Goal: Task Accomplishment & Management: Manage account settings

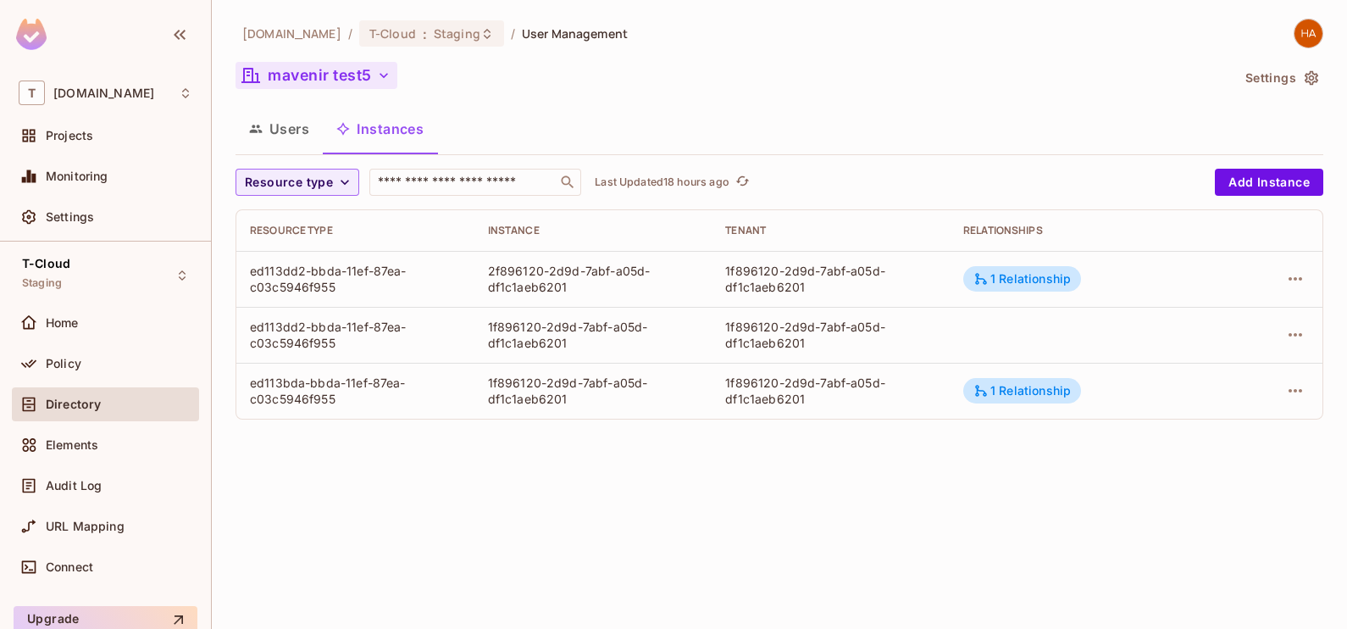
click at [374, 80] on button "mavenir test5" at bounding box center [316, 75] width 162 height 27
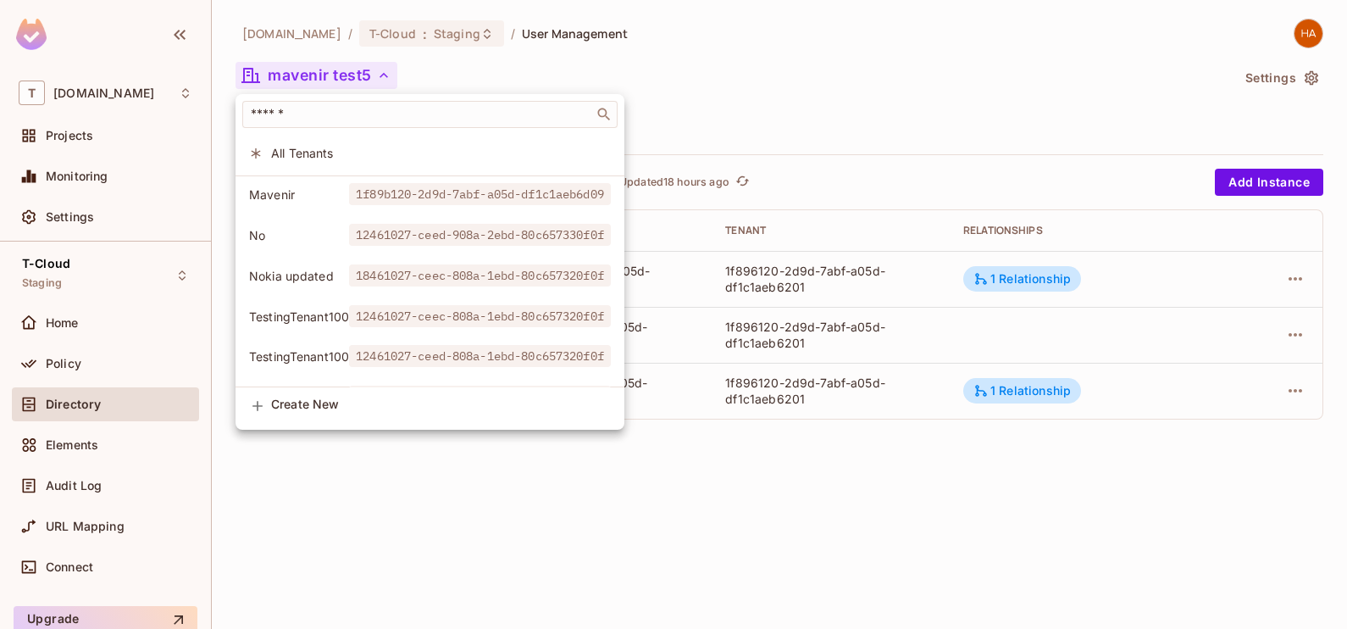
click at [766, 293] on div at bounding box center [673, 314] width 1347 height 629
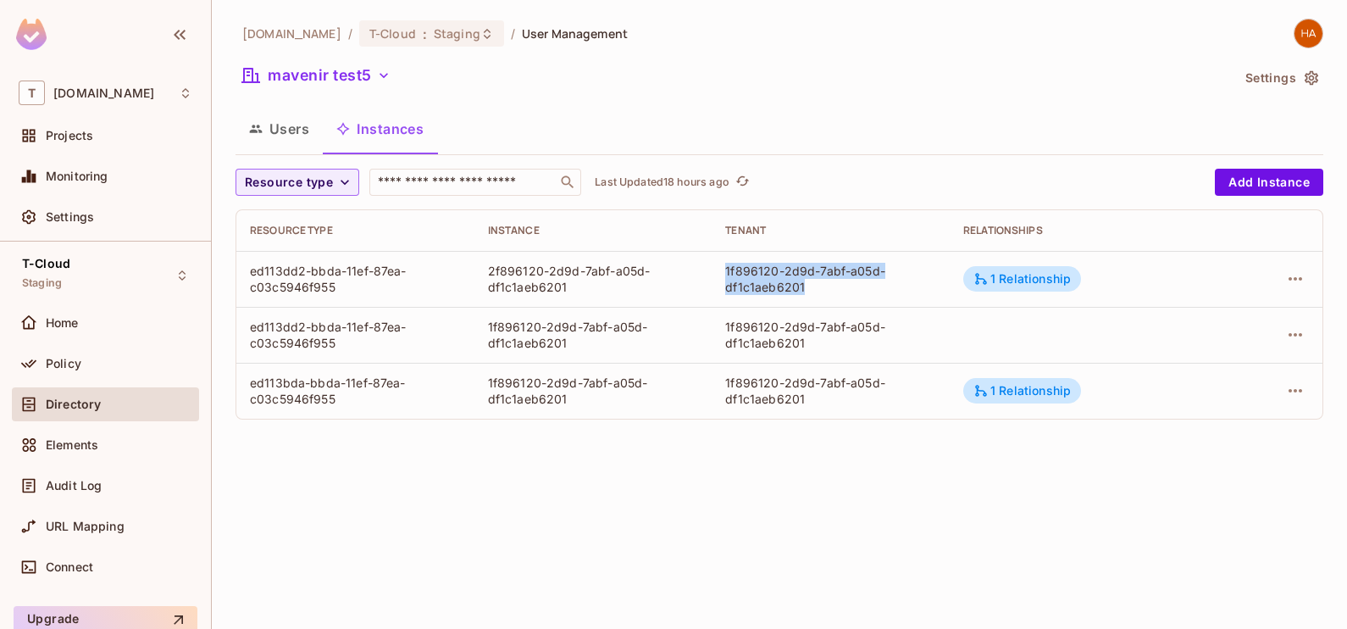
drag, startPoint x: 718, startPoint y: 269, endPoint x: 808, endPoint y: 287, distance: 91.7
click at [808, 287] on td "1f896120-2d9d-7abf-a05d-df1c1aeb6201" at bounding box center [831, 279] width 238 height 56
copy div "1f896120-2d9d-7abf-a05d-df1c1aeb6201"
click at [725, 377] on td "1f896120-2d9d-7abf-a05d-df1c1aeb6201" at bounding box center [831, 391] width 238 height 56
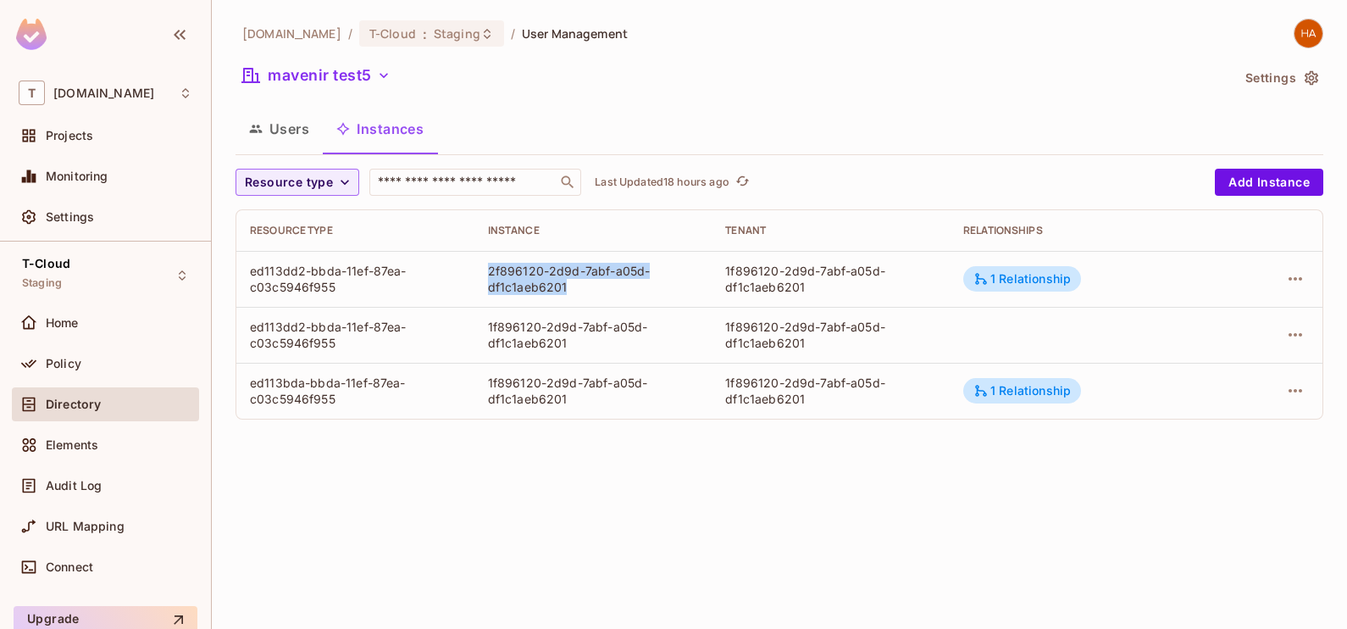
drag, startPoint x: 573, startPoint y: 286, endPoint x: 490, endPoint y: 271, distance: 84.4
click at [490, 271] on div "2f896120-2d9d-7abf-a05d-df1c1aeb6201" at bounding box center [593, 279] width 211 height 32
copy div "2f896120-2d9d-7abf-a05d-df1c1aeb6201"
click at [288, 140] on button "Users" at bounding box center [278, 129] width 87 height 42
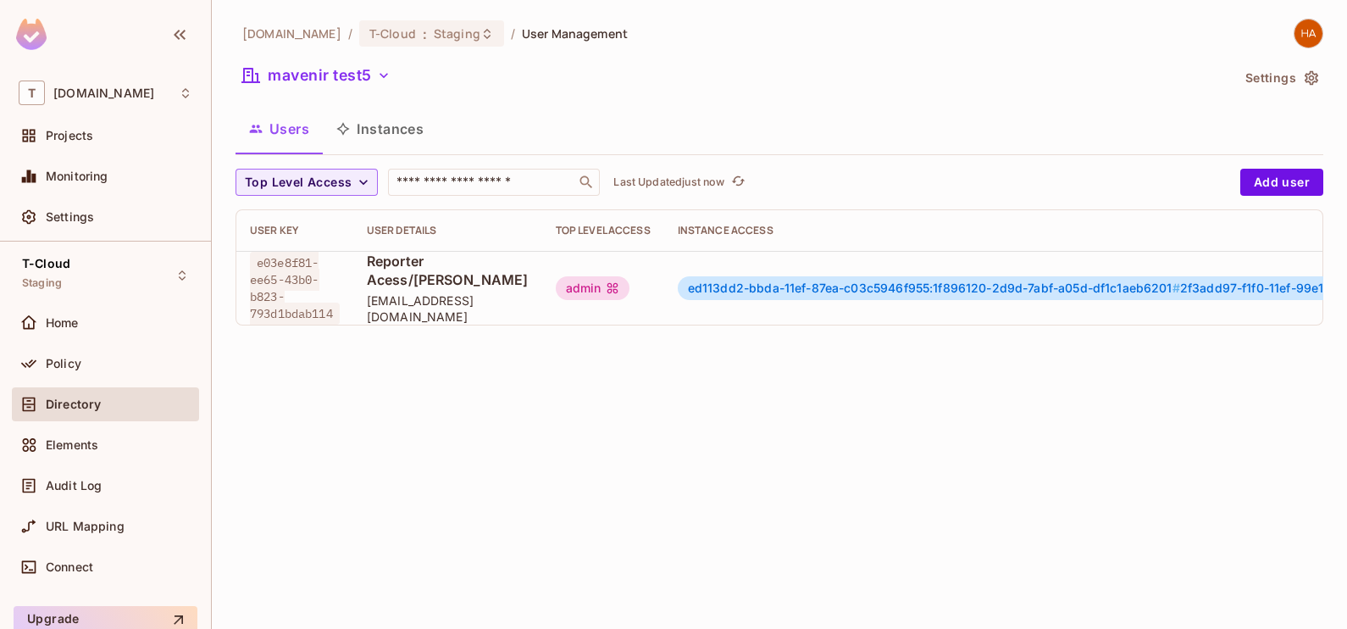
scroll to position [0, 143]
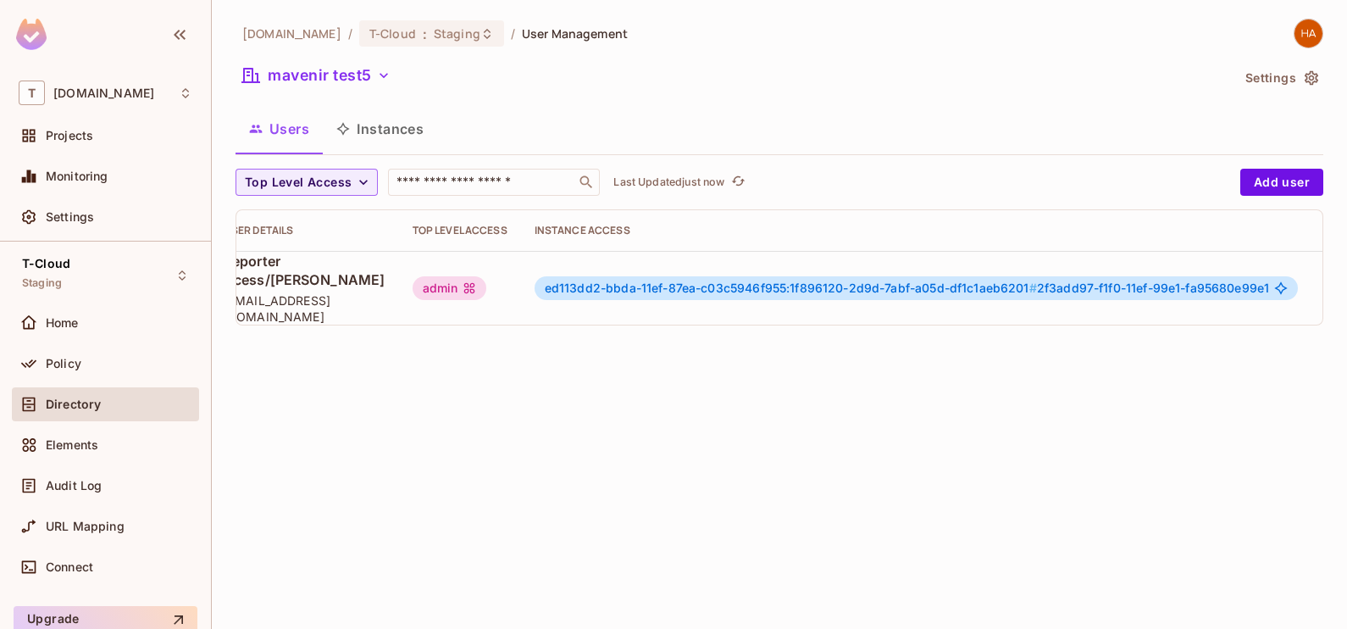
click at [1328, 298] on icon "button" at bounding box center [1338, 288] width 20 height 20
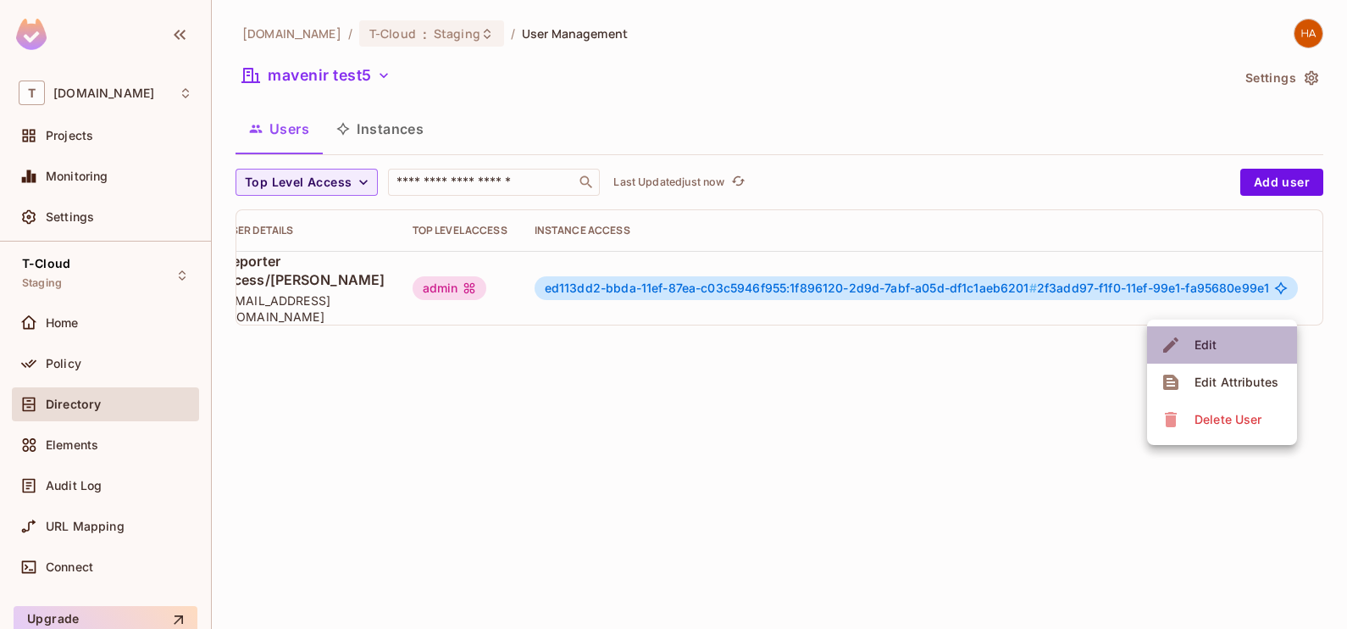
click at [1253, 346] on li "Edit" at bounding box center [1222, 344] width 150 height 37
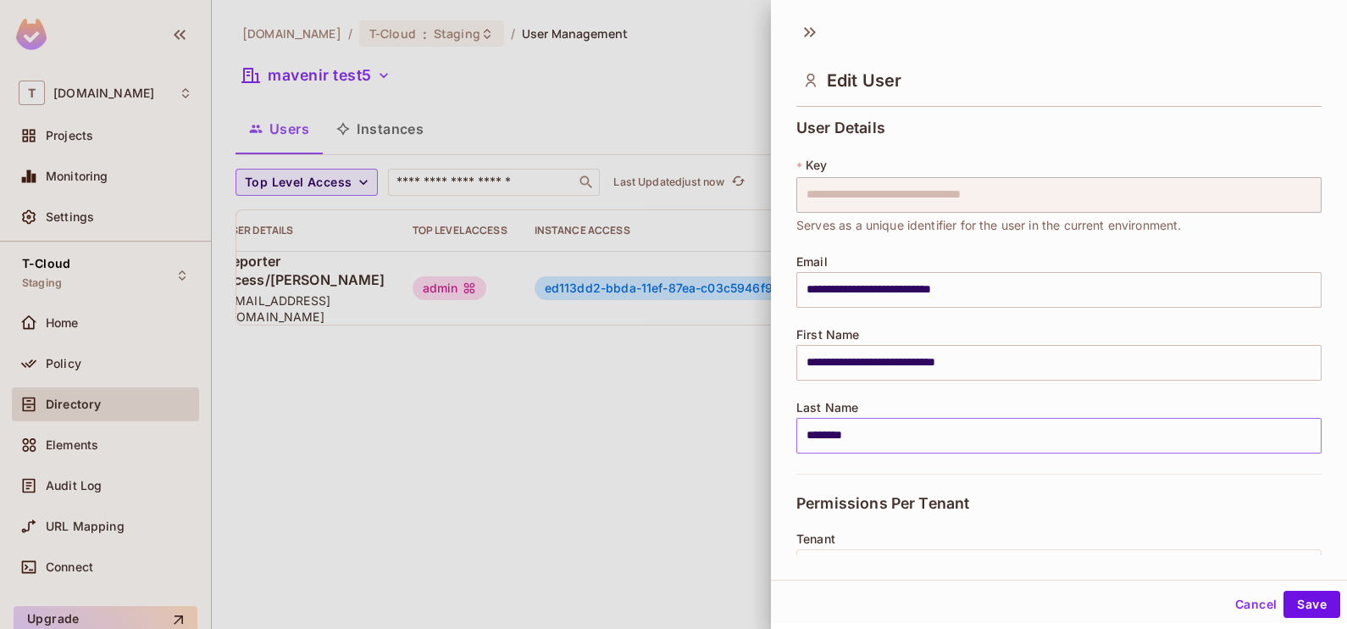
scroll to position [320, 0]
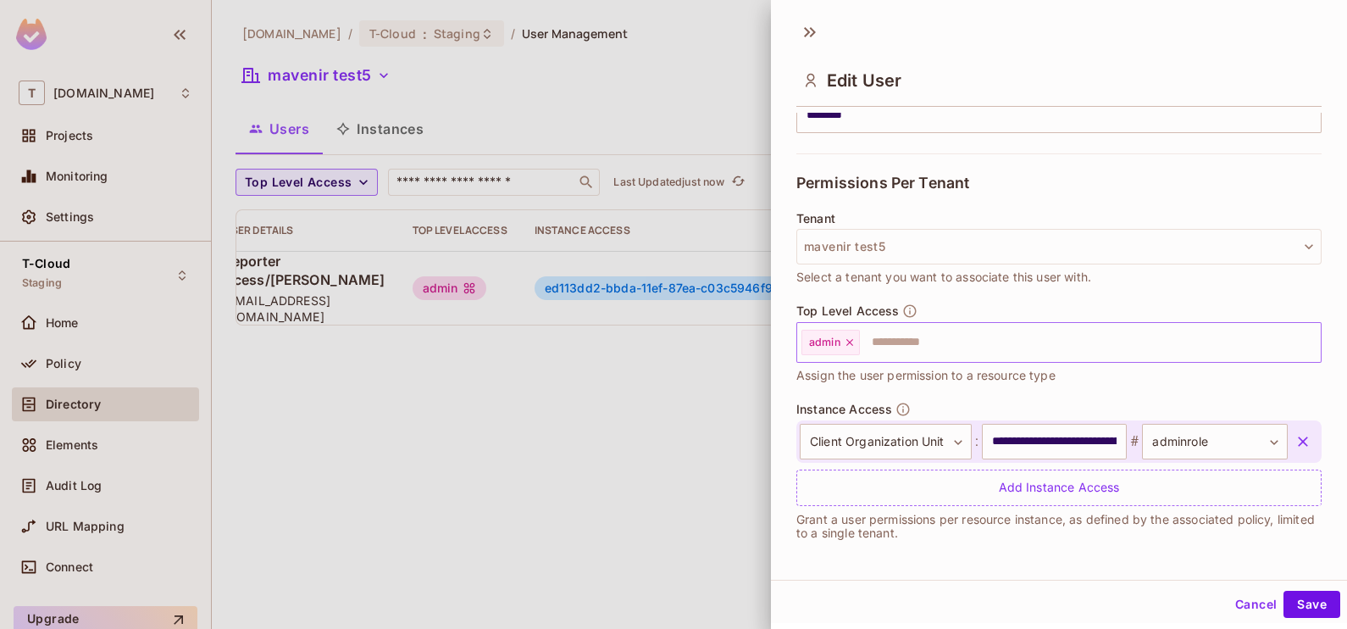
click at [852, 343] on icon at bounding box center [850, 342] width 12 height 12
click at [1297, 607] on button "Save" at bounding box center [1311, 603] width 57 height 27
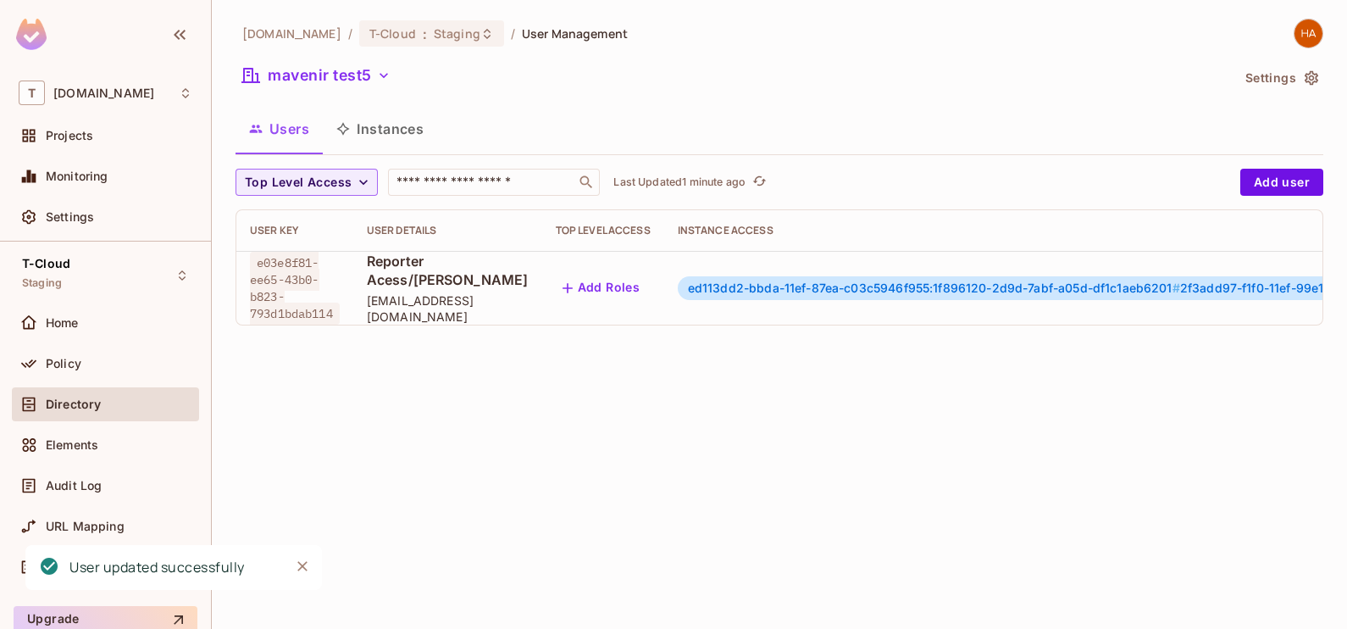
scroll to position [0, 4]
click at [379, 139] on button "Instances" at bounding box center [380, 129] width 114 height 42
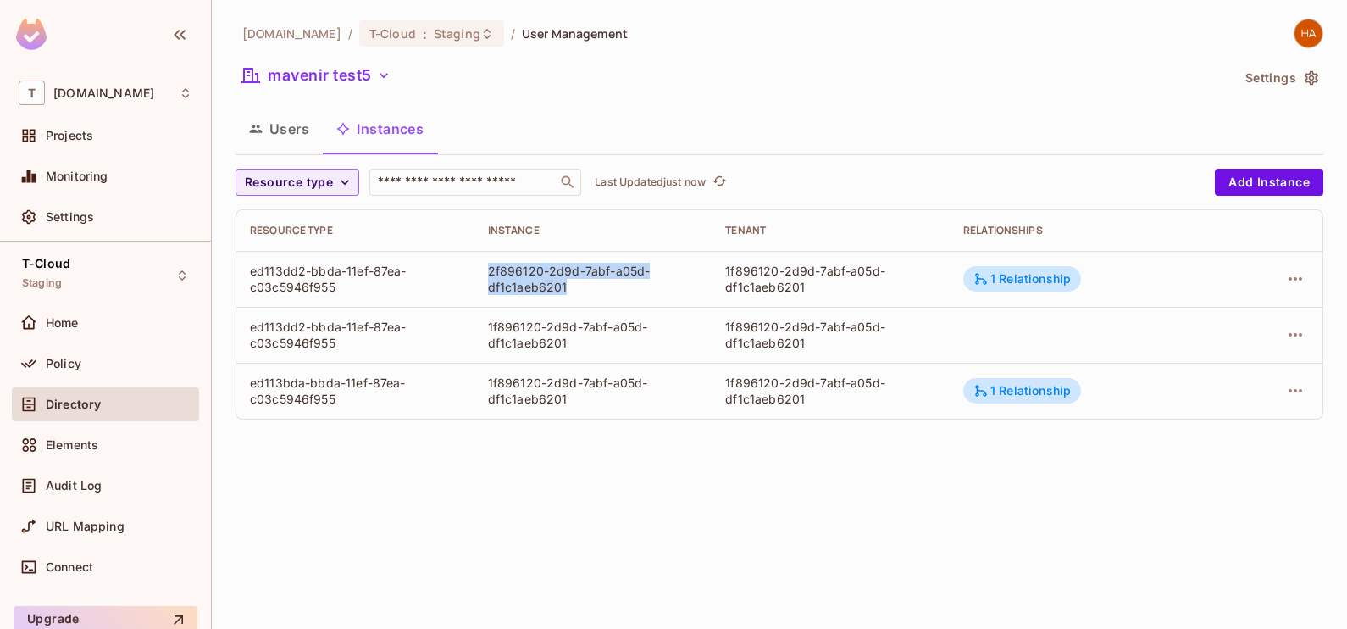
drag, startPoint x: 483, startPoint y: 269, endPoint x: 579, endPoint y: 288, distance: 98.5
click at [579, 288] on td "2f896120-2d9d-7abf-a05d-df1c1aeb6201" at bounding box center [593, 279] width 238 height 56
copy div "2f896120-2d9d-7abf-a05d-df1c1aeb6201"
click at [285, 147] on button "Users" at bounding box center [278, 129] width 87 height 42
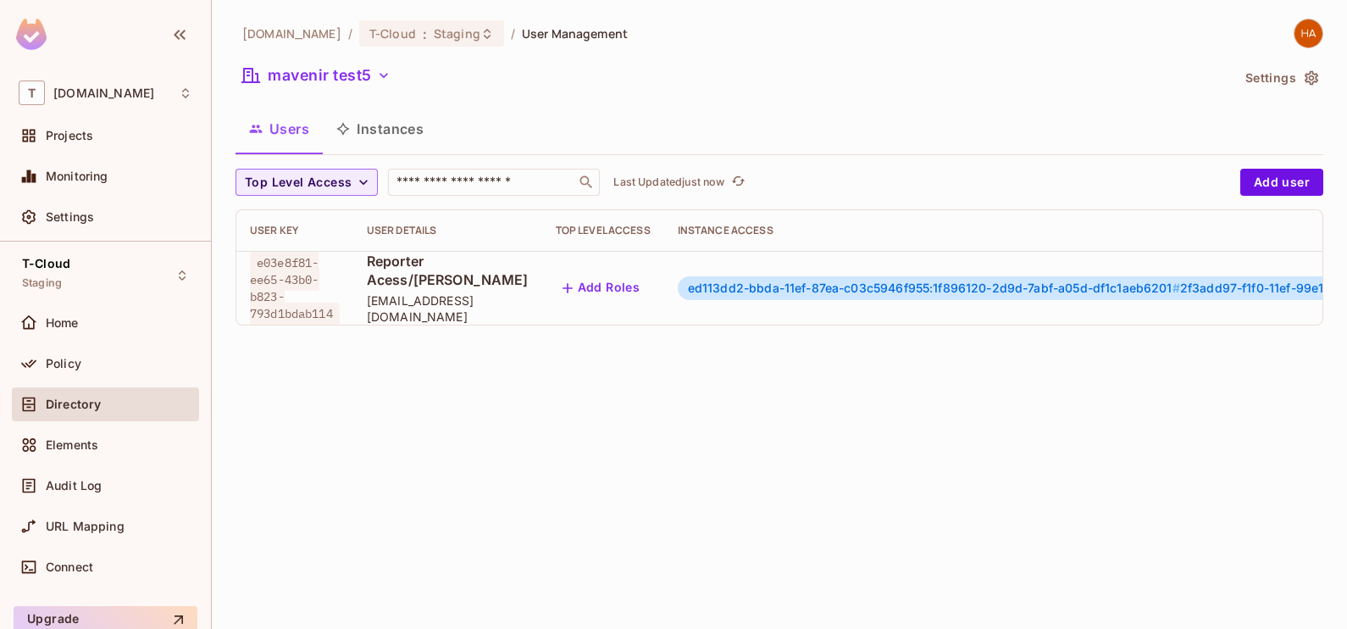
scroll to position [0, 143]
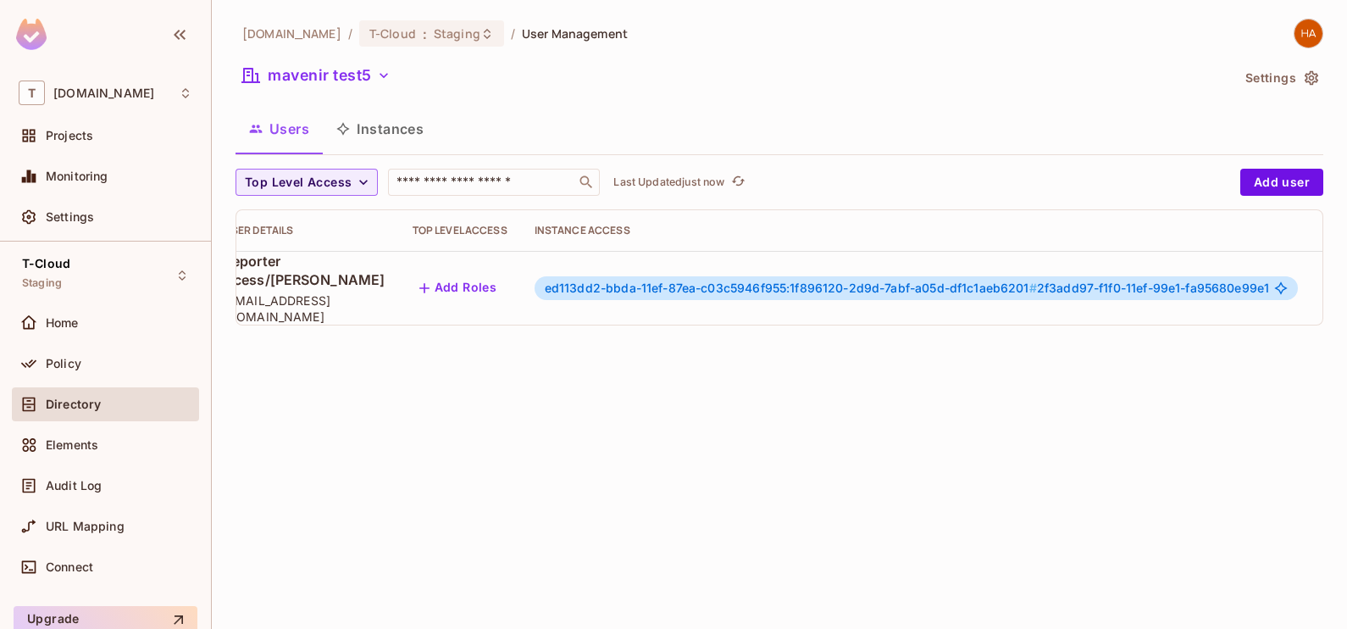
click at [1328, 298] on icon "button" at bounding box center [1338, 288] width 20 height 20
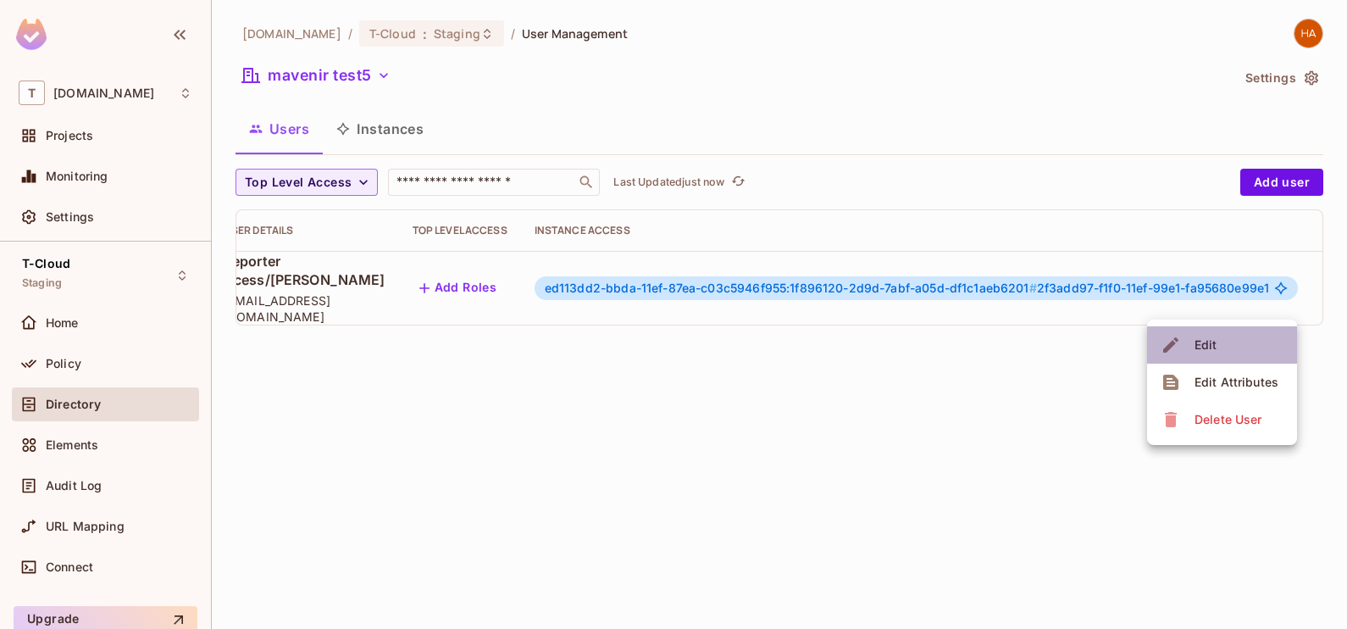
click at [1240, 339] on li "Edit" at bounding box center [1222, 344] width 150 height 37
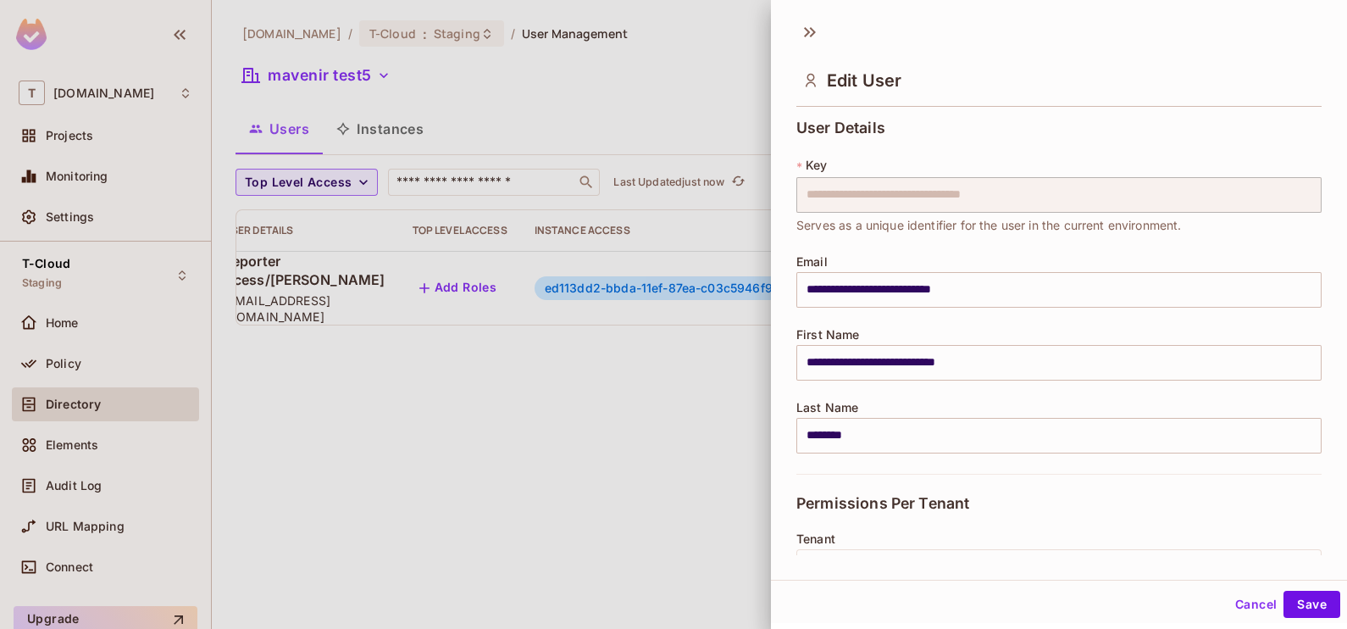
scroll to position [320, 0]
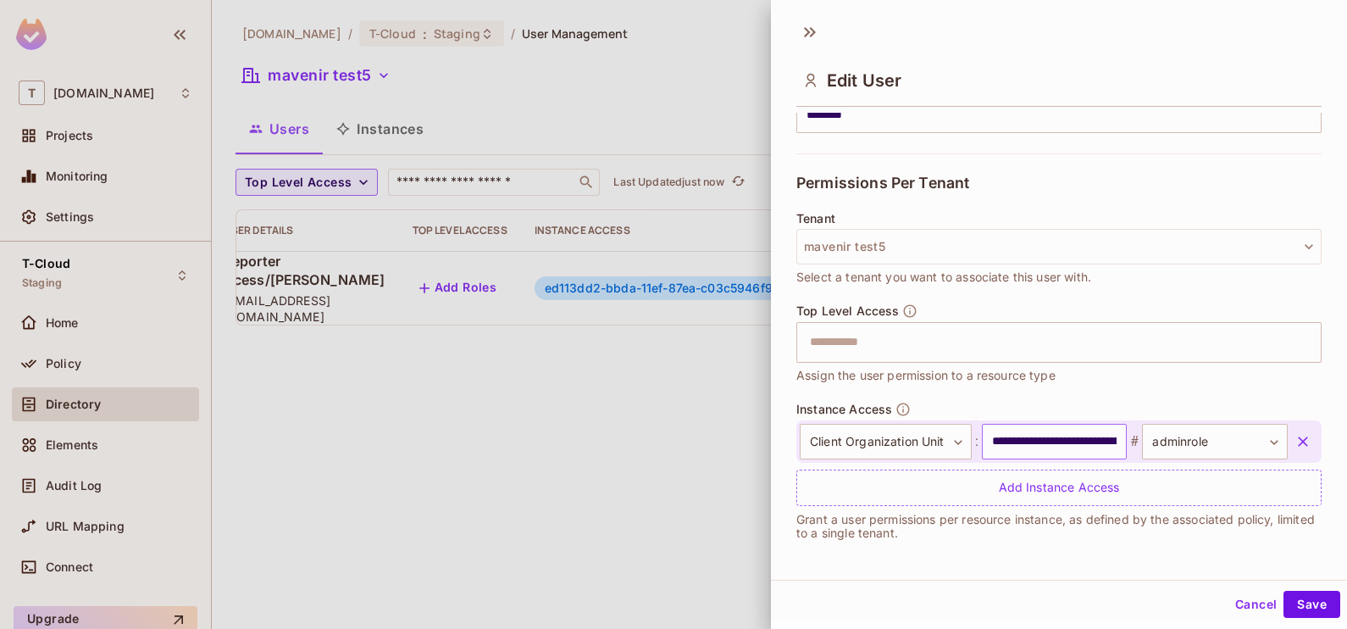
click at [1039, 442] on input "**********" at bounding box center [1055, 442] width 146 height 36
click at [1080, 438] on input "**********" at bounding box center [1055, 442] width 146 height 36
click at [1294, 436] on icon "button" at bounding box center [1302, 441] width 17 height 17
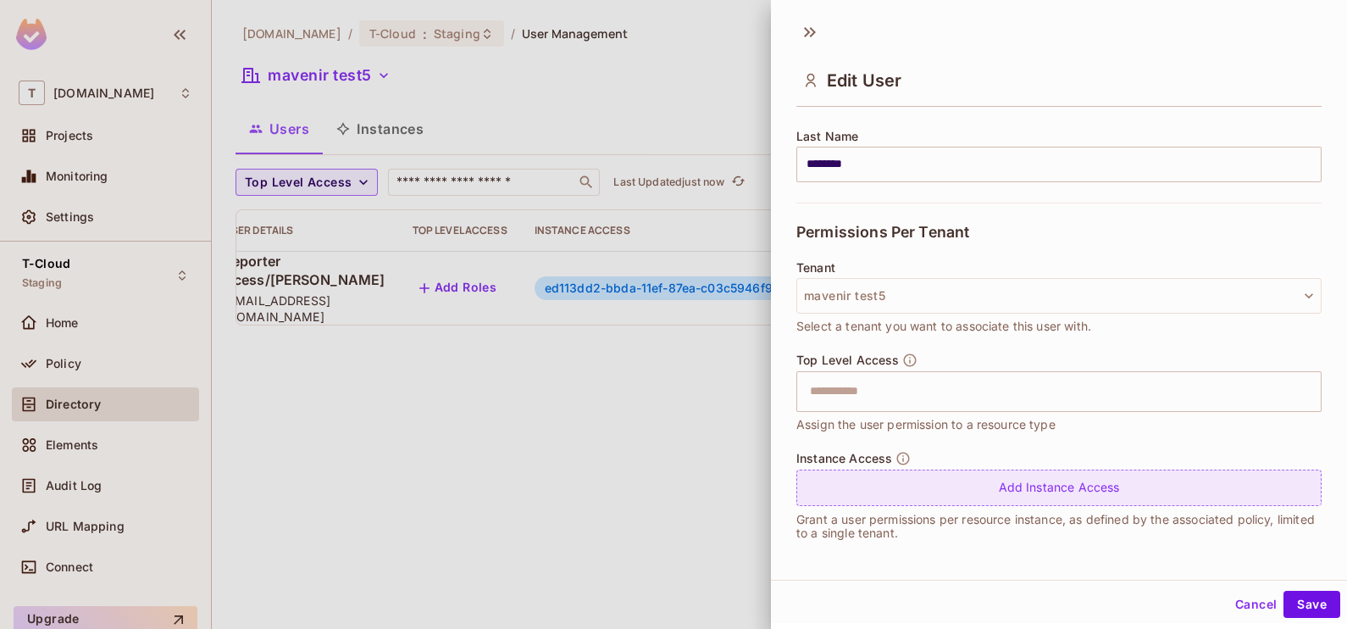
click at [1124, 469] on div "Add Instance Access" at bounding box center [1058, 487] width 525 height 36
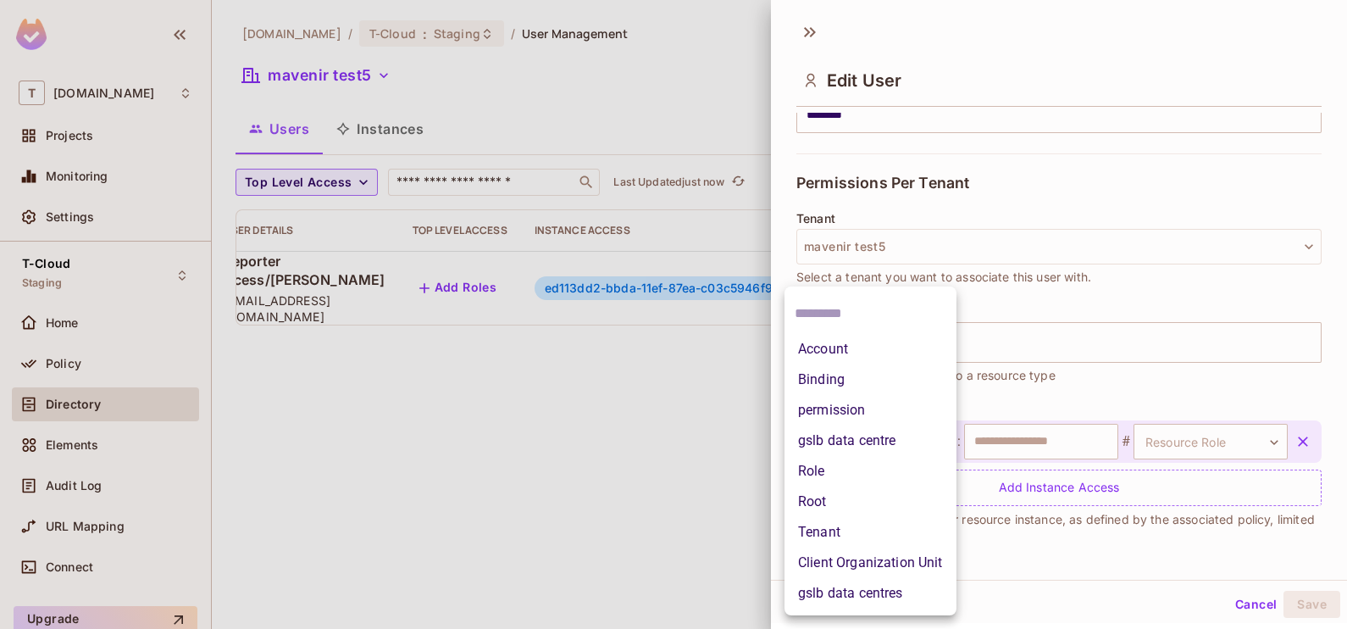
click at [917, 445] on body "**********" at bounding box center [673, 314] width 1347 height 629
click at [865, 559] on li "Client Organization Unit" at bounding box center [870, 562] width 172 height 30
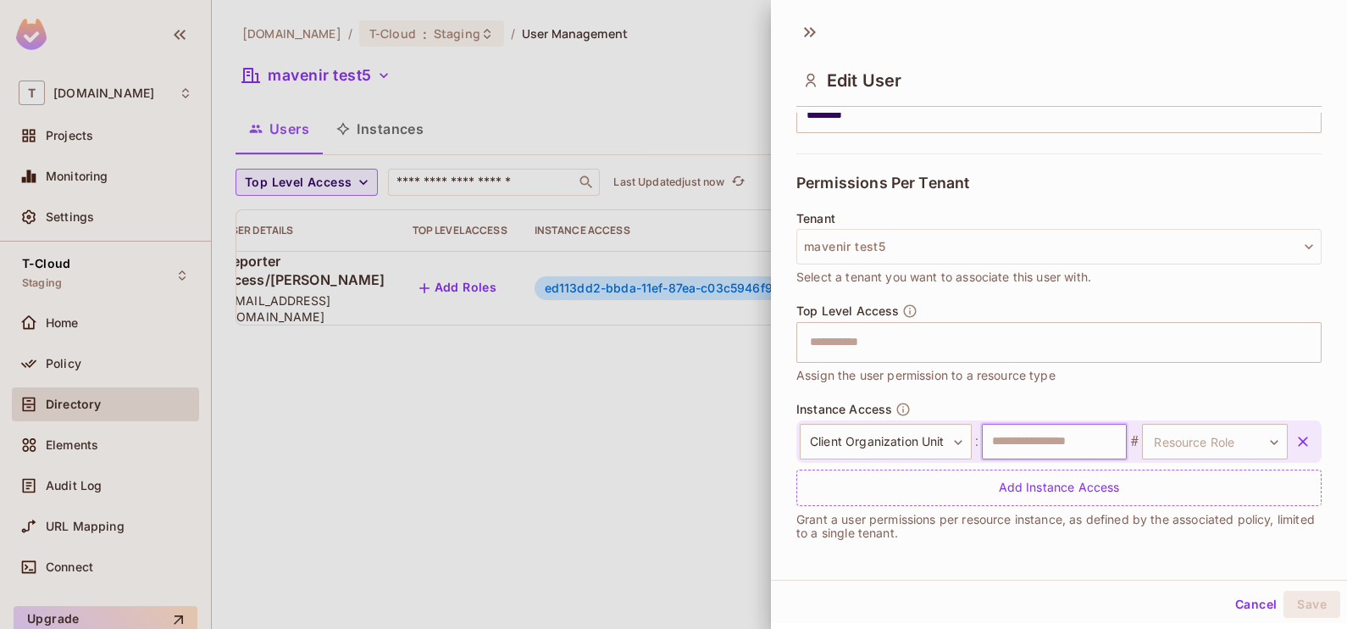
click at [1019, 444] on input "text" at bounding box center [1055, 442] width 146 height 36
paste input "**********"
type input "**********"
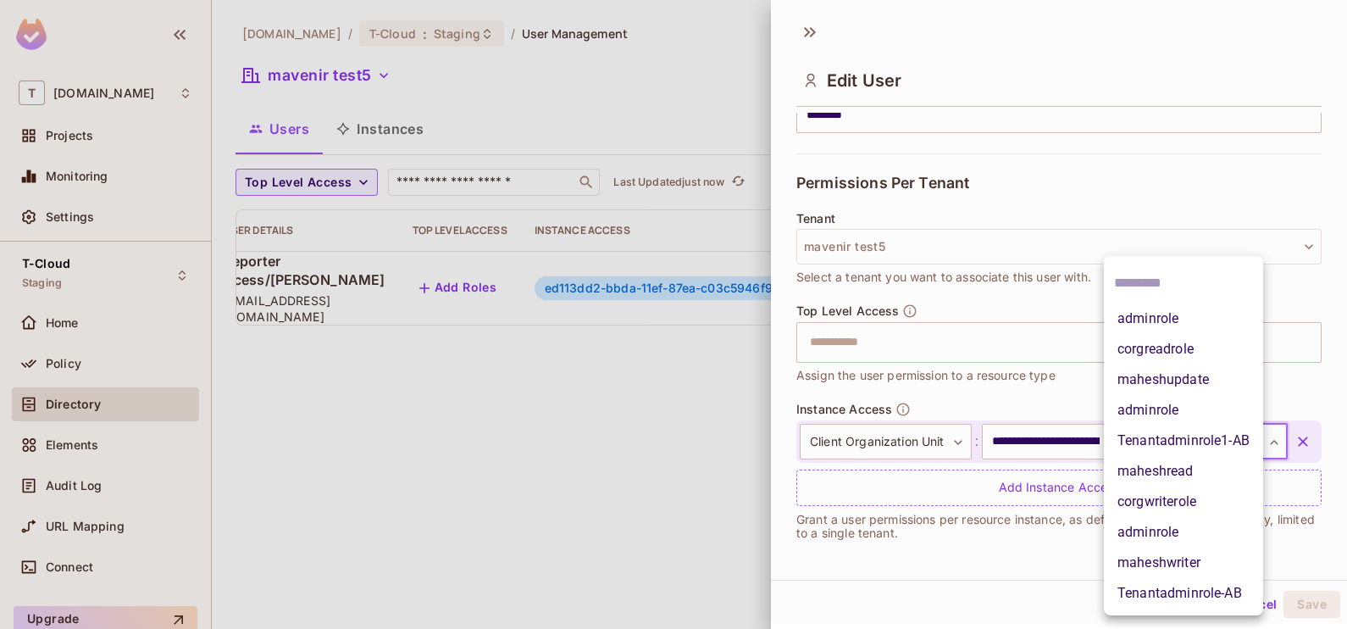
click at [1161, 453] on body "**********" at bounding box center [673, 314] width 1347 height 629
click at [1163, 466] on li "maheshread" at bounding box center [1183, 471] width 159 height 30
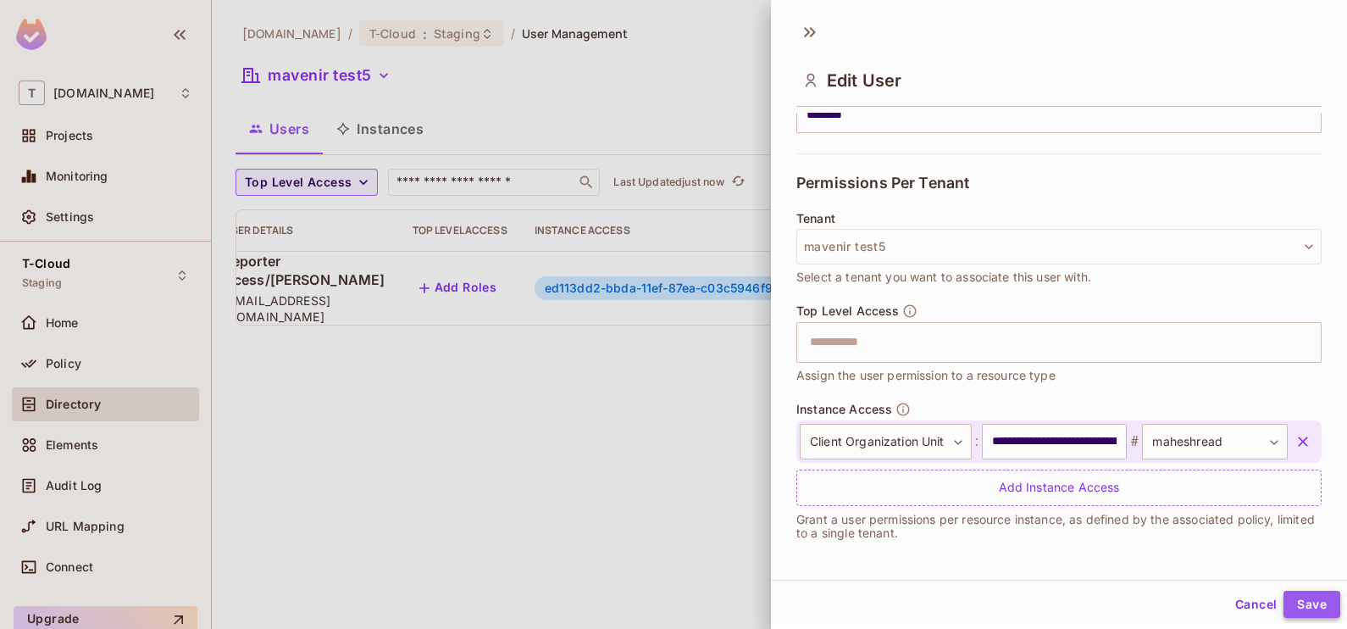
click at [1297, 603] on button "Save" at bounding box center [1311, 603] width 57 height 27
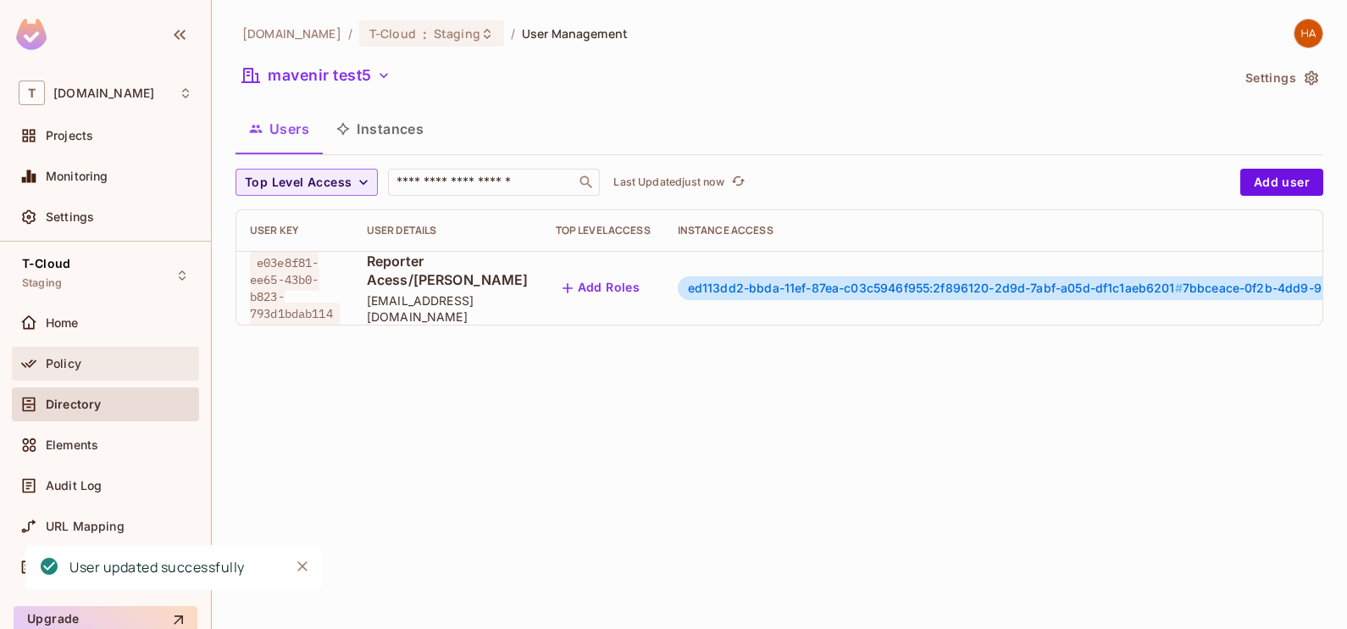
click at [75, 365] on span "Policy" at bounding box center [64, 364] width 36 height 14
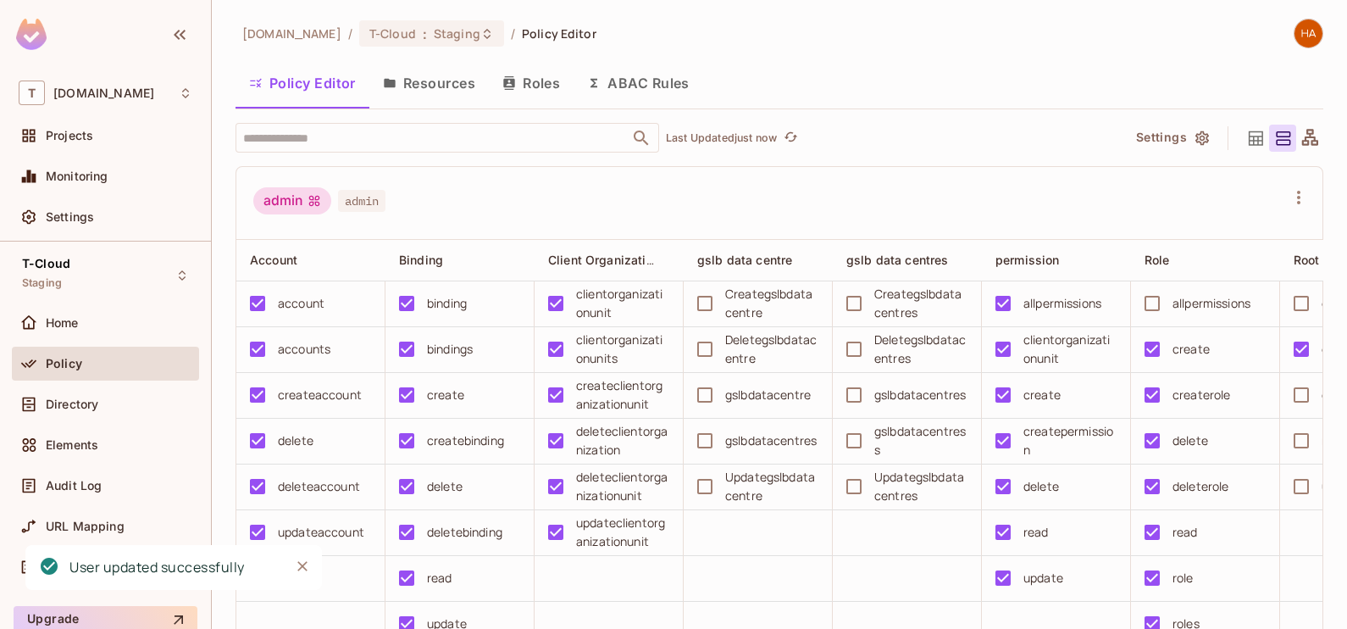
click at [533, 93] on button "Roles" at bounding box center [531, 83] width 85 height 42
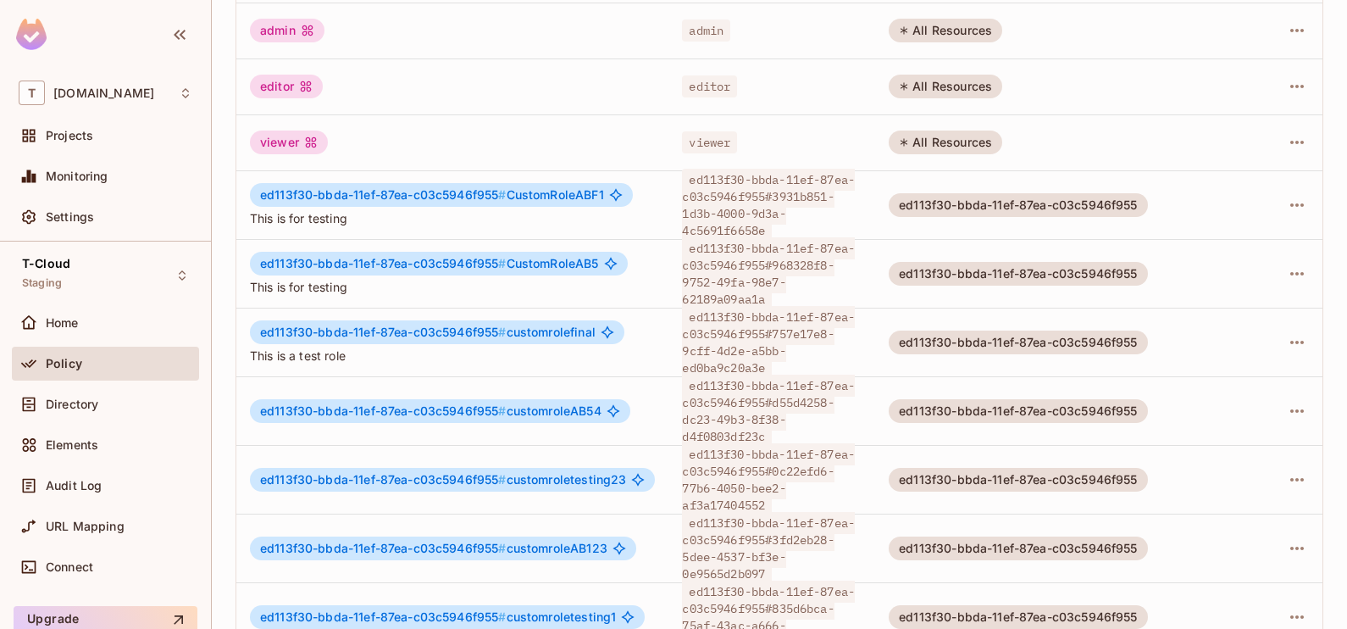
scroll to position [201, 0]
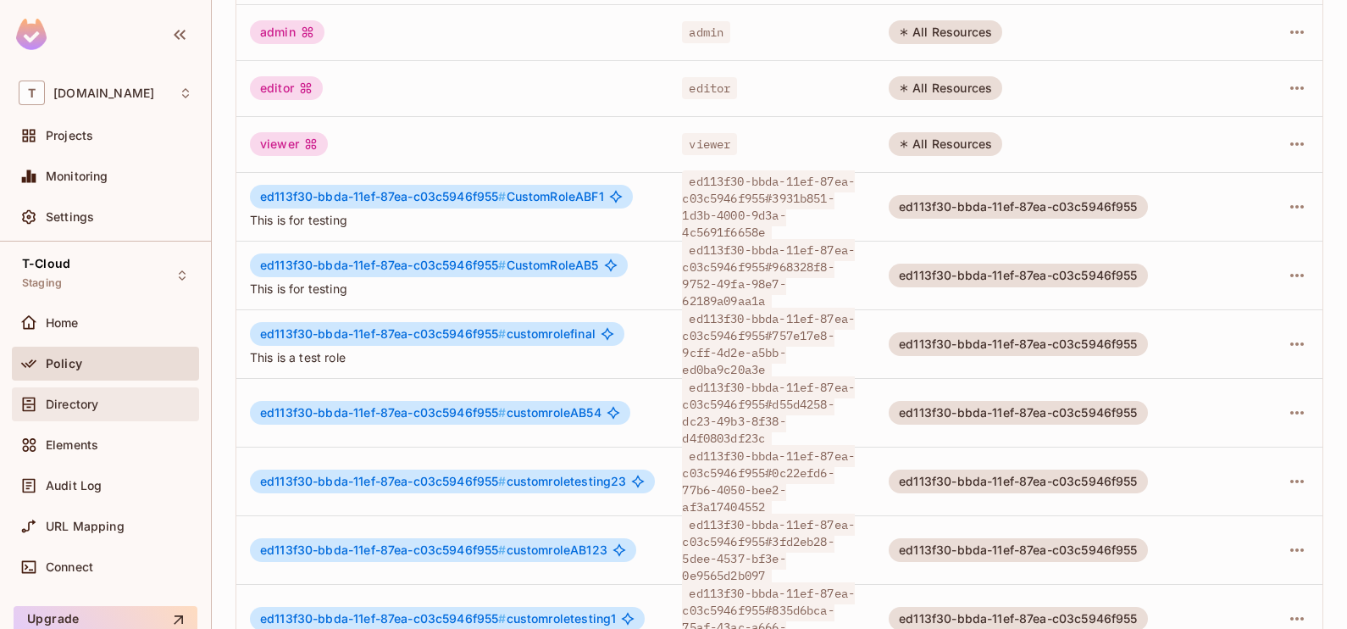
click at [130, 411] on div "Directory" at bounding box center [106, 404] width 174 height 20
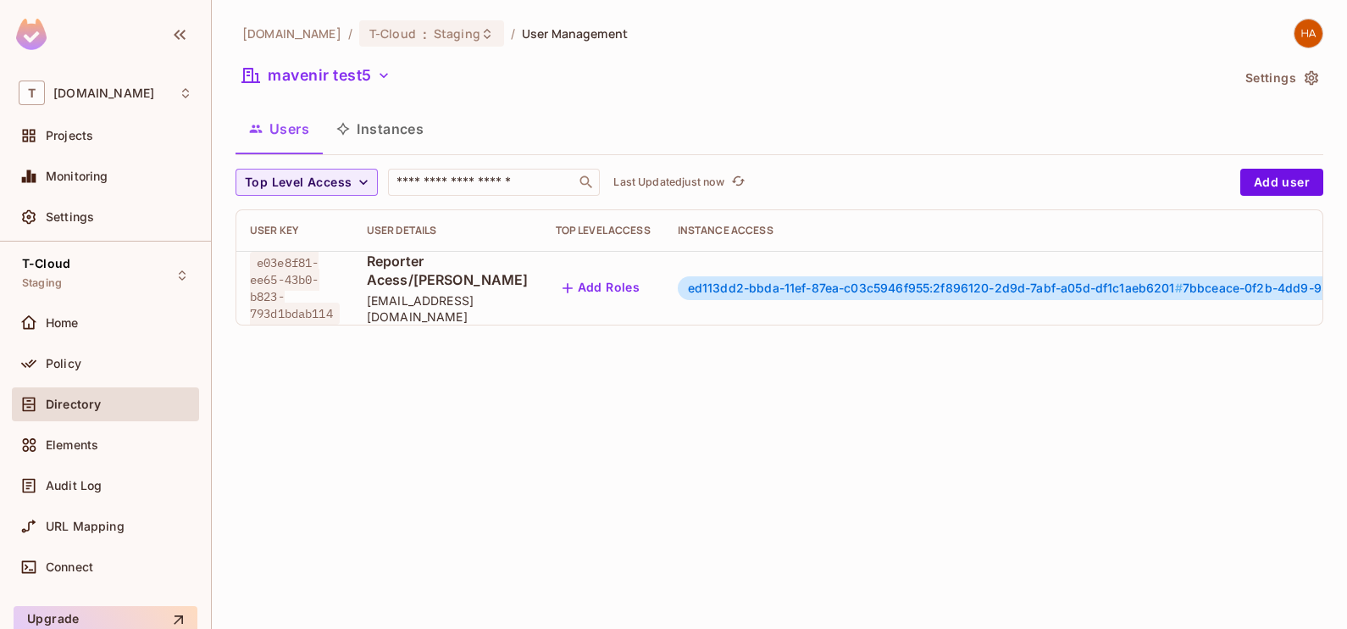
scroll to position [0, 161]
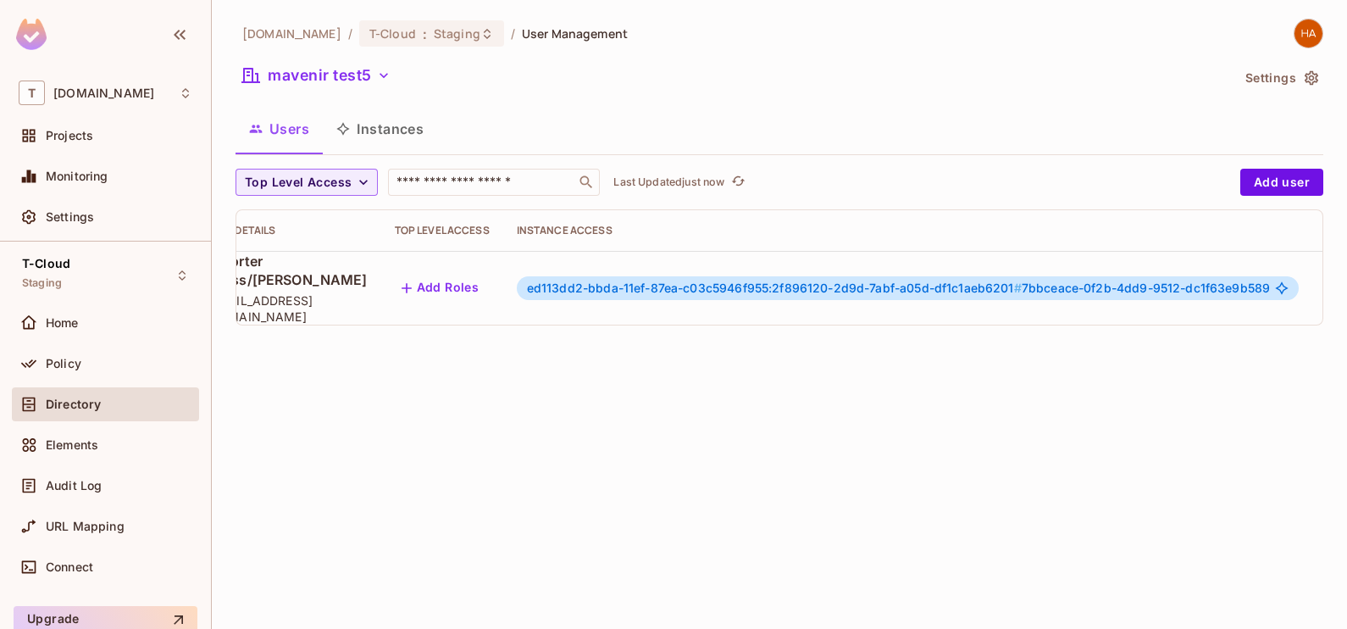
click at [1329, 298] on icon "button" at bounding box center [1339, 288] width 20 height 20
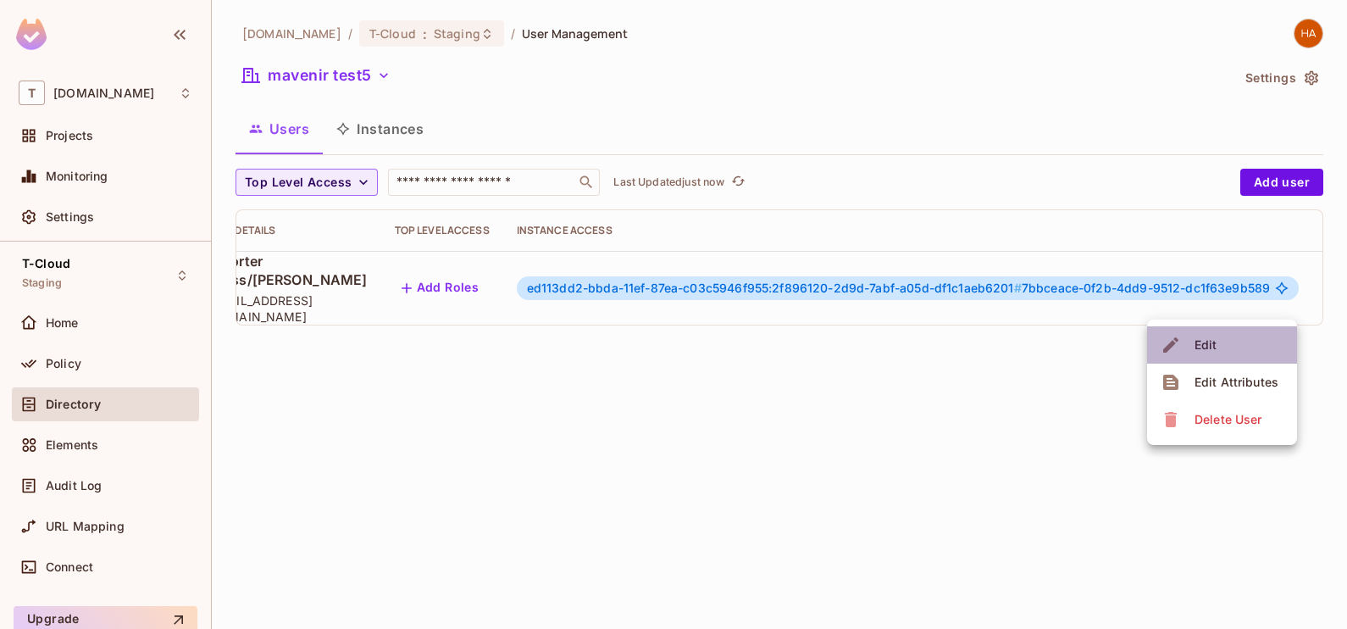
click at [1223, 352] on li "Edit" at bounding box center [1222, 344] width 150 height 37
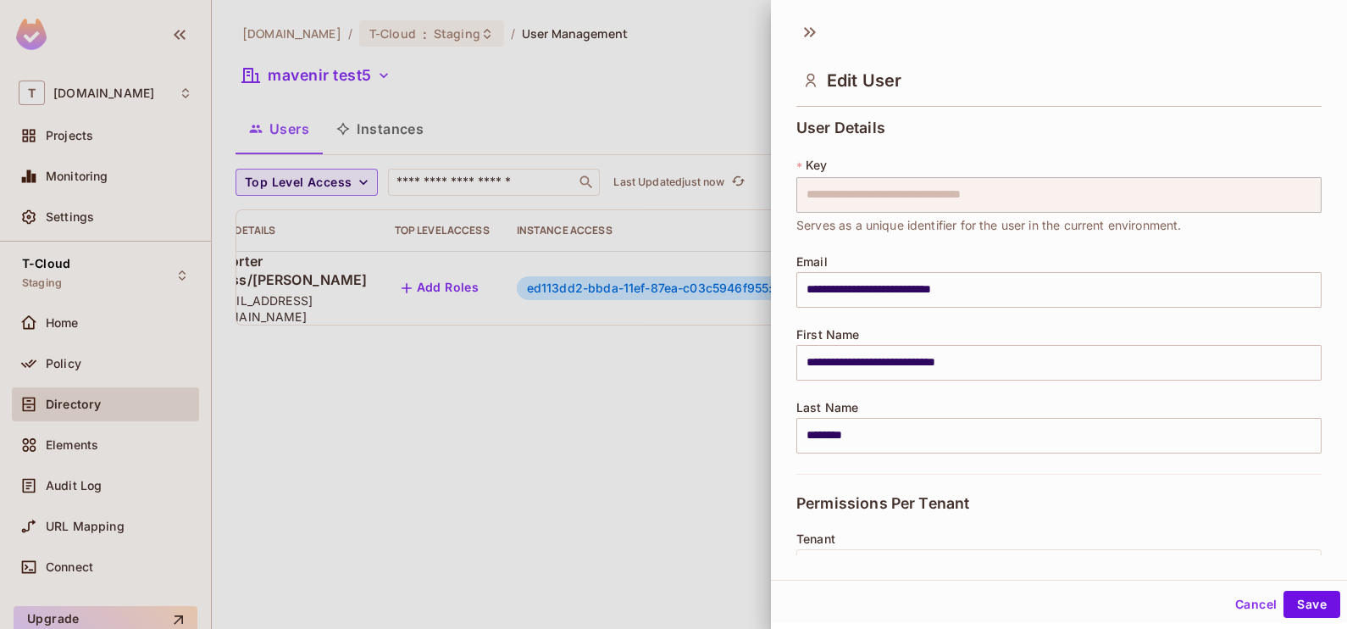
scroll to position [320, 0]
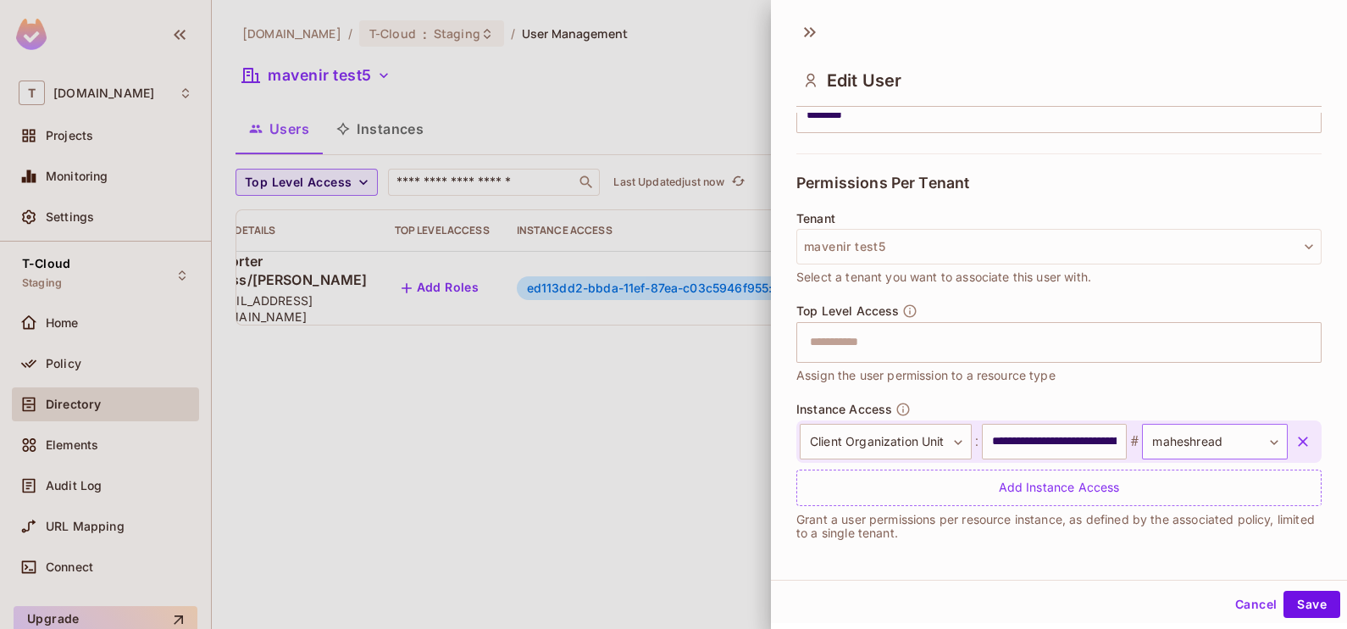
click at [1236, 440] on body "**********" at bounding box center [673, 314] width 1347 height 629
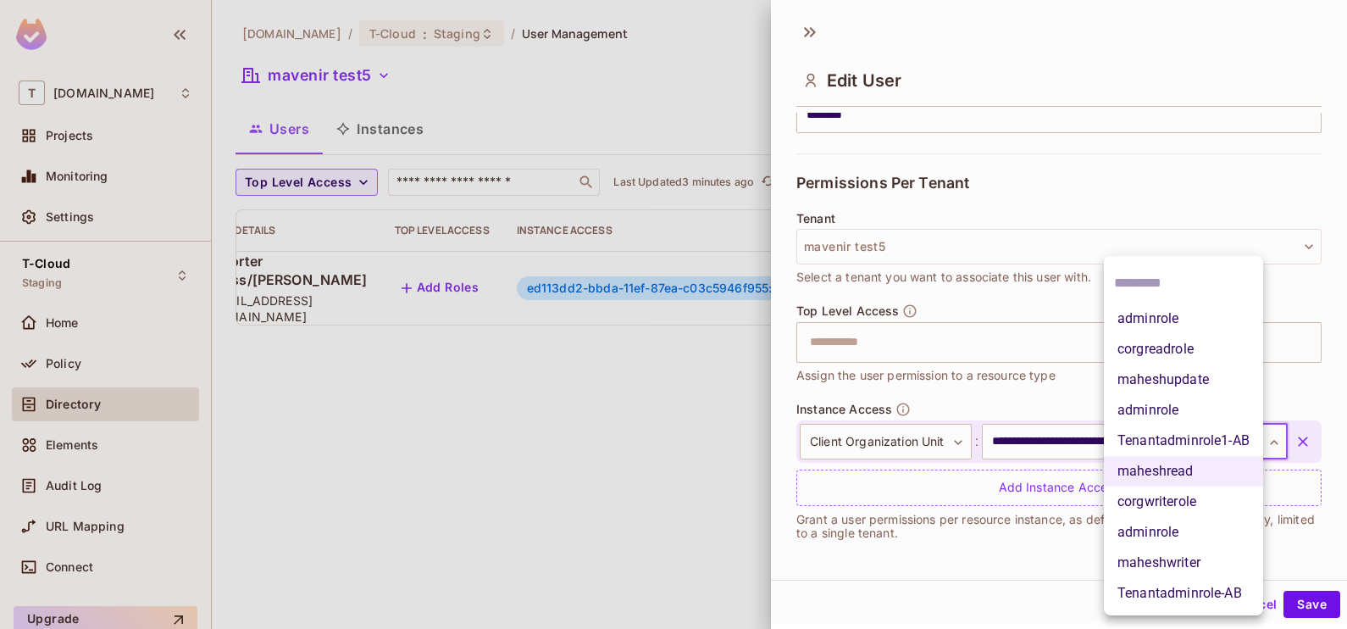
click at [1318, 547] on div at bounding box center [673, 314] width 1347 height 629
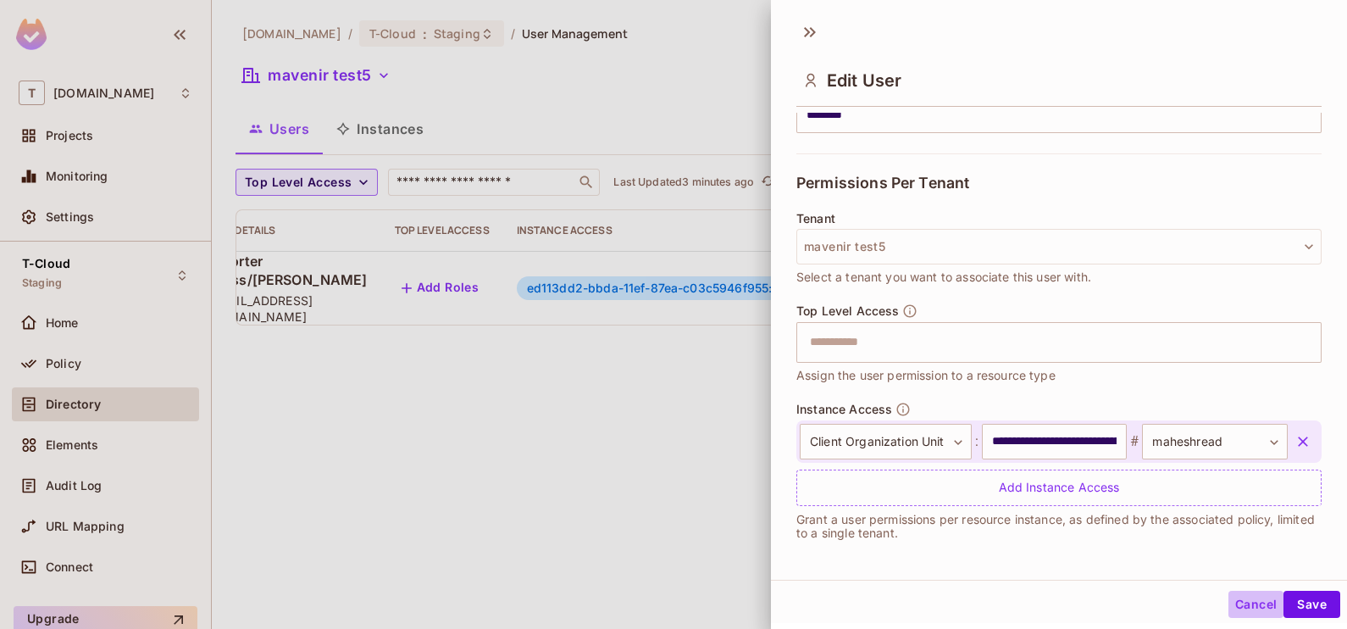
click at [1244, 608] on button "Cancel" at bounding box center [1255, 603] width 55 height 27
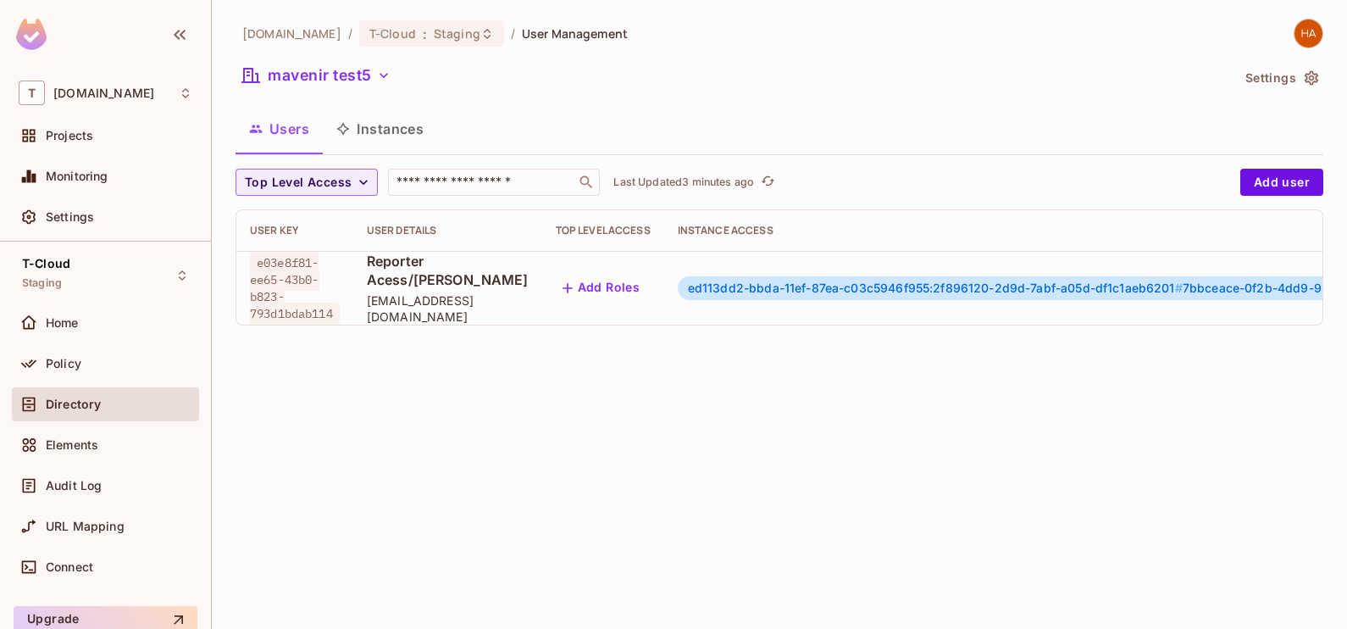
scroll to position [0, 161]
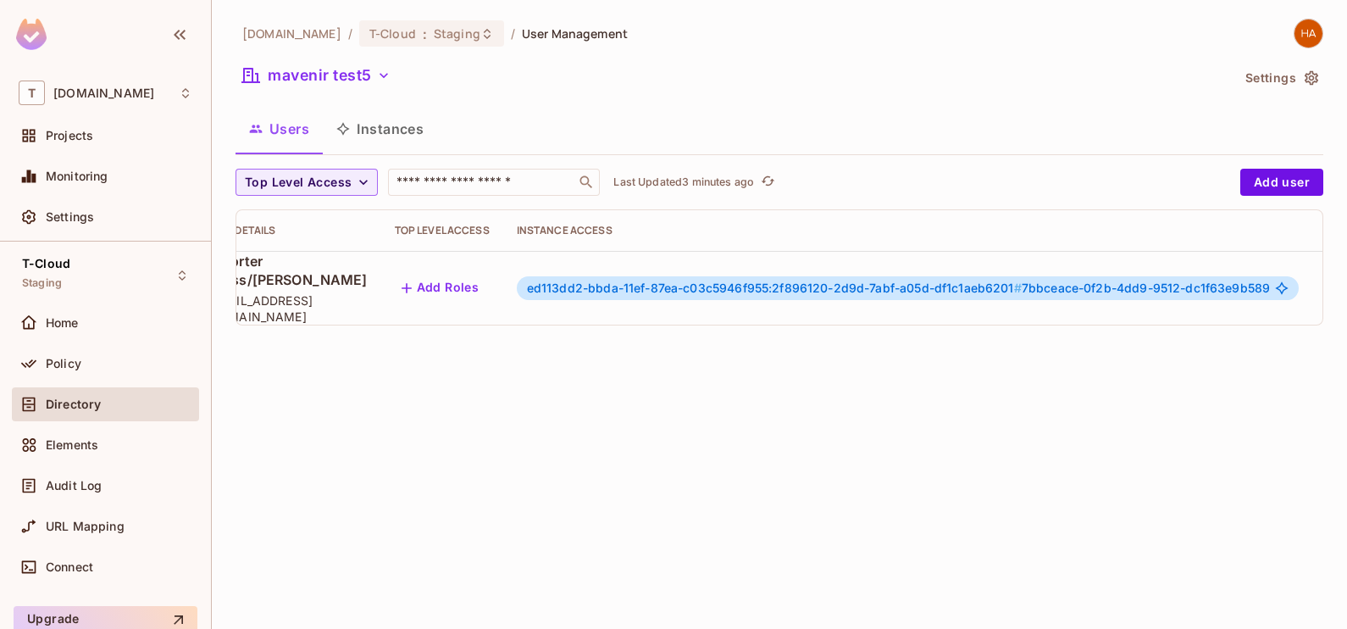
click at [1329, 298] on icon "button" at bounding box center [1339, 288] width 20 height 20
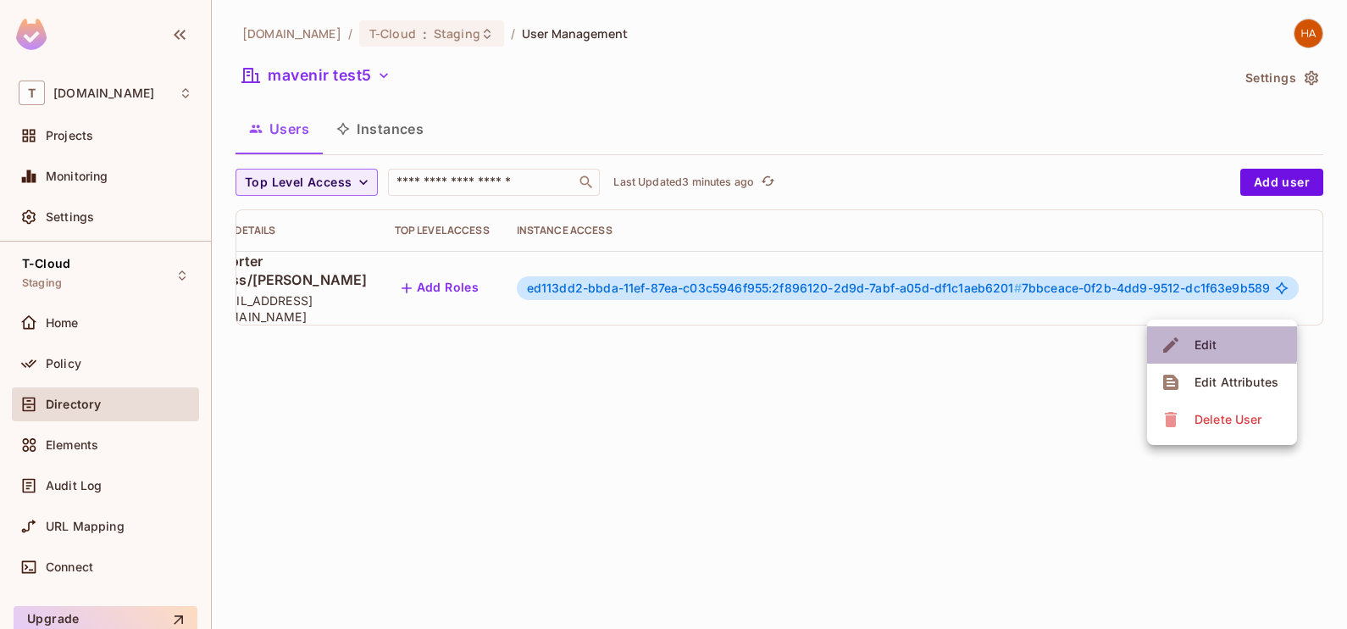
click at [1214, 343] on div "Edit" at bounding box center [1205, 344] width 23 height 17
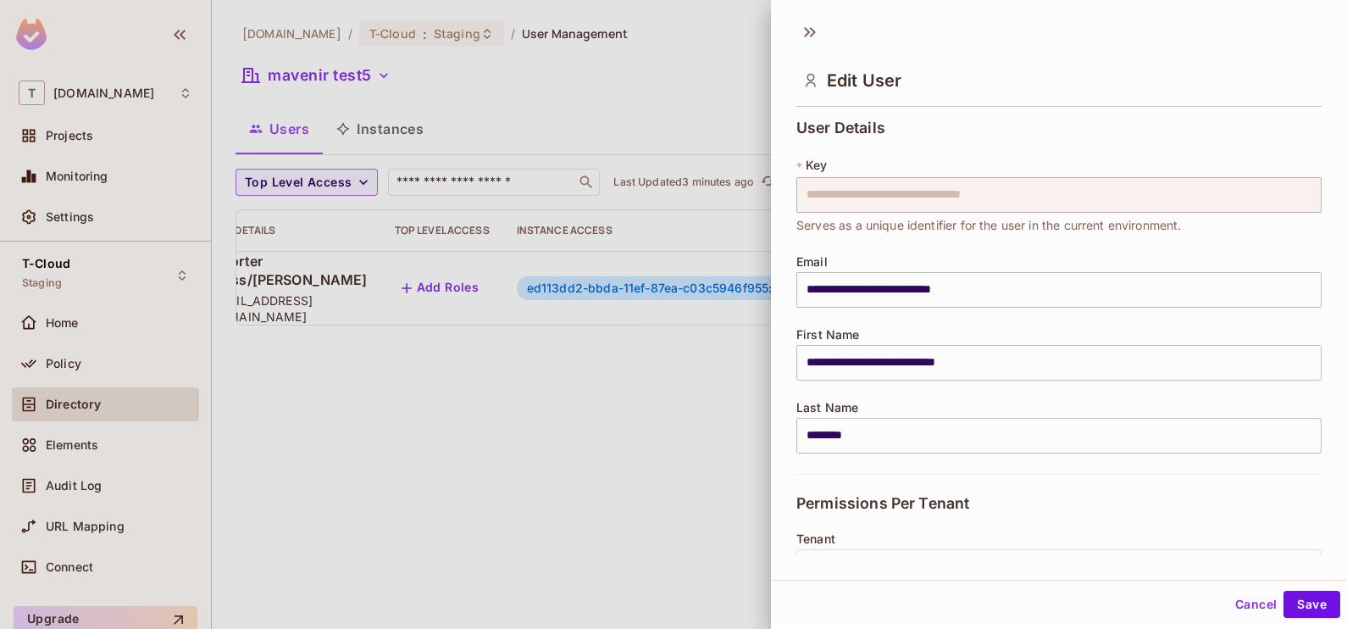
scroll to position [320, 0]
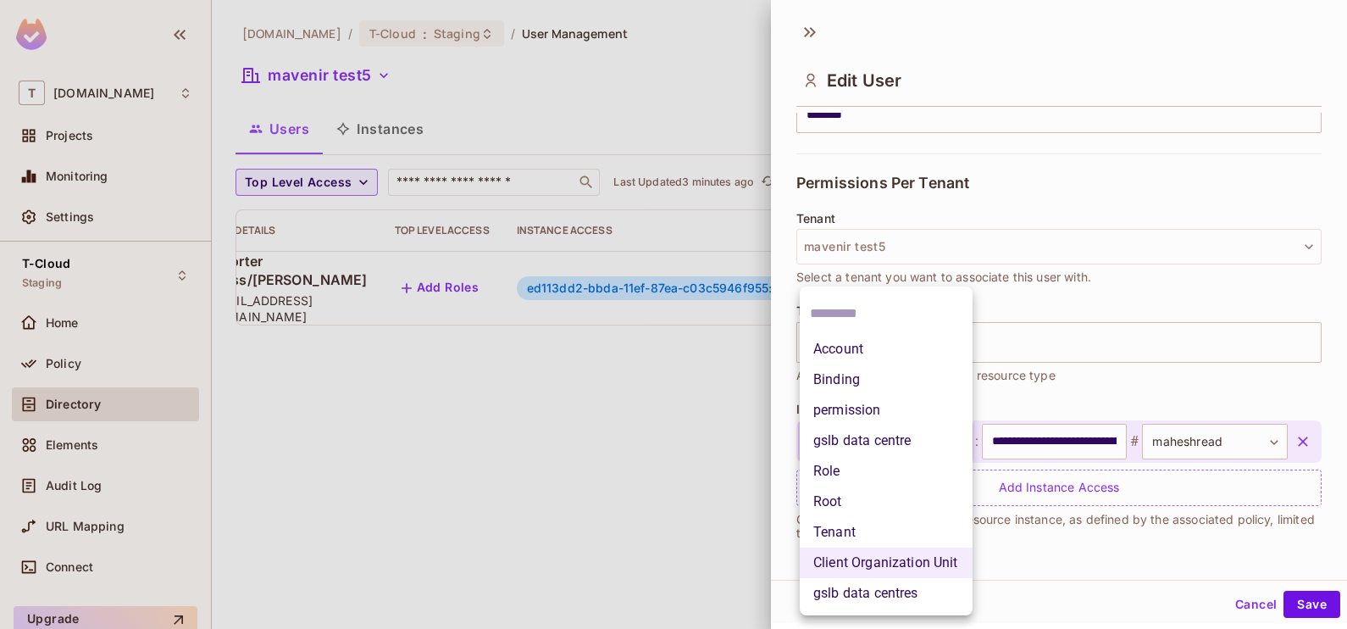
click at [940, 449] on body "**********" at bounding box center [673, 314] width 1347 height 629
click at [878, 530] on li "Tenant" at bounding box center [886, 532] width 173 height 30
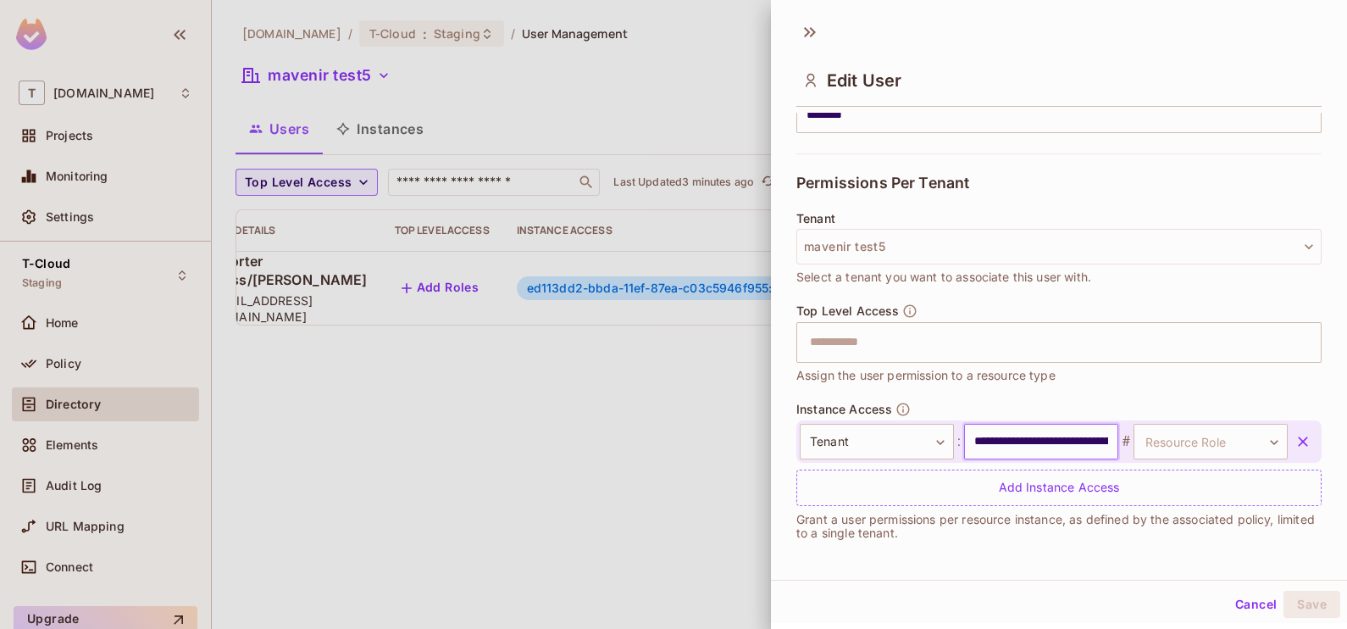
click at [1054, 429] on input "**********" at bounding box center [1041, 442] width 154 height 36
click at [1010, 446] on input "text" at bounding box center [1041, 442] width 154 height 36
paste input "**********"
type input "**********"
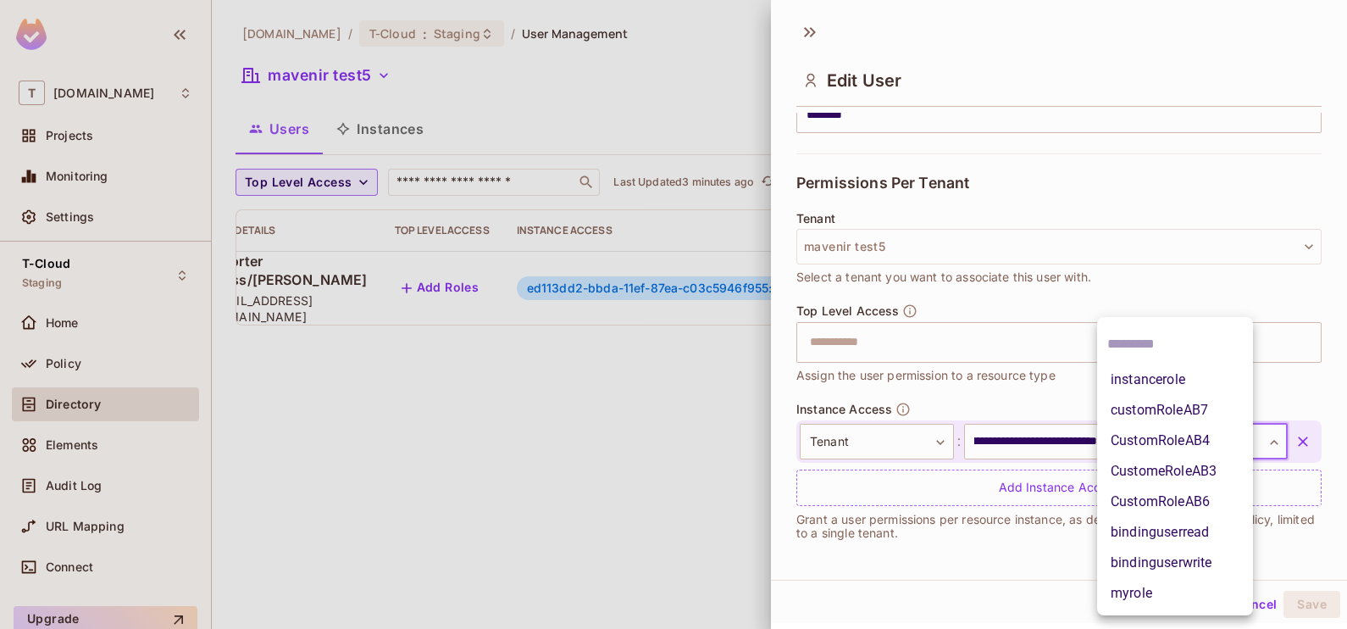
scroll to position [0, 0]
click at [1177, 451] on body "**********" at bounding box center [673, 314] width 1347 height 629
click at [1169, 411] on li "customRoleAB7" at bounding box center [1175, 410] width 156 height 30
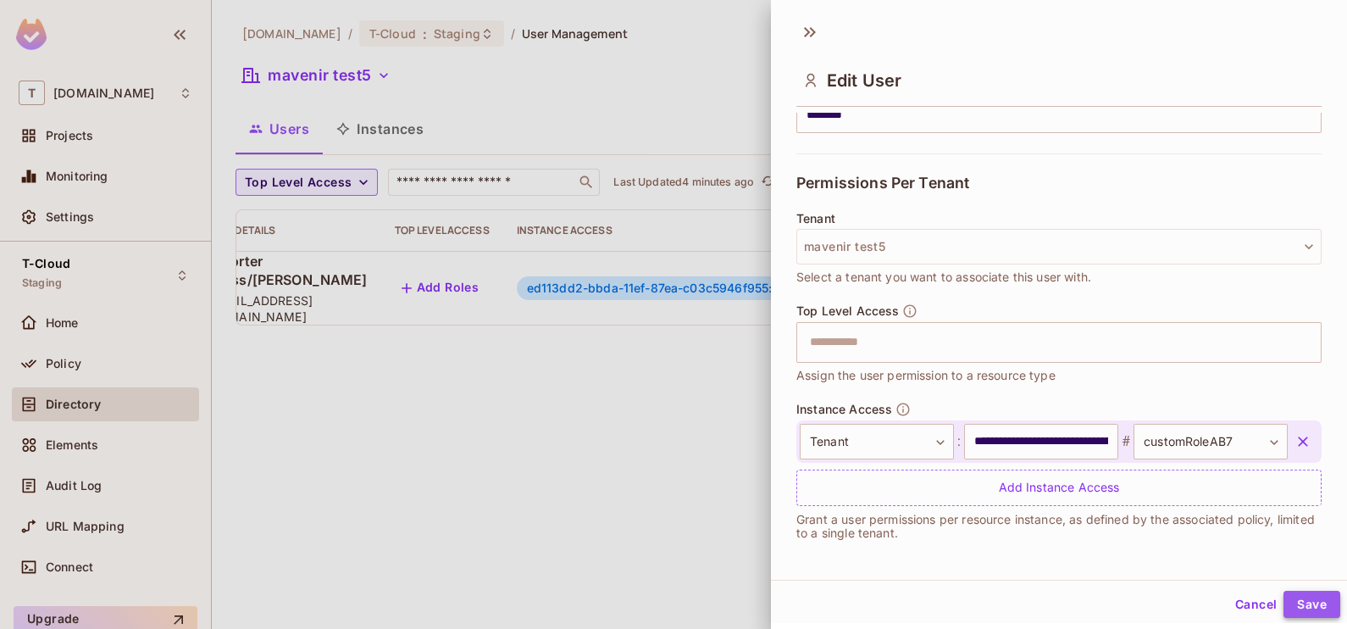
click at [1284, 600] on button "Save" at bounding box center [1311, 603] width 57 height 27
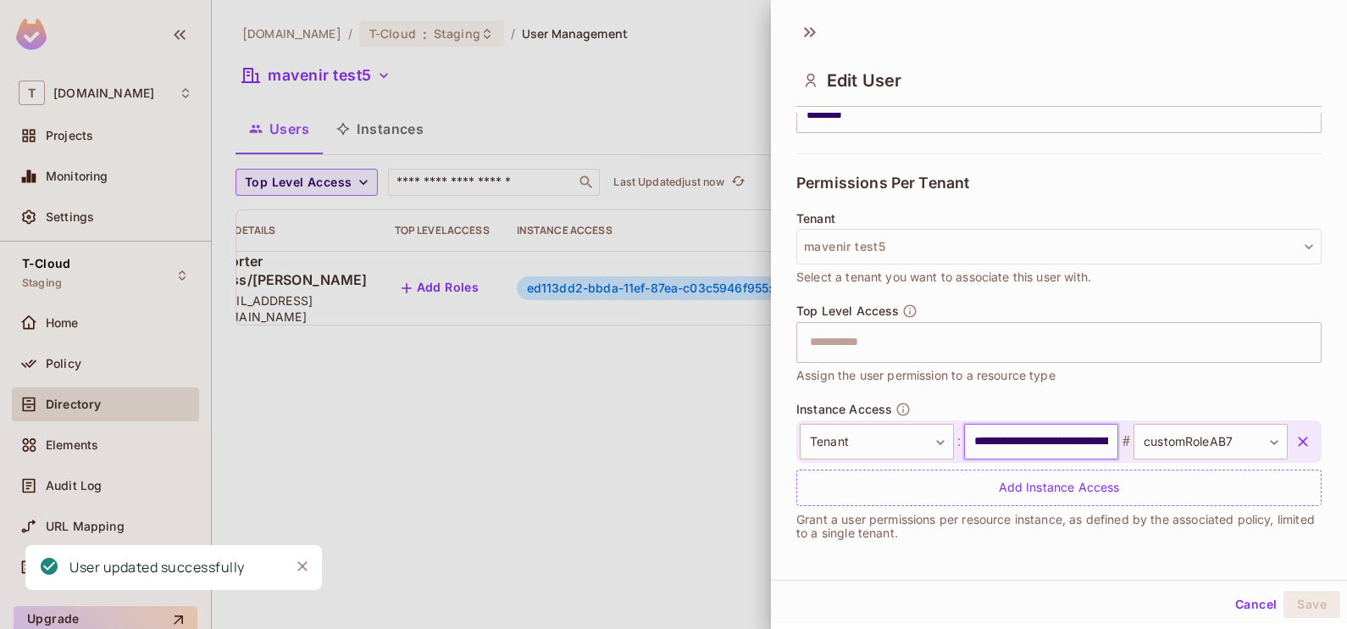
click at [1005, 451] on input "**********" at bounding box center [1041, 442] width 154 height 36
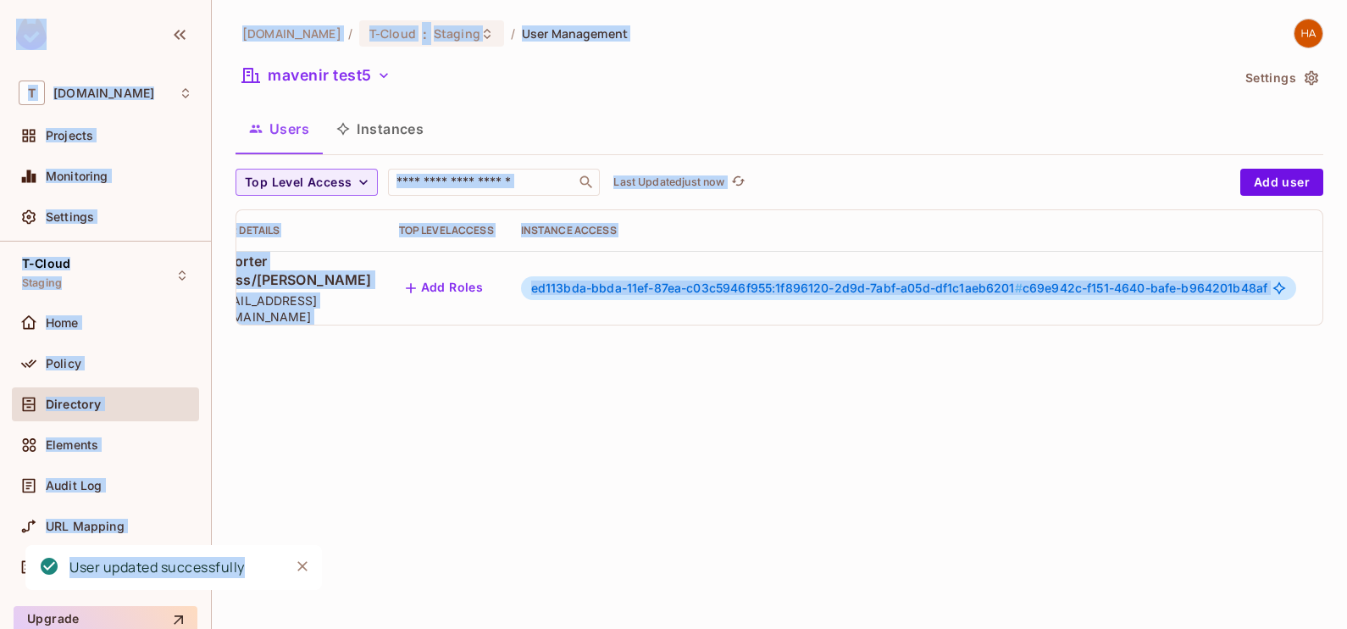
copy div "T t-mobile.com Projects Monitoring Settings T-Cloud Staging Home Policy Directo…"
click at [1005, 451] on div "t-mobile.com / T-Cloud : Staging / User Management mavenir test5 Settings Users…" at bounding box center [779, 314] width 1135 height 629
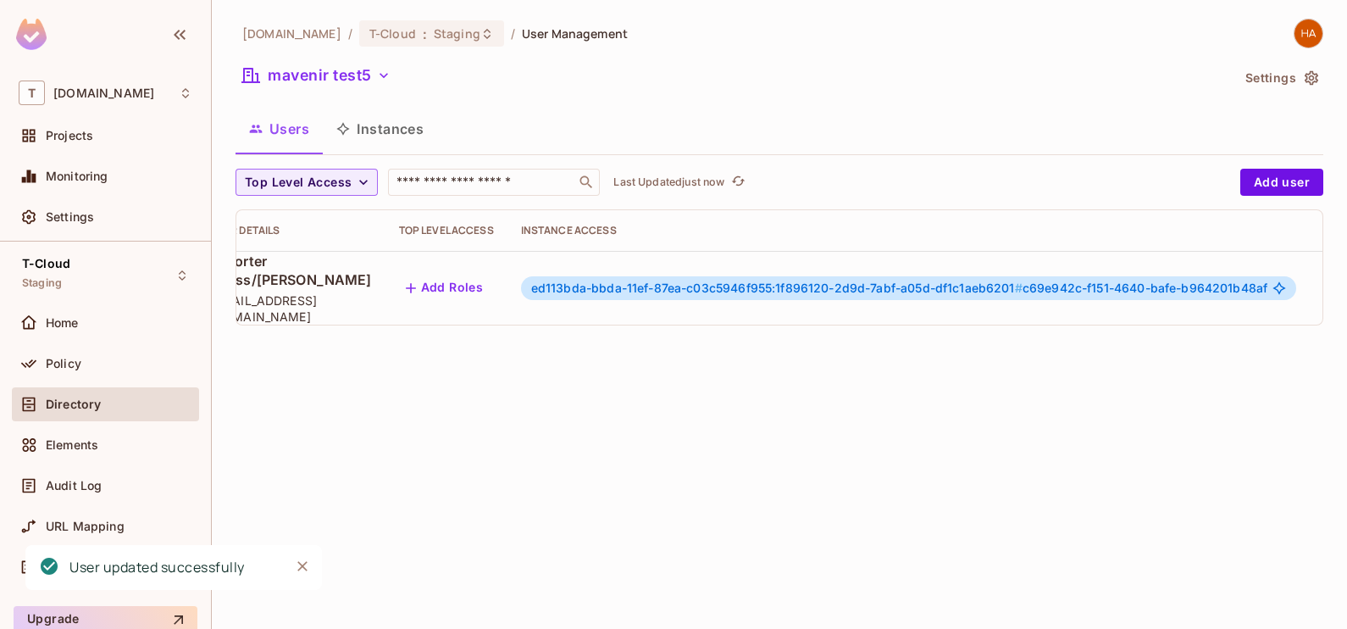
click at [1005, 451] on div "t-mobile.com / T-Cloud : Staging / User Management mavenir test5 Settings Users…" at bounding box center [779, 314] width 1135 height 629
click at [1323, 302] on button "button" at bounding box center [1336, 287] width 27 height 27
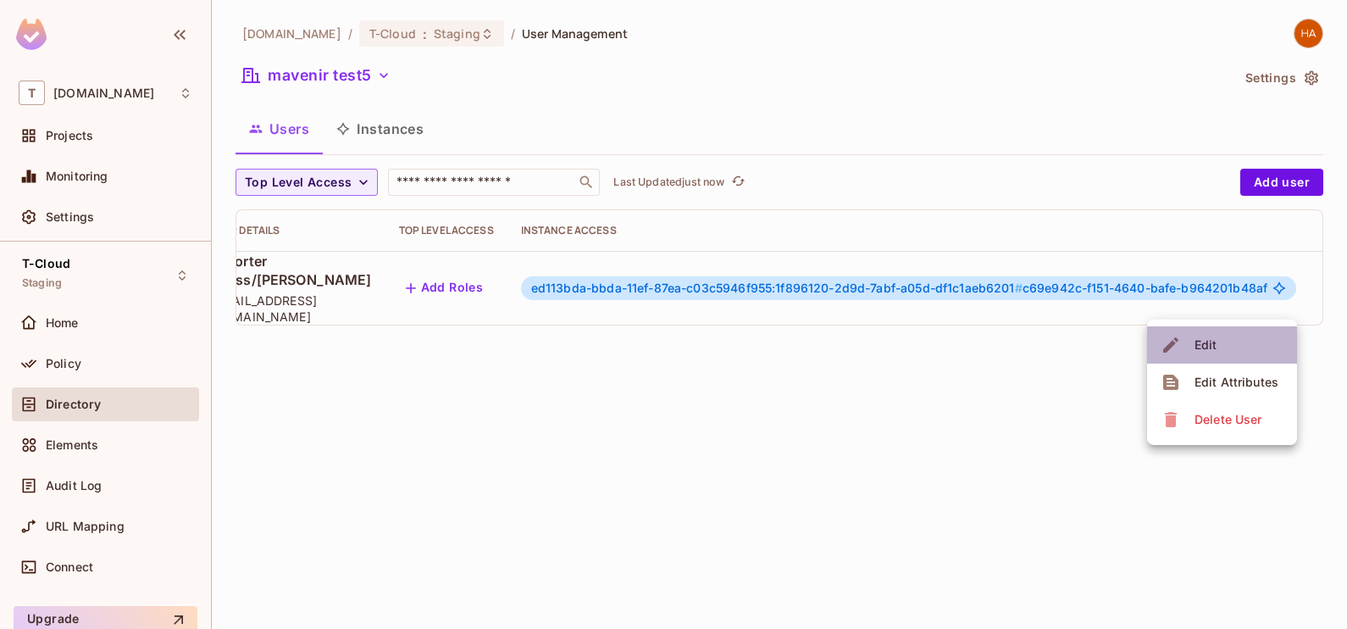
click at [1249, 335] on li "Edit" at bounding box center [1222, 344] width 150 height 37
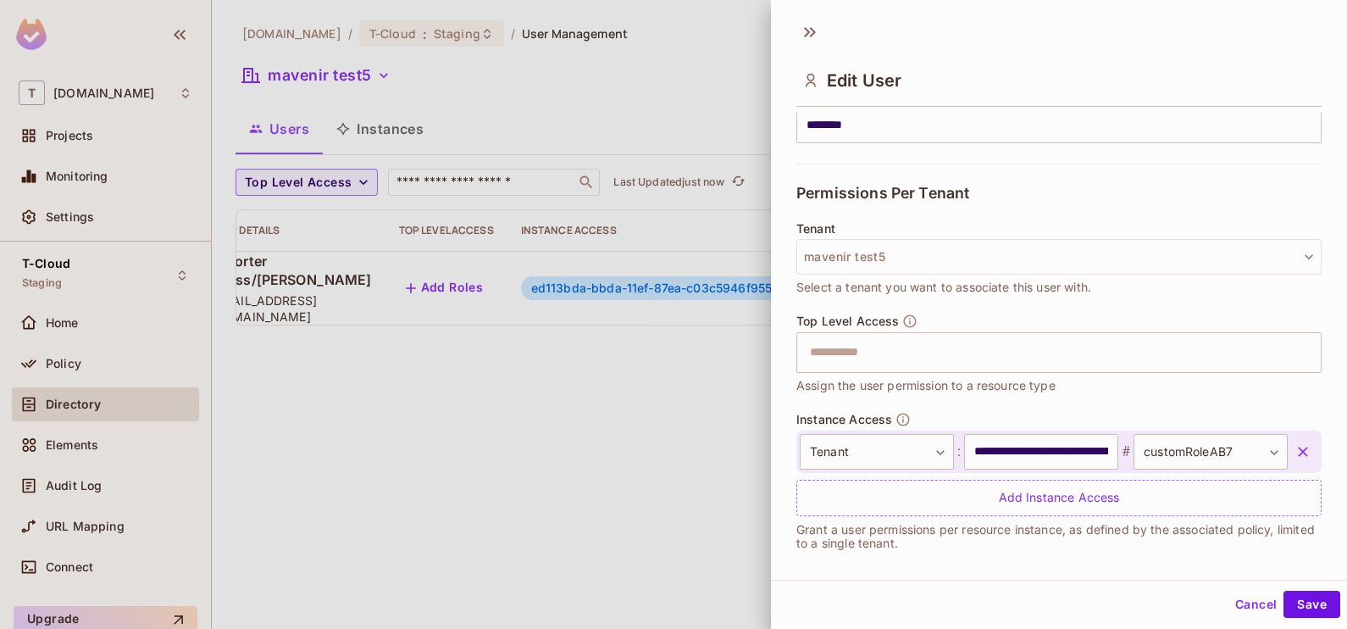
scroll to position [320, 0]
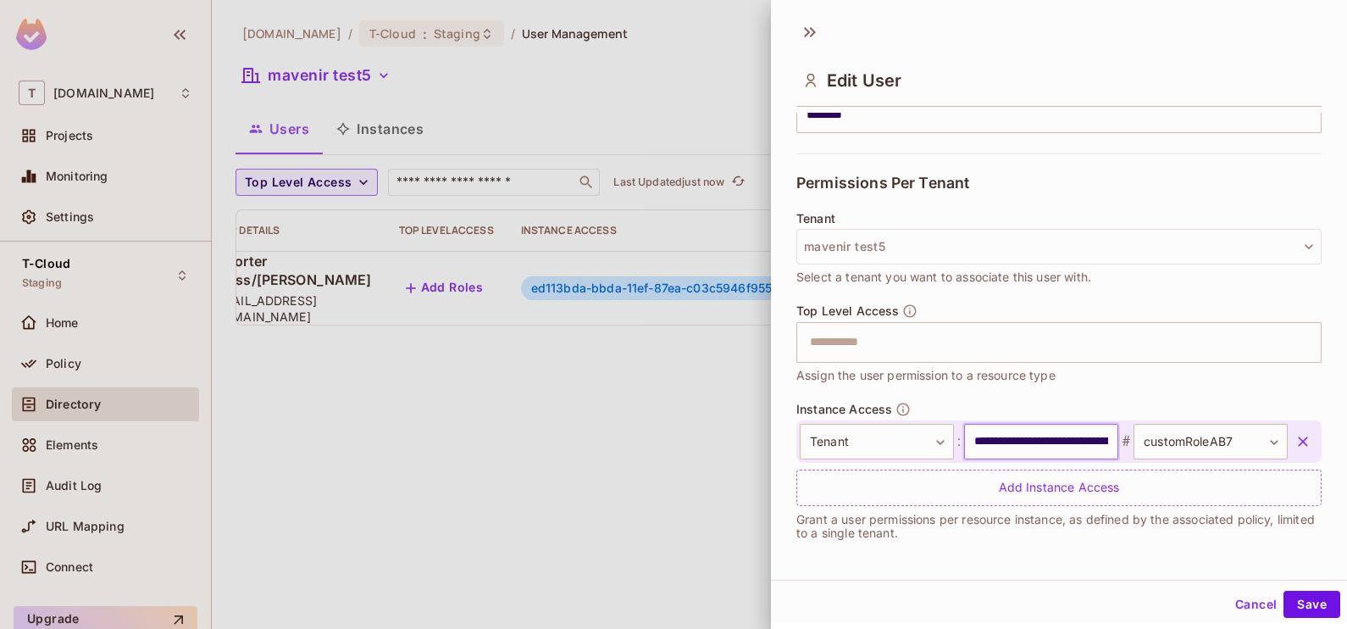
click at [981, 451] on input "**********" at bounding box center [1041, 442] width 154 height 36
click at [1293, 611] on button "Save" at bounding box center [1311, 603] width 57 height 27
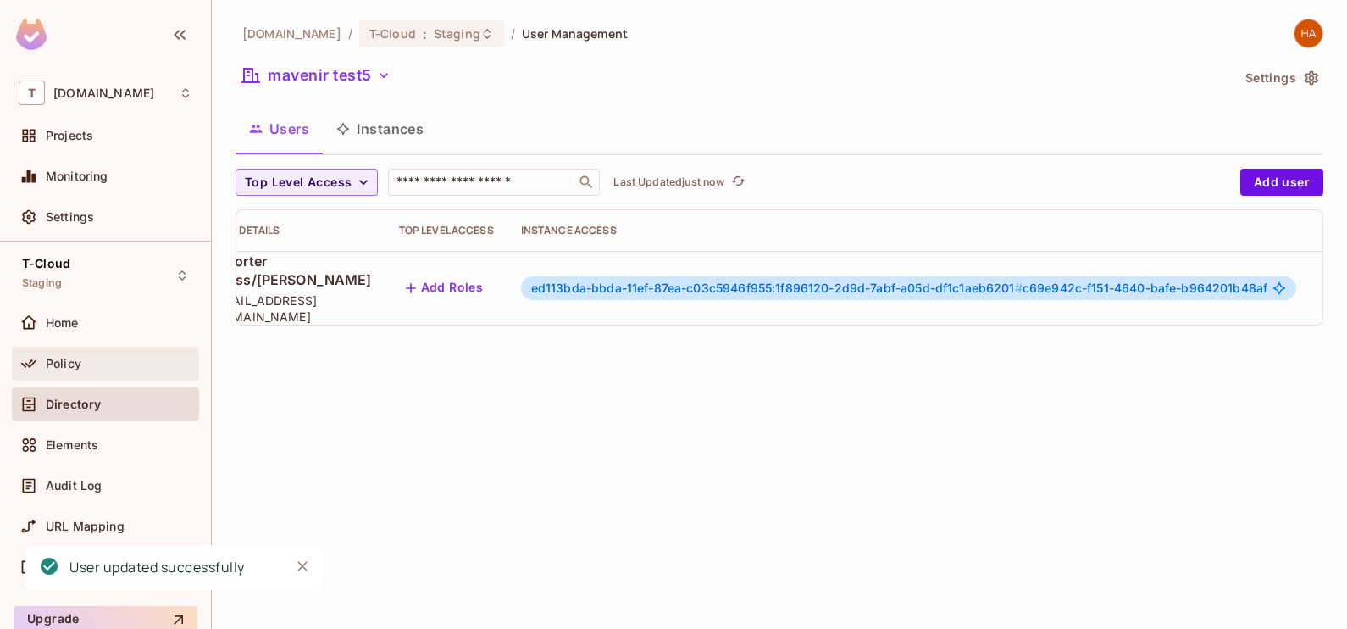
click at [113, 362] on div "Policy" at bounding box center [119, 364] width 147 height 14
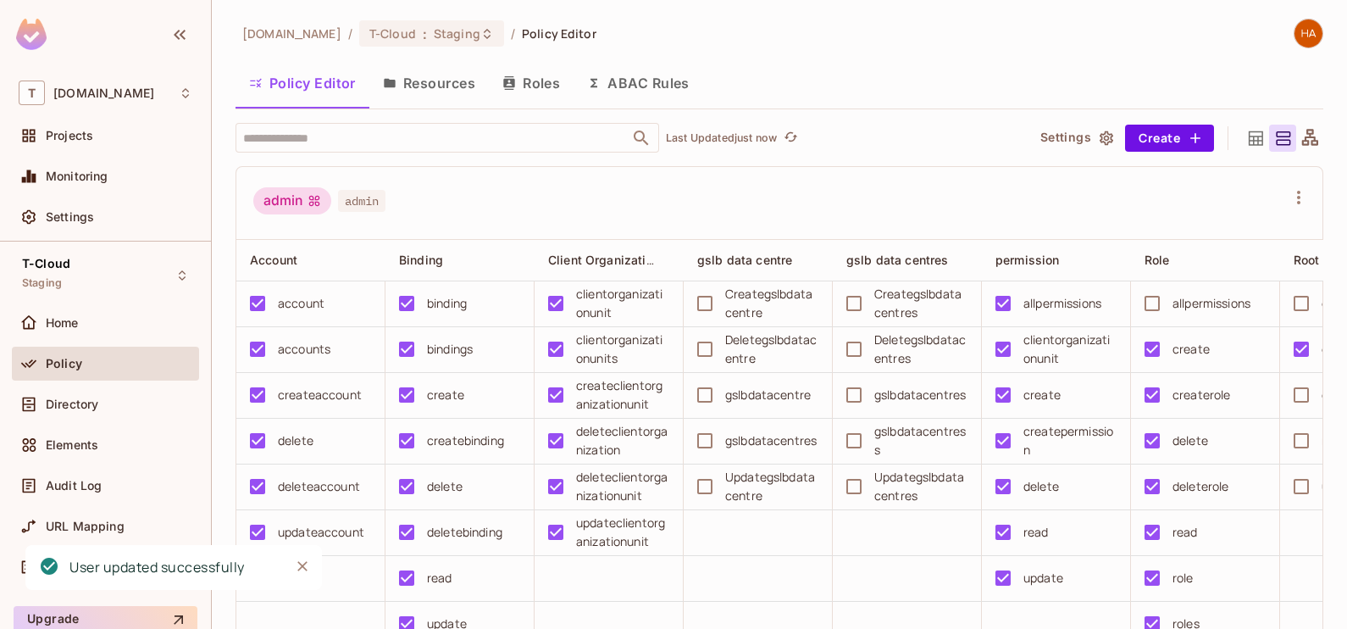
click at [519, 76] on button "Roles" at bounding box center [531, 83] width 85 height 42
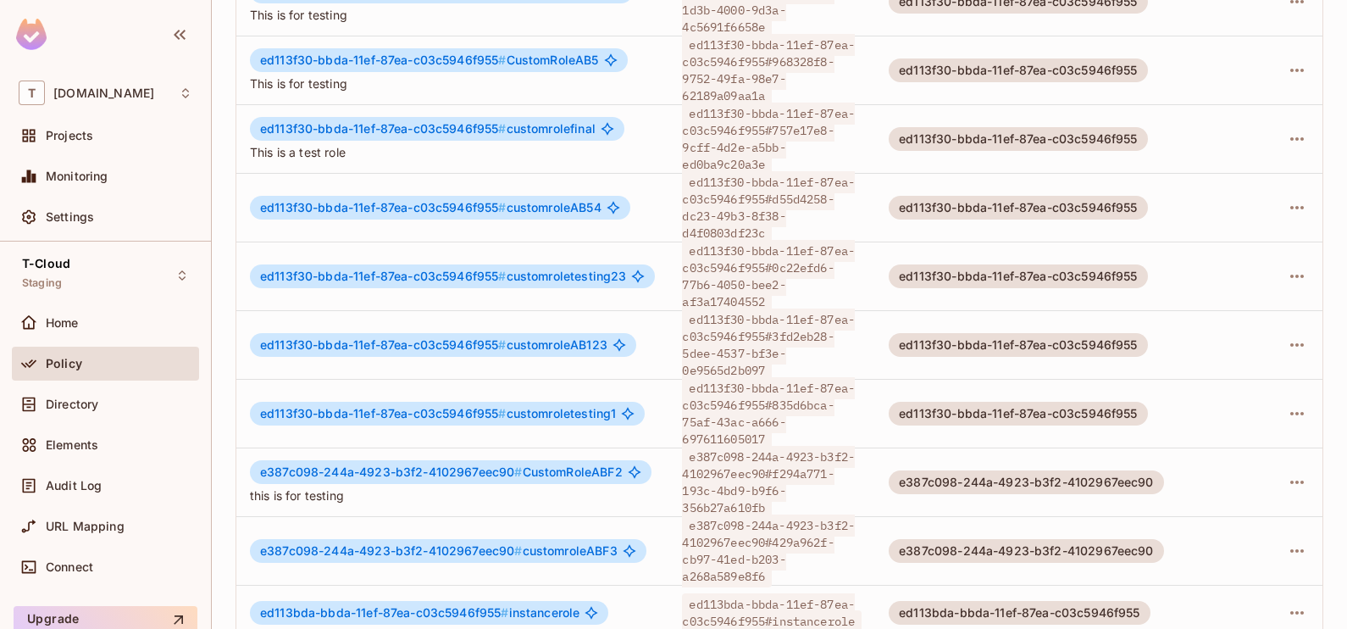
scroll to position [601, 0]
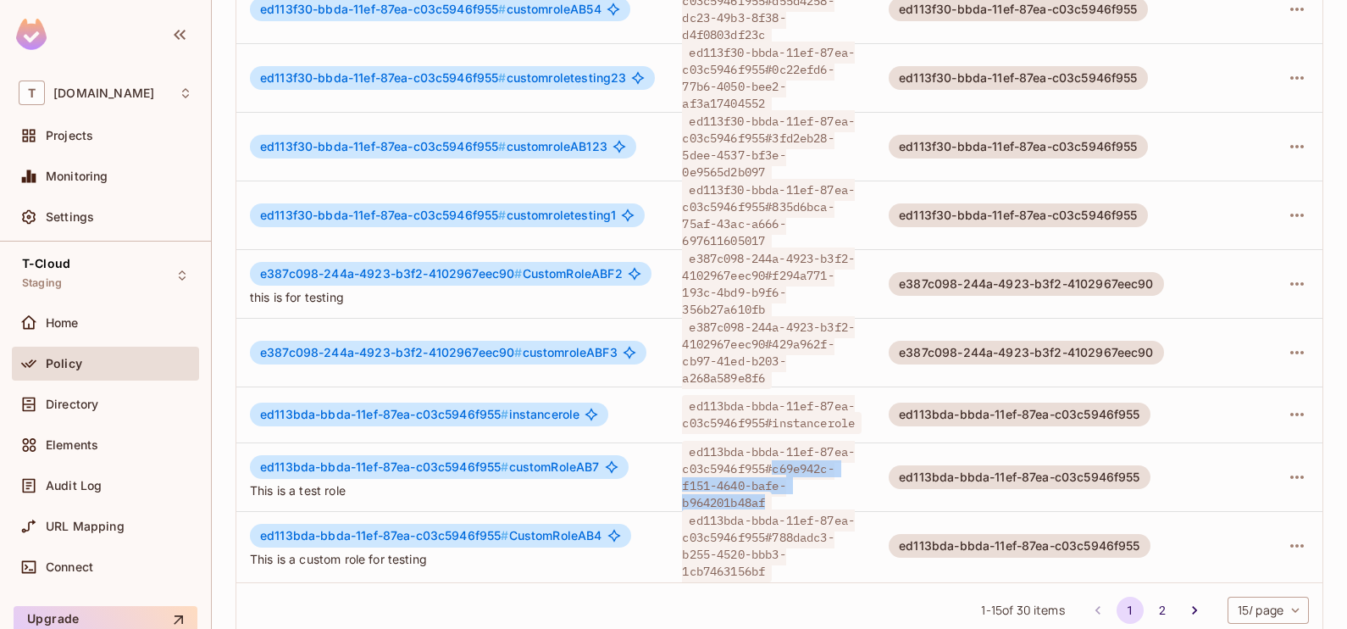
drag, startPoint x: 775, startPoint y: 436, endPoint x: 774, endPoint y: 462, distance: 25.4
click at [774, 462] on span "ed113bda-bbda-11ef-87ea-c03c5946f955#c69e942c-f151-4640-bafe-b964201b48af" at bounding box center [768, 476] width 173 height 73
copy span "c69e942c-f151-4640-bafe-b964201b48af"
click at [693, 518] on span "ed113bda-bbda-11ef-87ea-c03c5946f955#788dadc3-b255-4520-bbb3-1cb7463156bf" at bounding box center [768, 545] width 173 height 73
drag, startPoint x: 774, startPoint y: 436, endPoint x: 769, endPoint y: 464, distance: 28.4
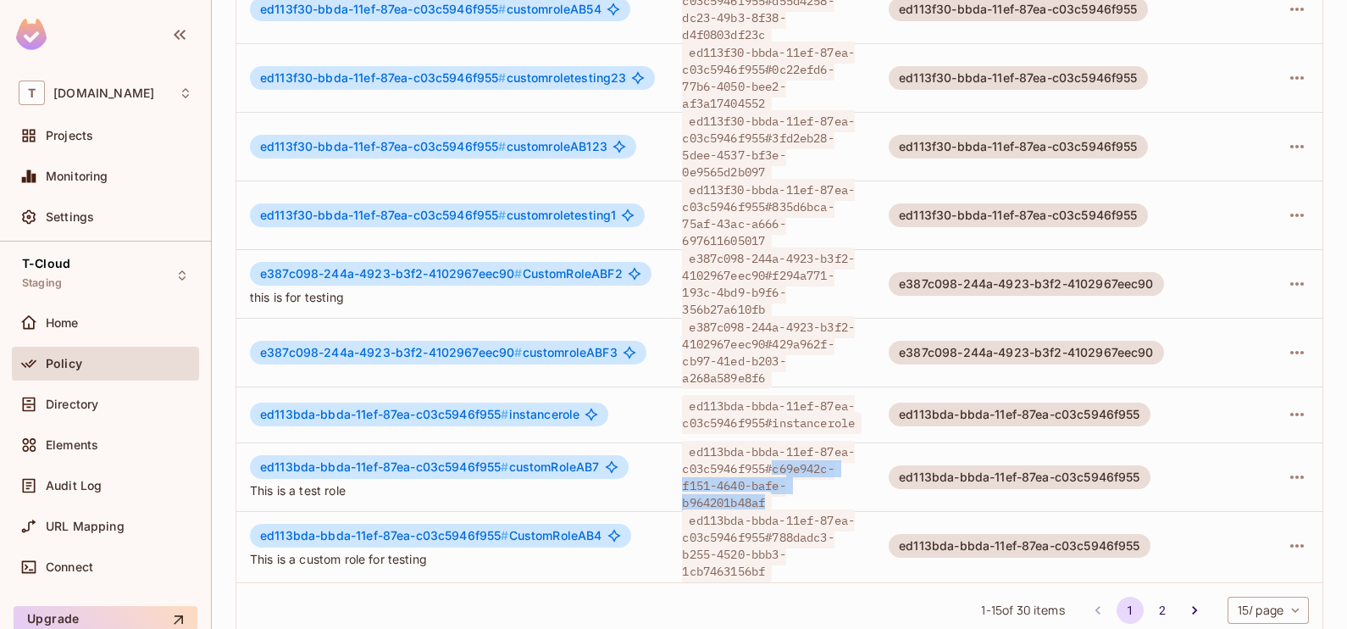
click at [769, 464] on span "ed113bda-bbda-11ef-87ea-c03c5946f955#c69e942c-f151-4640-bafe-b964201b48af" at bounding box center [768, 476] width 173 height 73
copy span "c69e942c-f151-4640-bafe-b964201b48af"
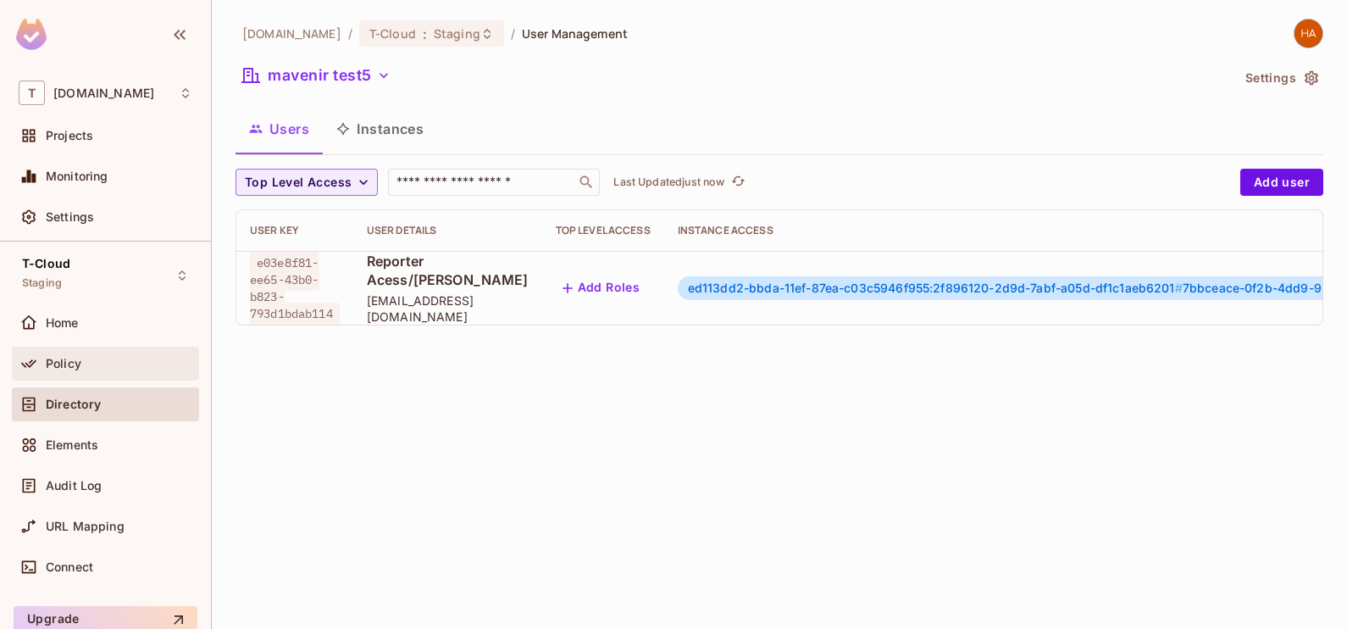
click at [148, 373] on div "Policy" at bounding box center [105, 363] width 187 height 34
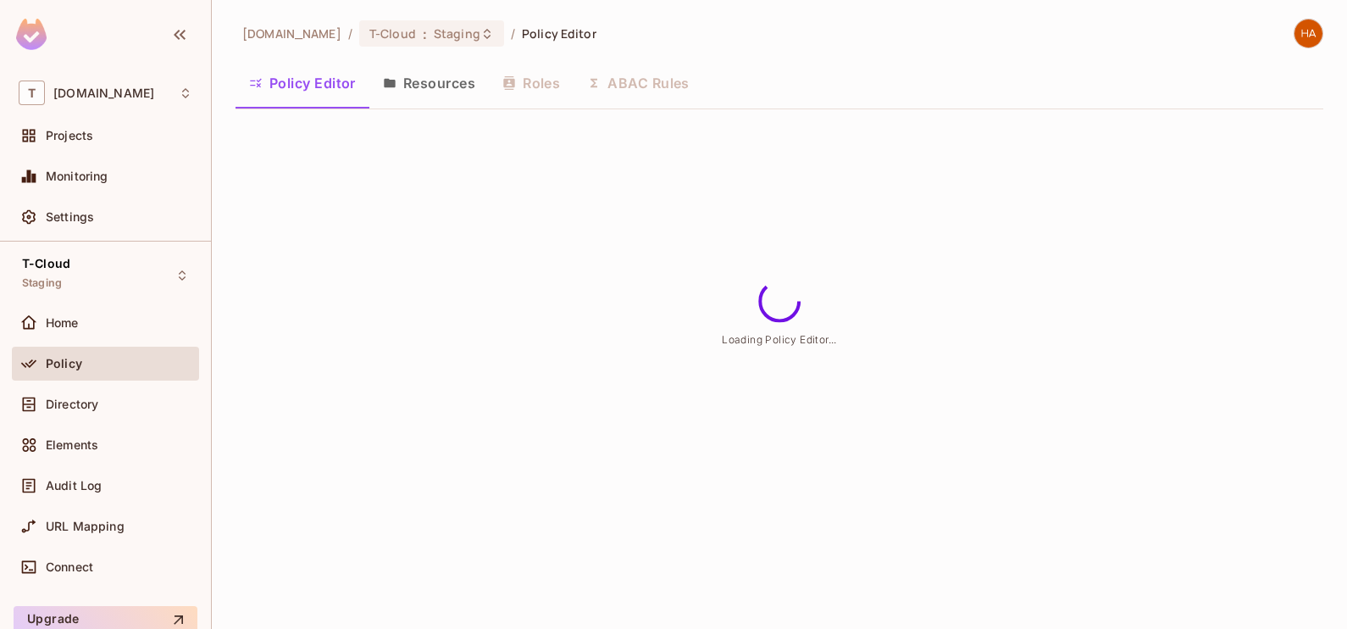
click at [552, 73] on div "Policy Editor Resources Roles ABAC Rules" at bounding box center [779, 83] width 1088 height 42
click at [547, 82] on button "Roles" at bounding box center [531, 83] width 85 height 42
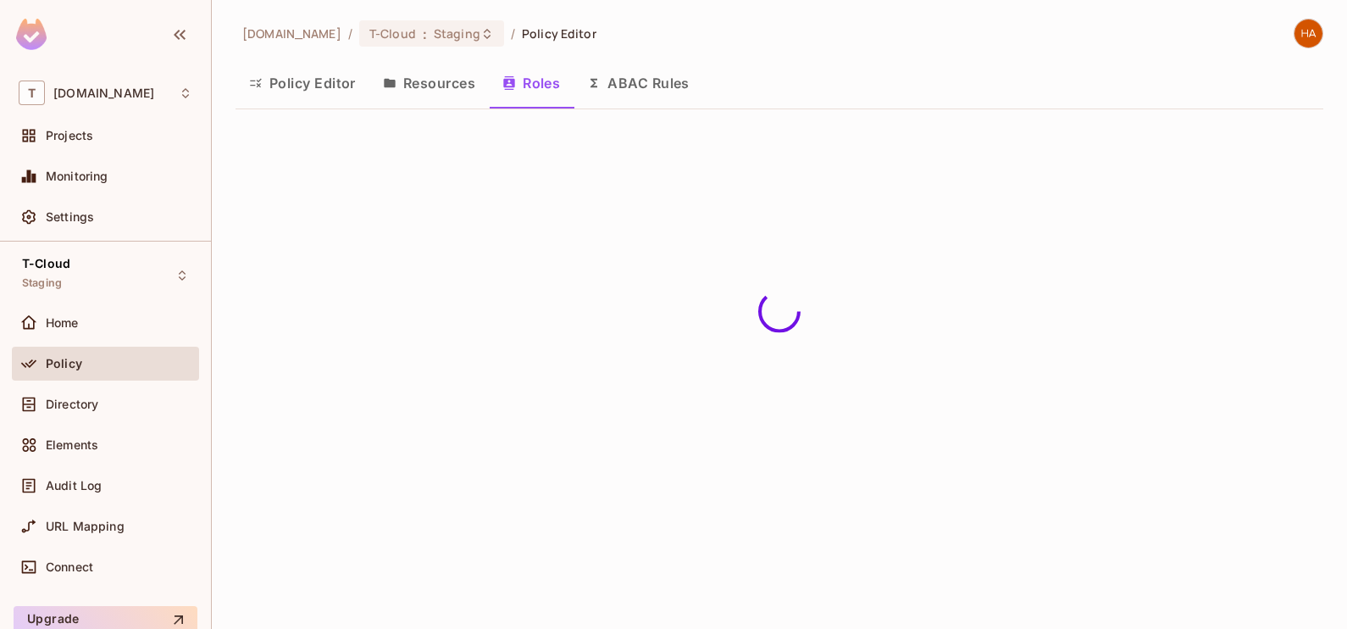
click at [547, 82] on button "Roles" at bounding box center [531, 83] width 85 height 42
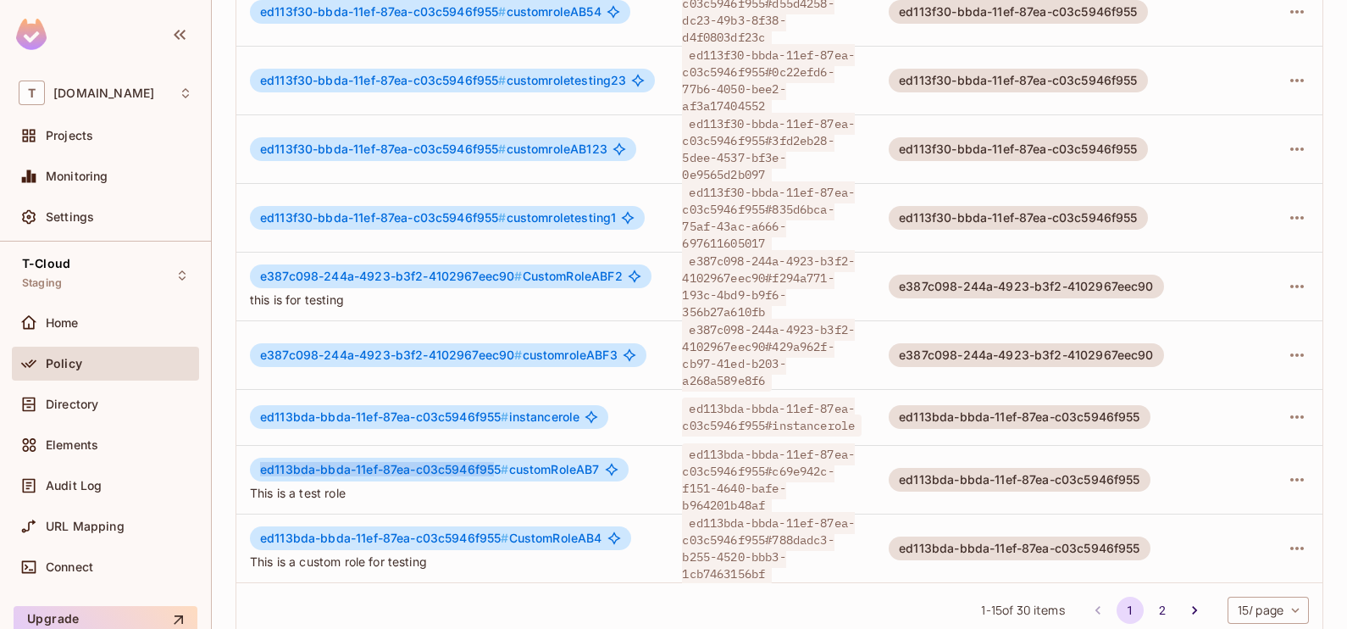
drag, startPoint x: 498, startPoint y: 438, endPoint x: 263, endPoint y: 430, distance: 235.6
click at [263, 462] on span "ed113bda-bbda-11ef-87ea-c03c5946f955 #" at bounding box center [384, 469] width 249 height 14
copy span "ed113bda-bbda-11ef-87ea-c03c5946f95"
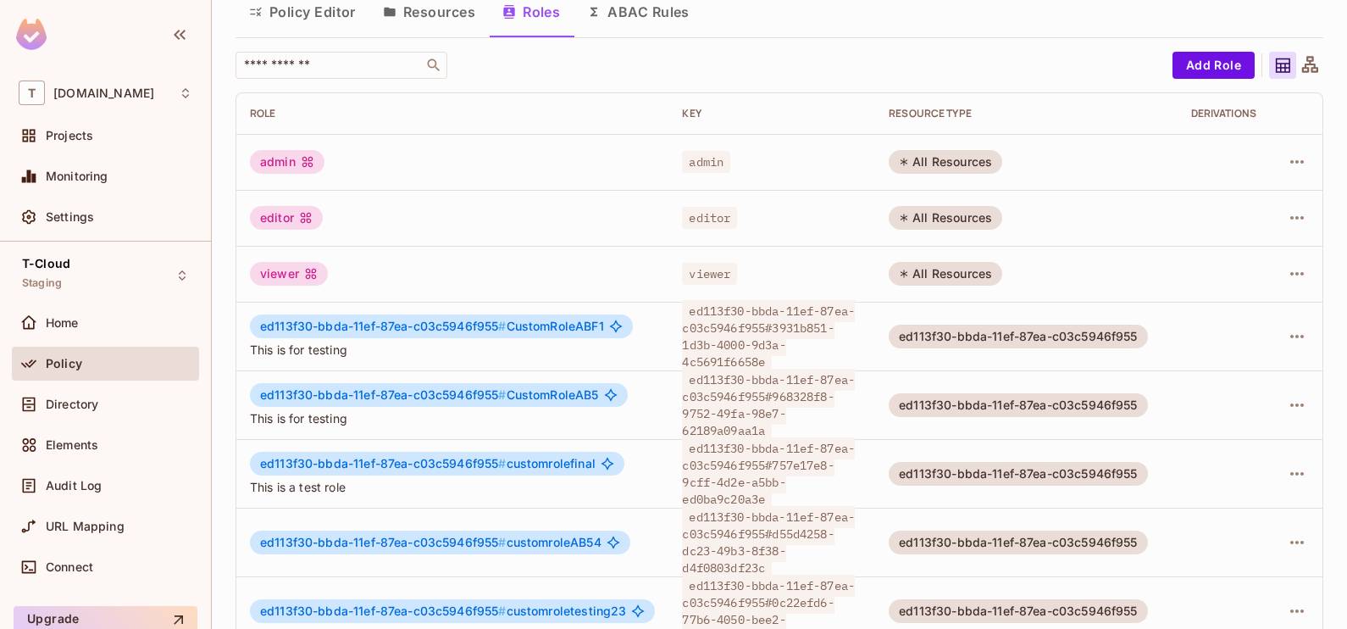
scroll to position [67, 0]
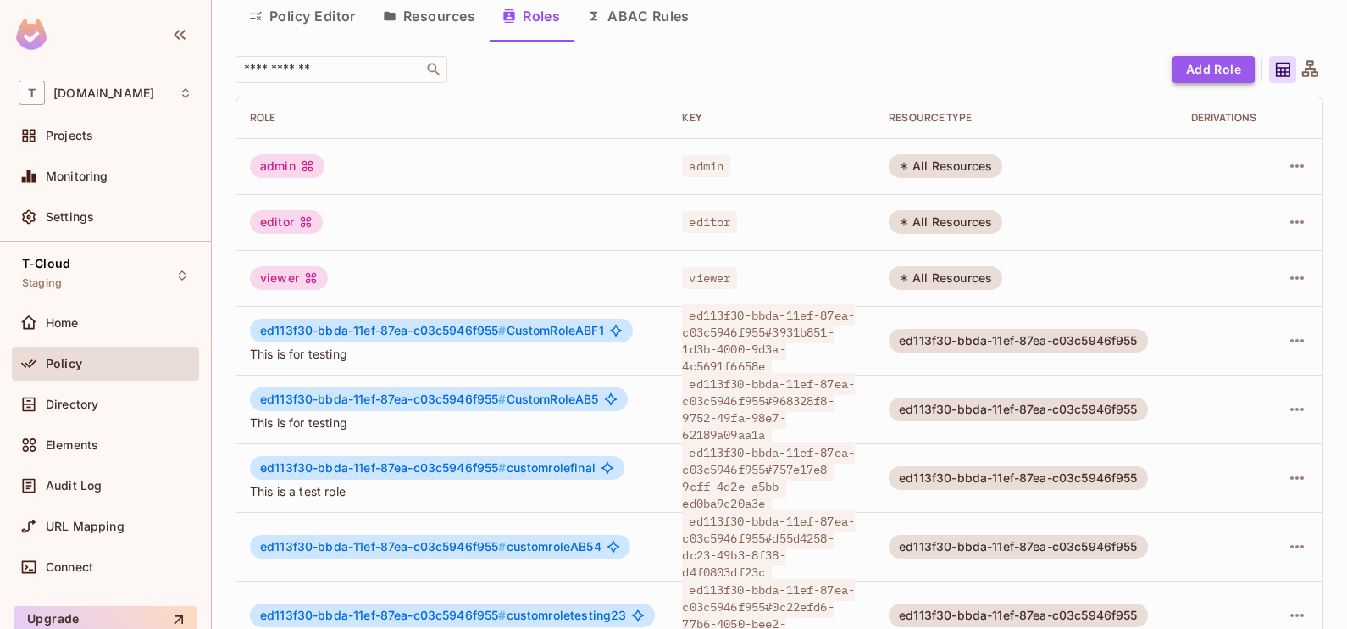
click at [1181, 72] on button "Add Role" at bounding box center [1213, 69] width 82 height 27
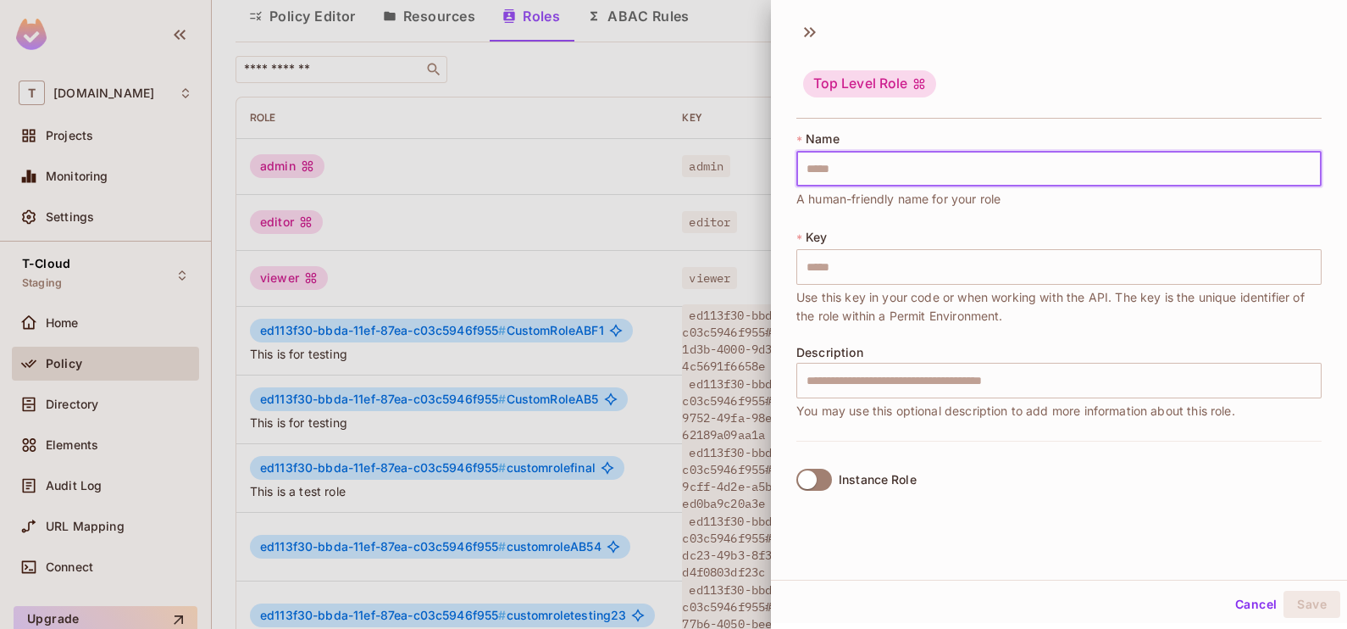
click at [928, 180] on input "text" at bounding box center [1058, 169] width 525 height 36
type input "*"
type input "**"
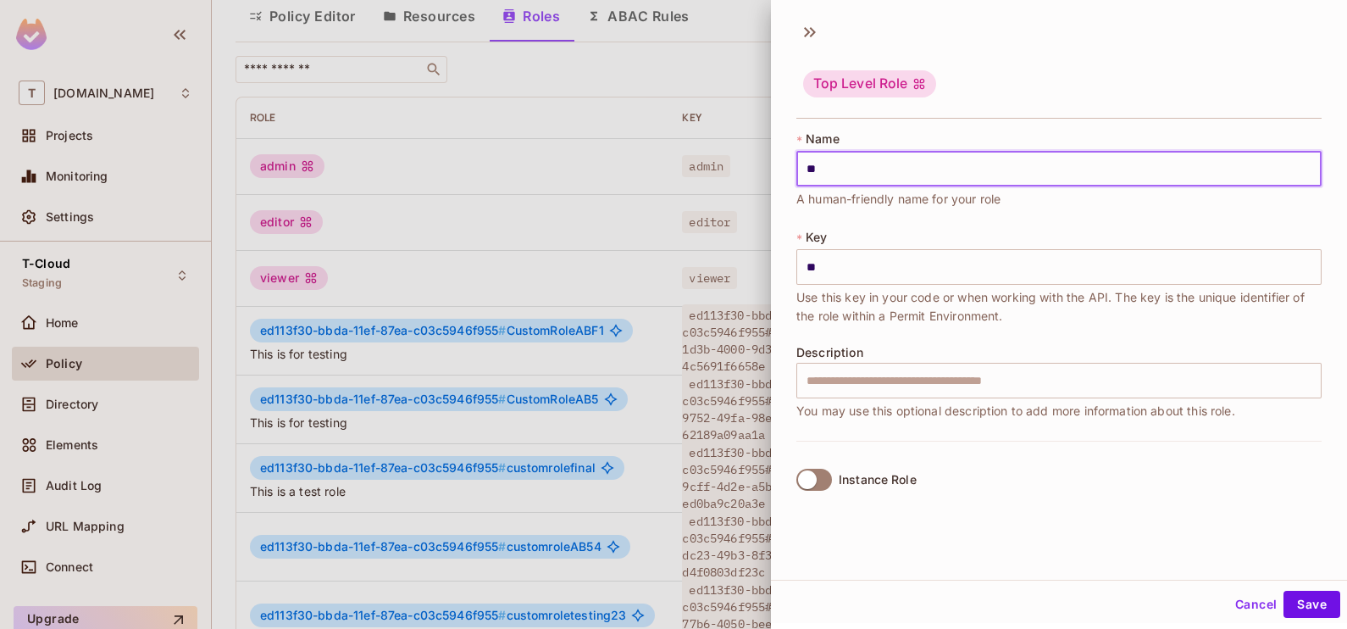
type input "***"
type input "****"
type input "*****"
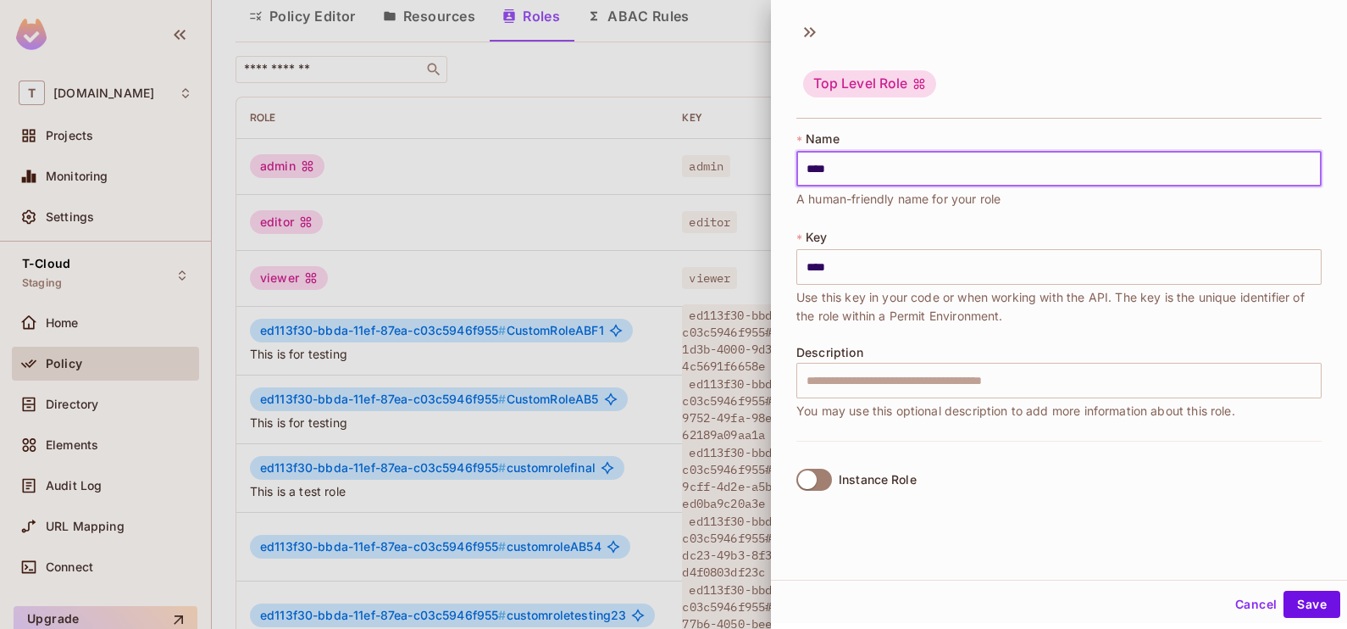
type input "*****"
type input "******"
type input "*******"
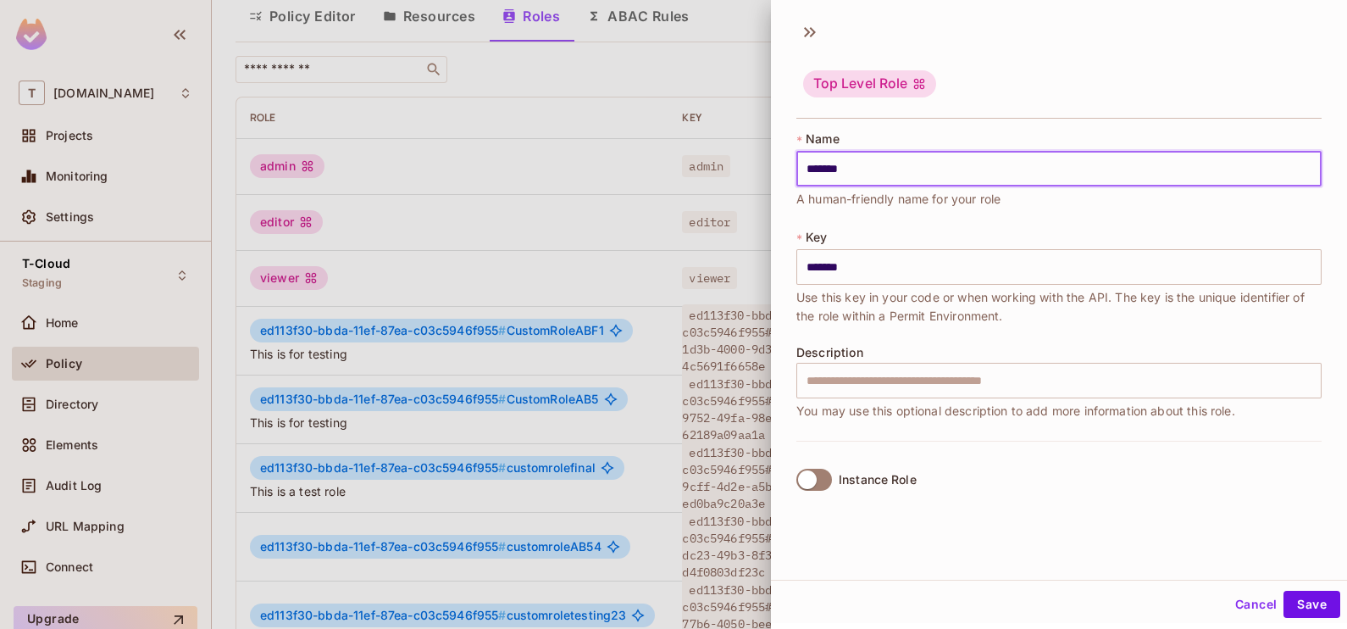
type input "********"
type input "*********"
type input "**********"
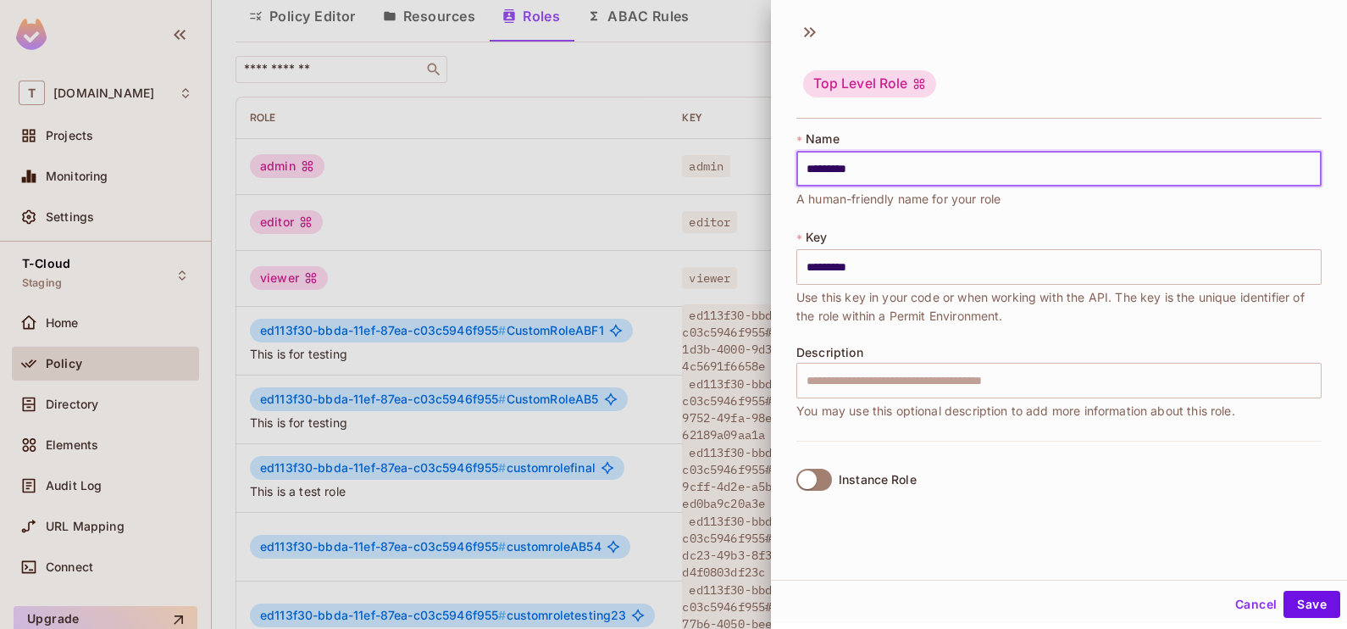
type input "**********"
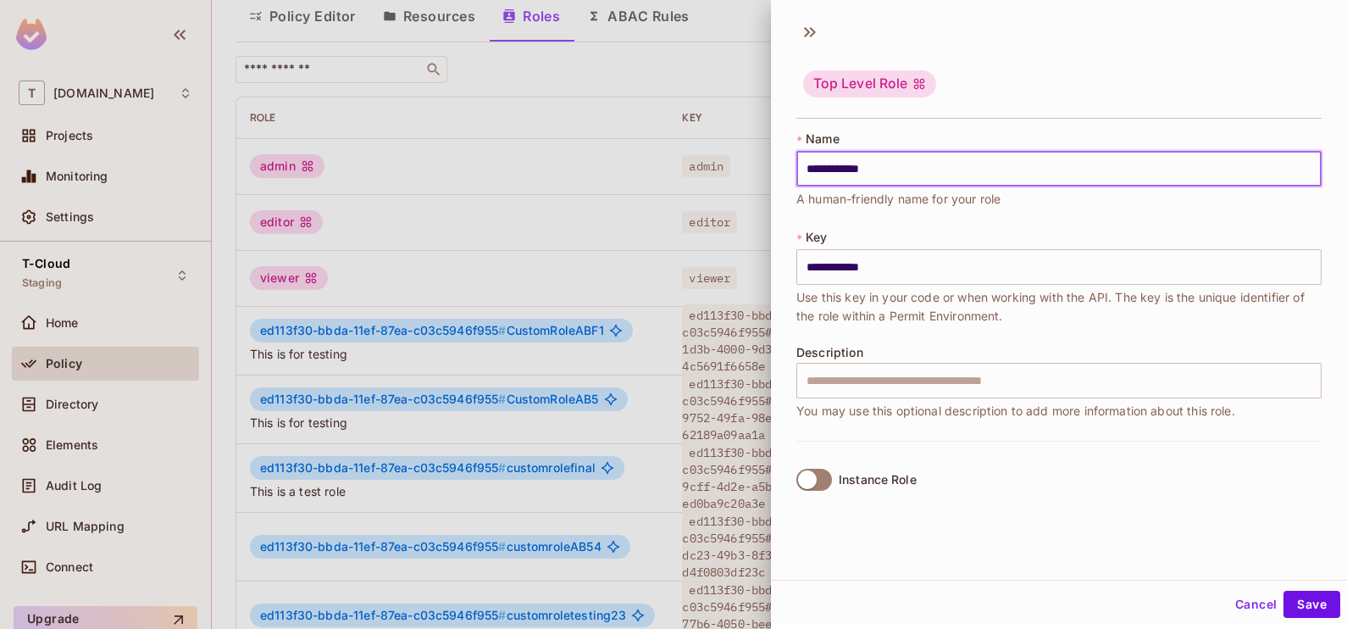
type input "**********"
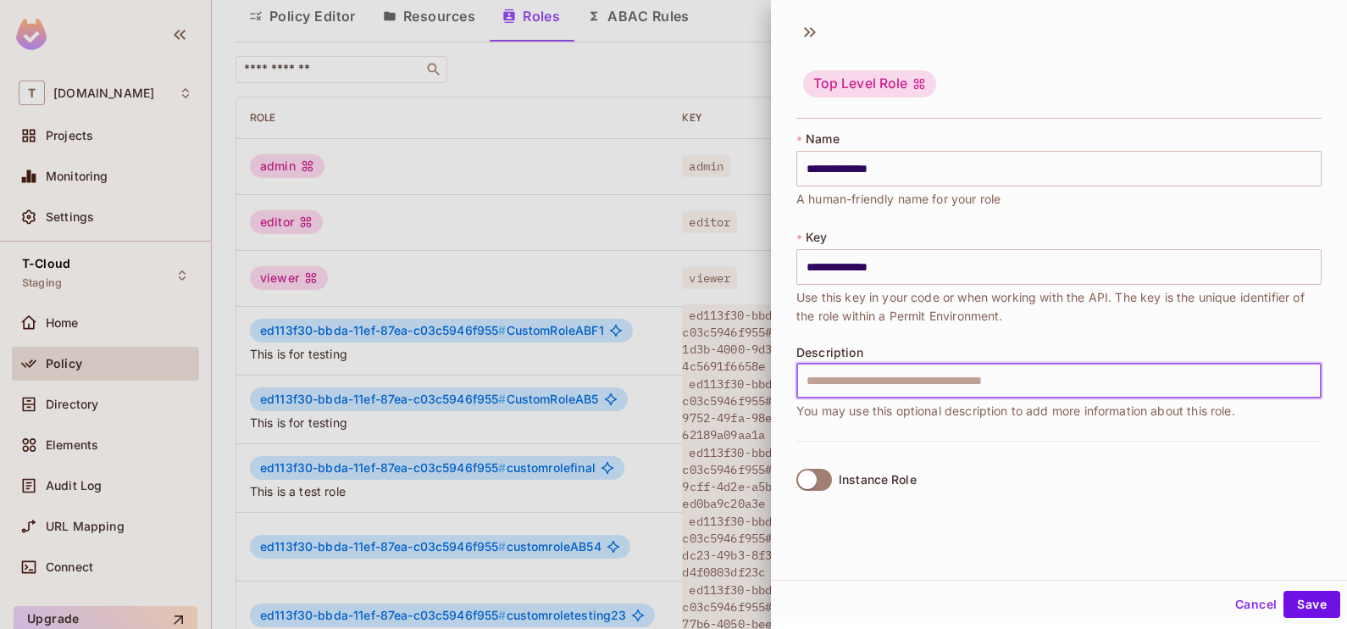
click at [850, 389] on input "text" at bounding box center [1058, 381] width 525 height 36
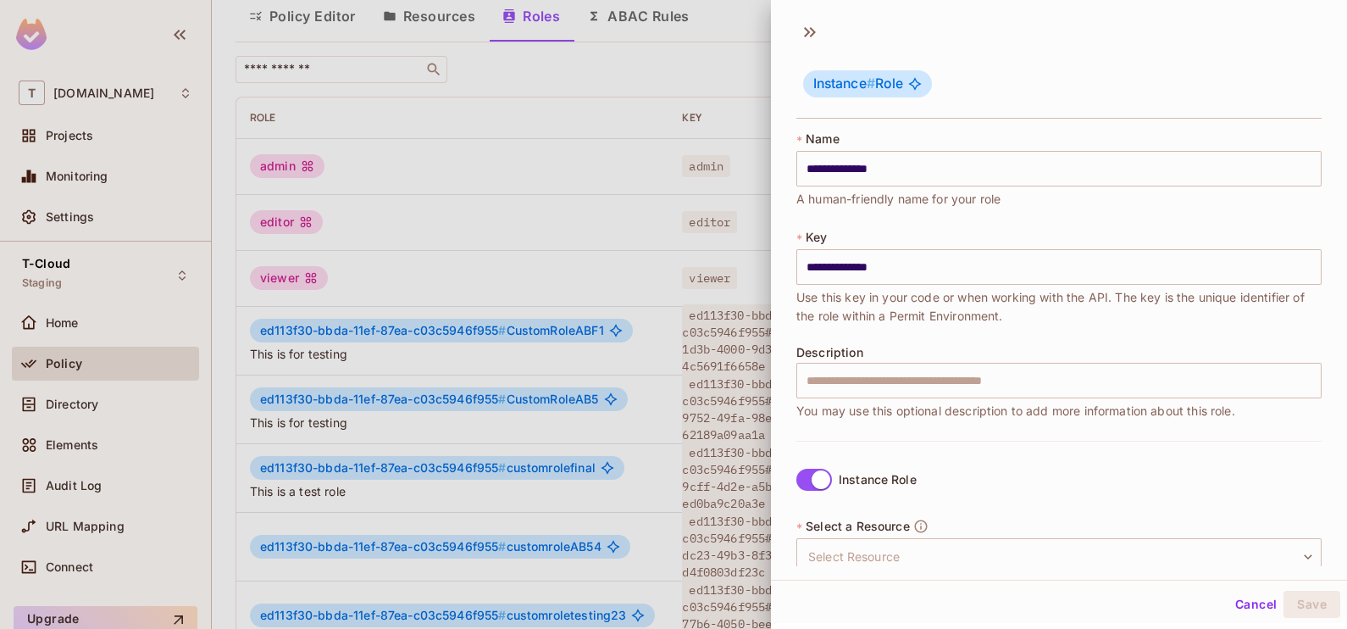
scroll to position [191, 0]
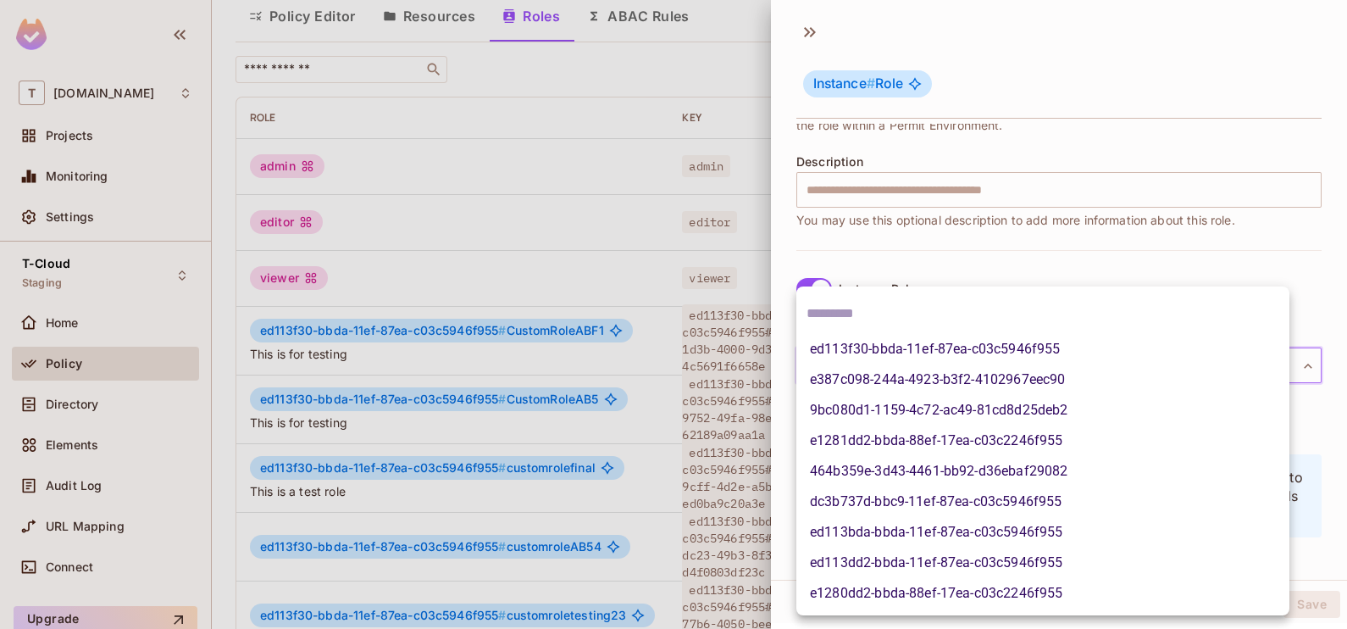
click at [862, 373] on body "T t-mobile.com Projects Monitoring Settings T-Cloud Staging Home Policy Directo…" at bounding box center [673, 314] width 1347 height 629
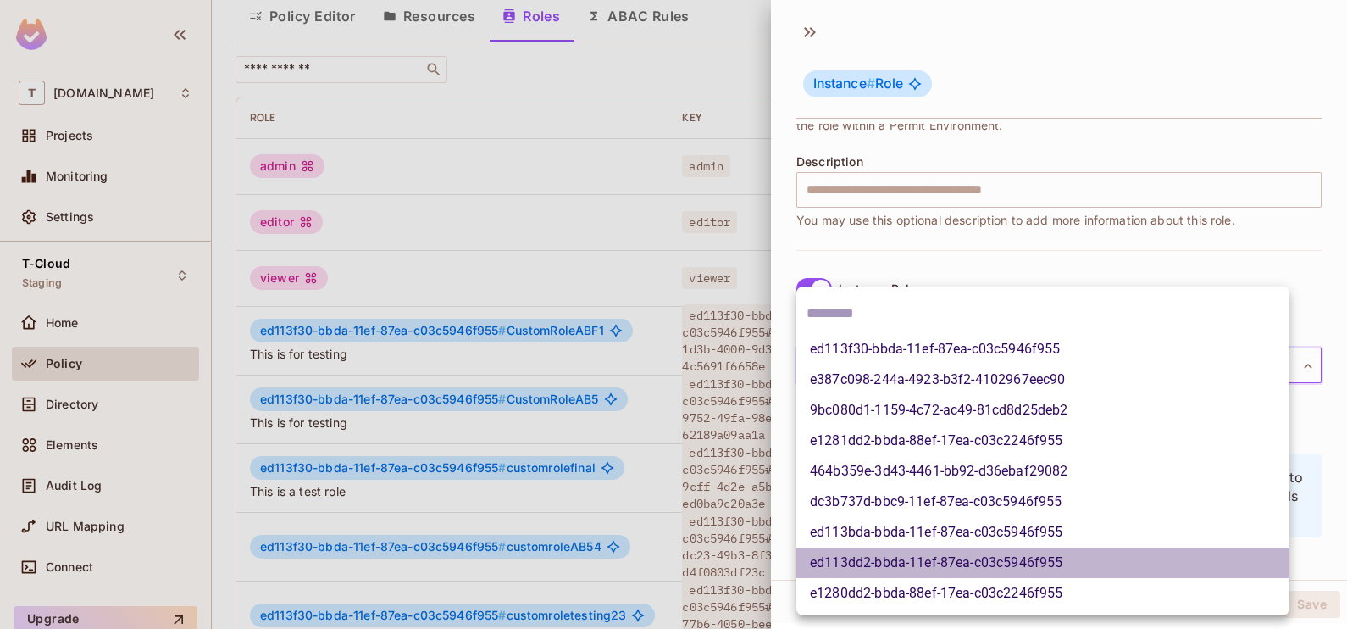
click at [856, 559] on li "ed113dd2-bbda-11ef-87ea-c03c5946f955" at bounding box center [1042, 562] width 493 height 30
type input "**********"
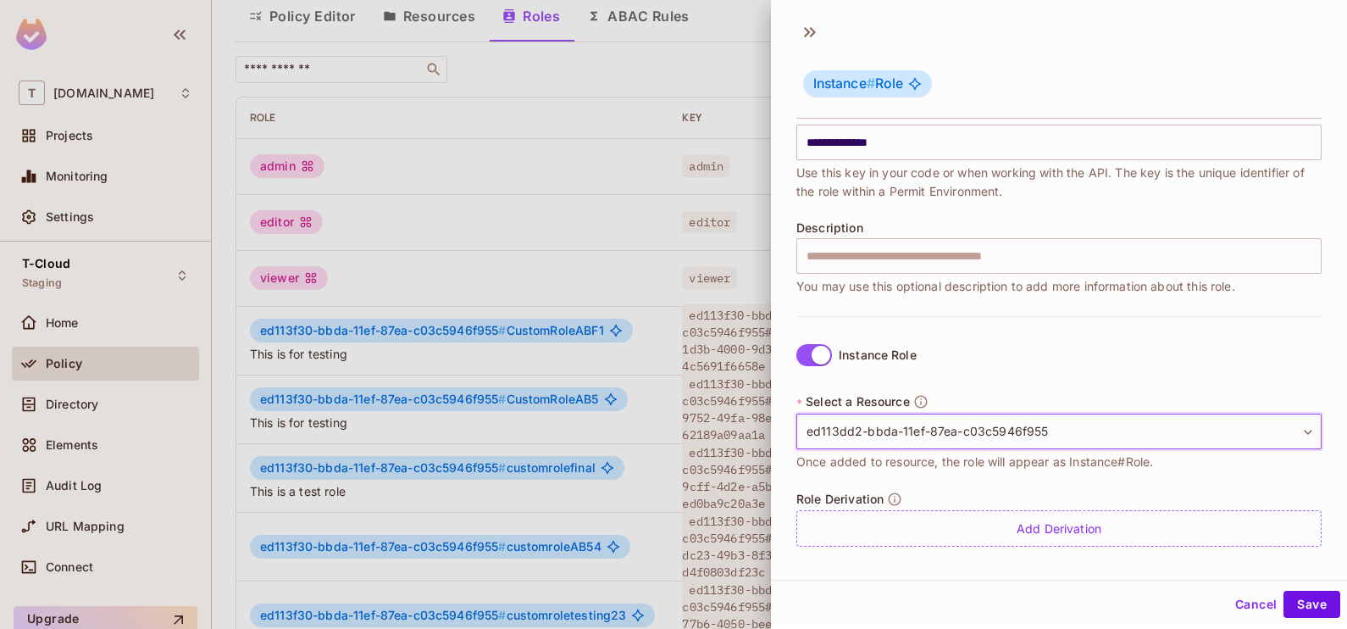
scroll to position [3, 0]
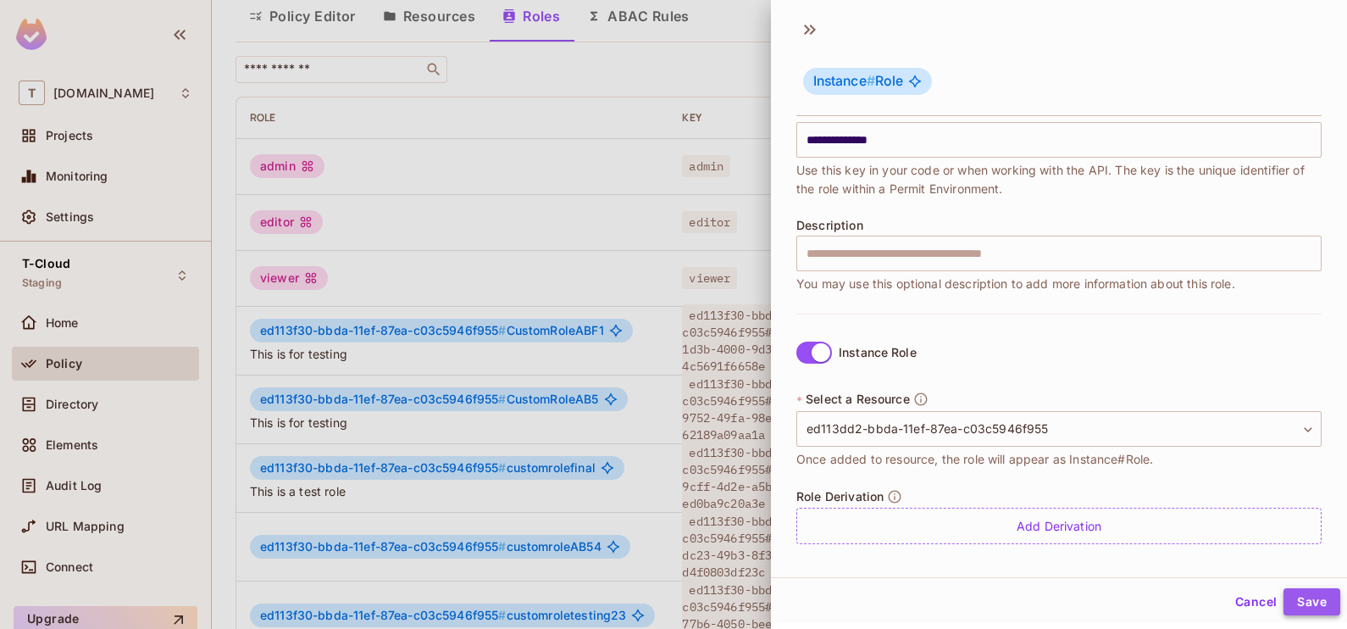
click at [1286, 601] on button "Save" at bounding box center [1311, 601] width 57 height 27
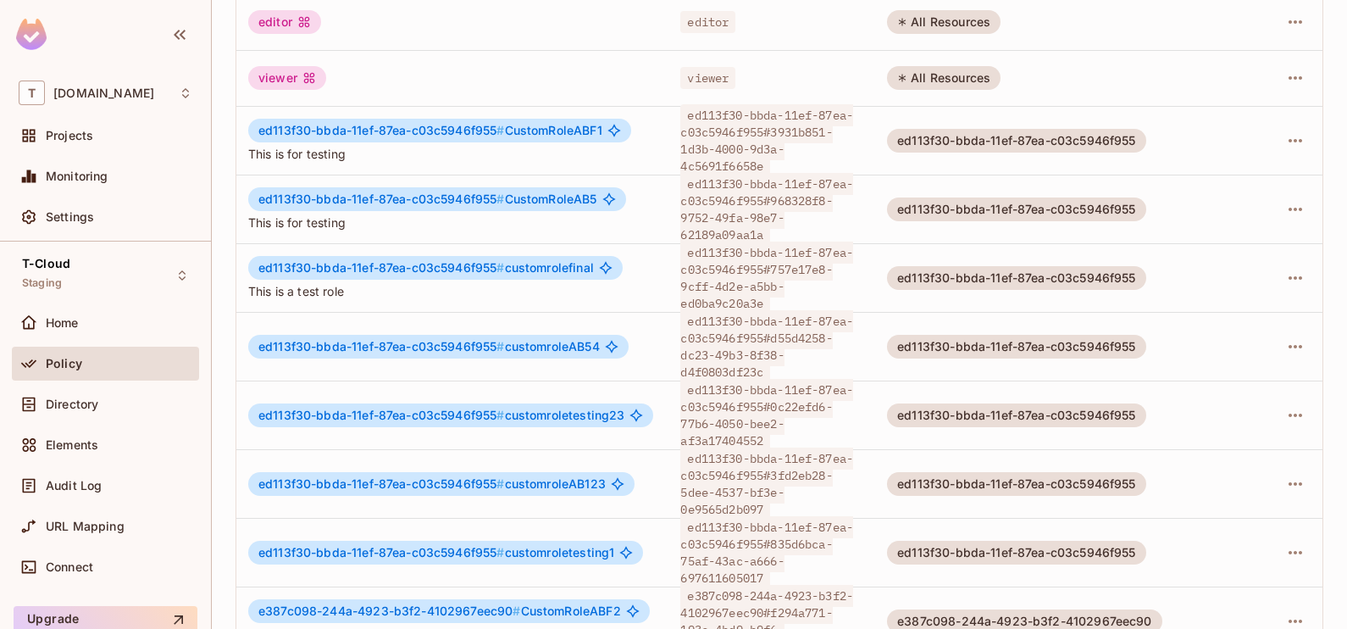
scroll to position [260, 0]
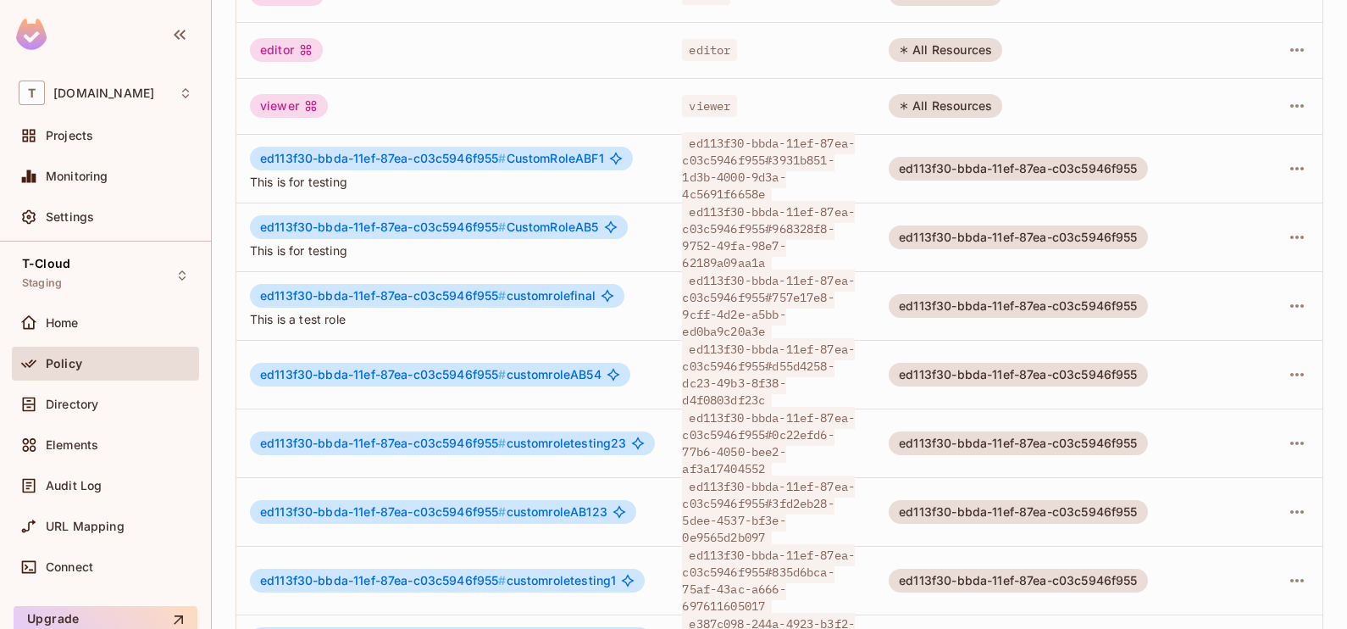
scroll to position [601, 0]
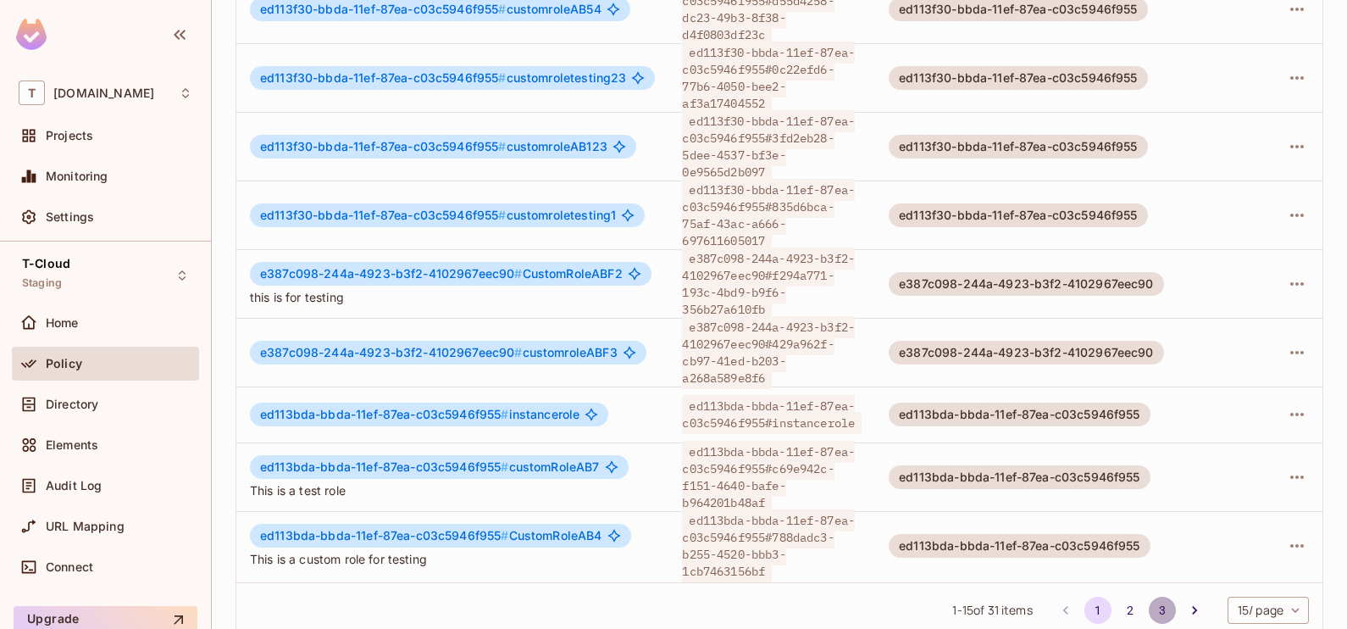
click at [1149, 596] on button "3" at bounding box center [1162, 609] width 27 height 27
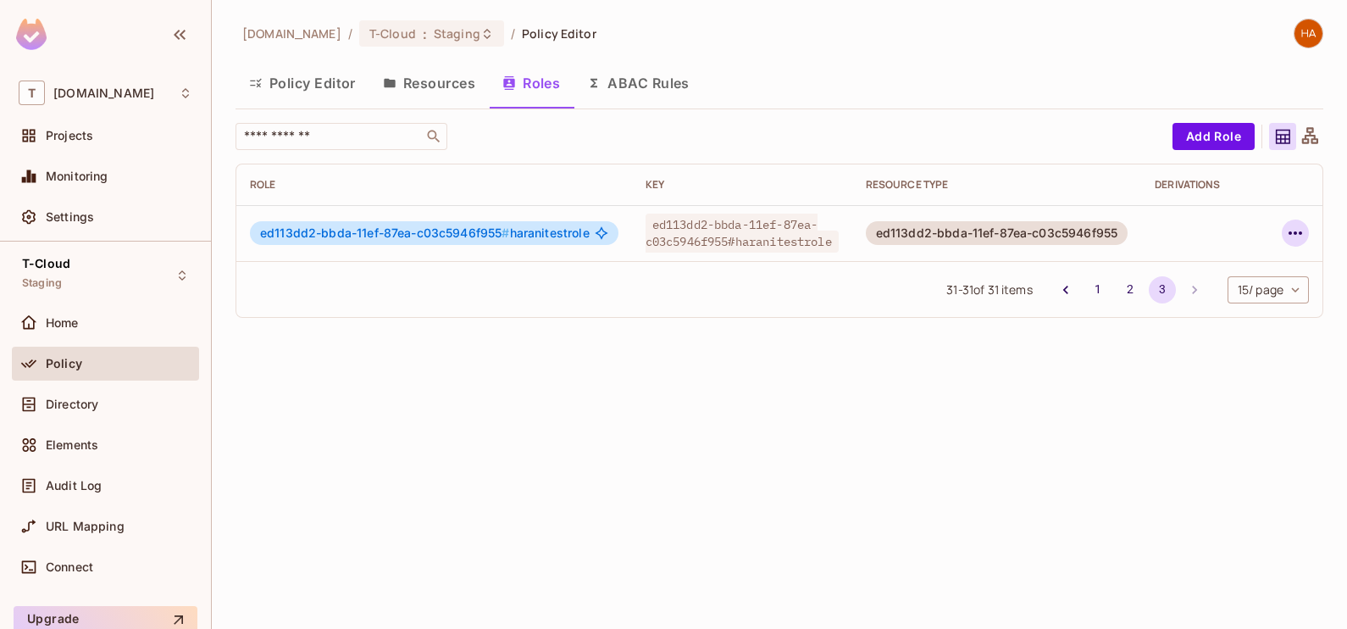
click at [1293, 225] on icon "button" at bounding box center [1295, 233] width 20 height 20
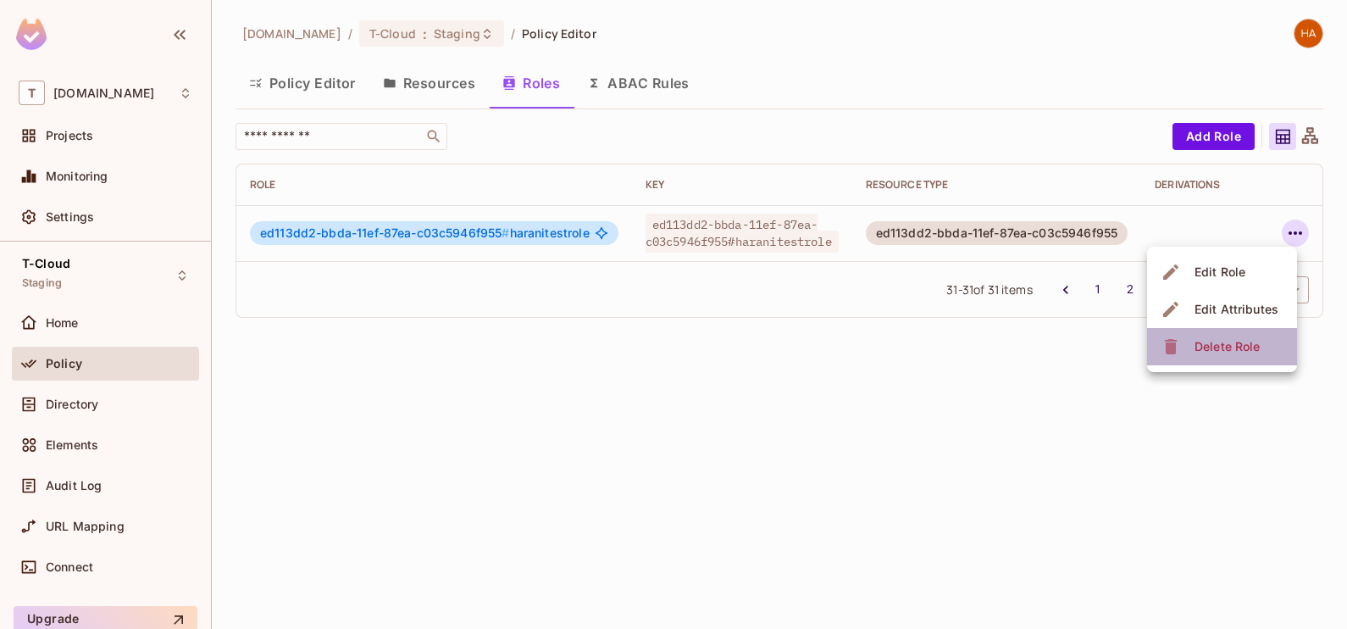
click at [1216, 344] on div "Delete Role" at bounding box center [1226, 346] width 65 height 17
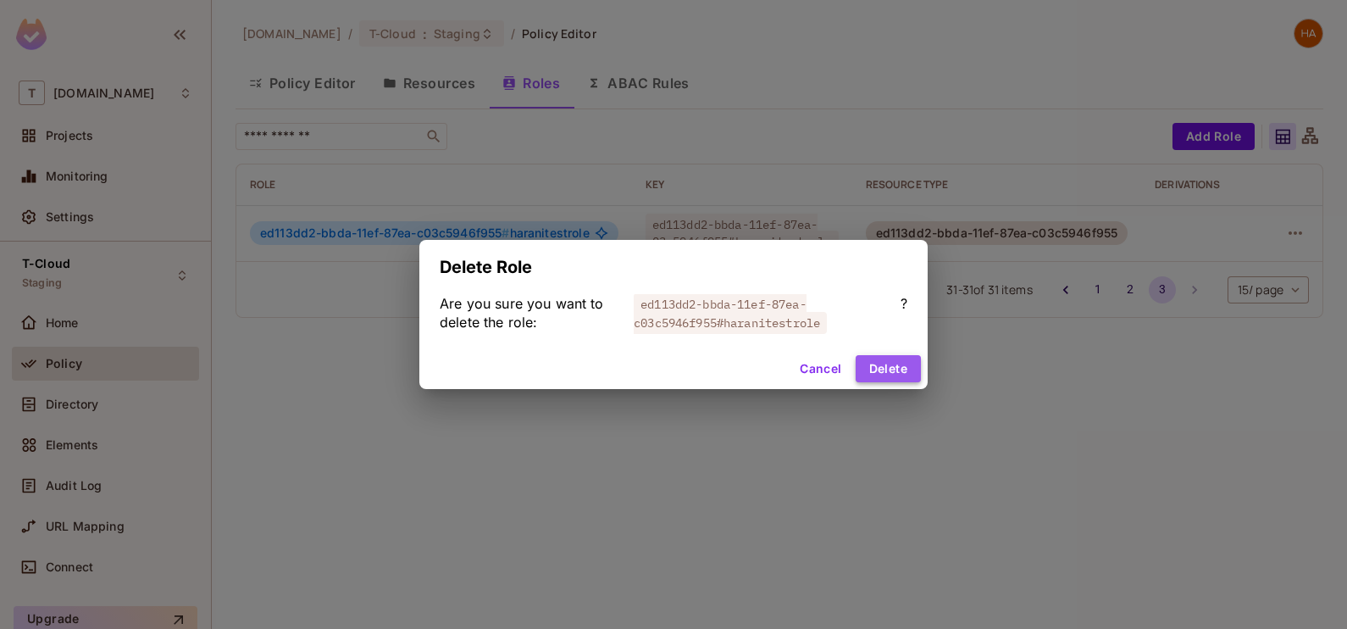
click at [913, 362] on button "Delete" at bounding box center [888, 368] width 65 height 27
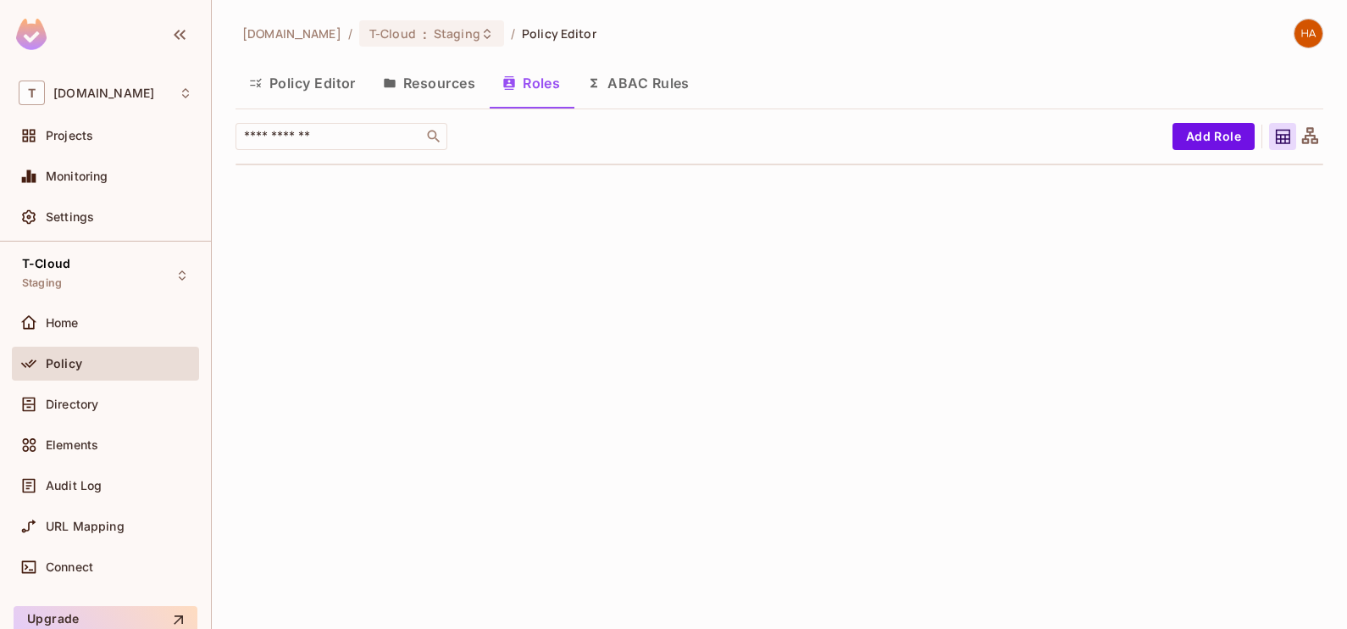
click at [431, 68] on button "Resources" at bounding box center [428, 83] width 119 height 42
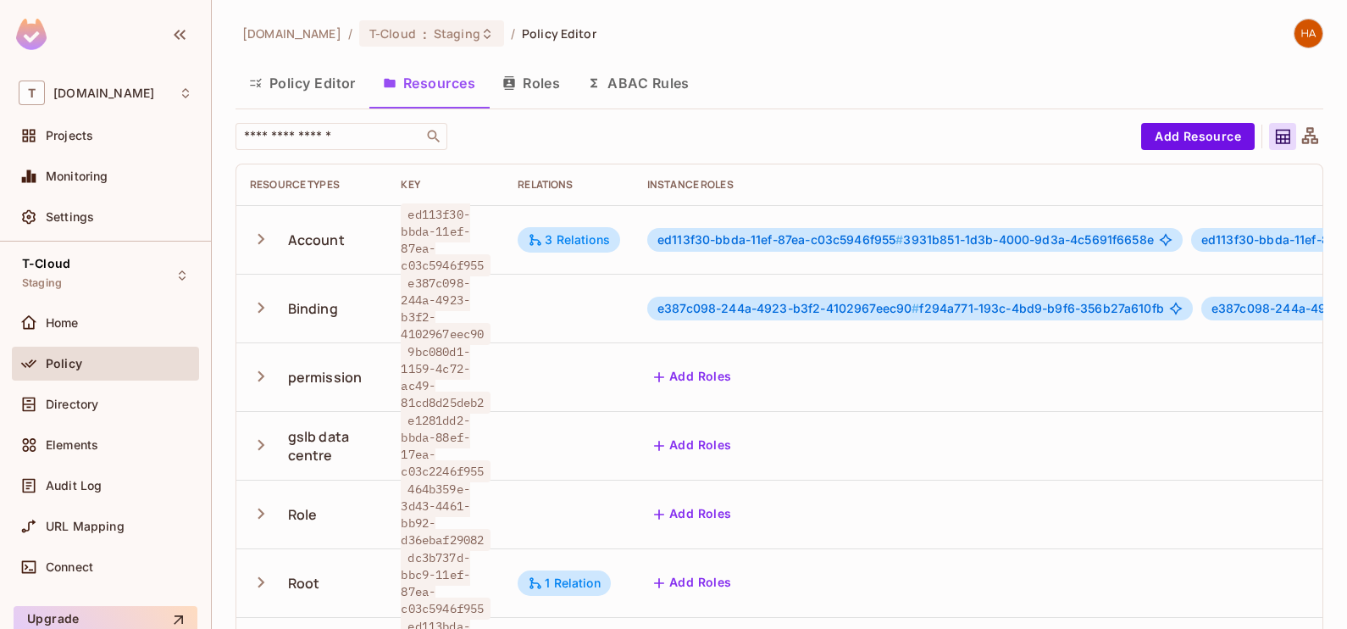
click at [516, 80] on icon "button" at bounding box center [509, 83] width 14 height 14
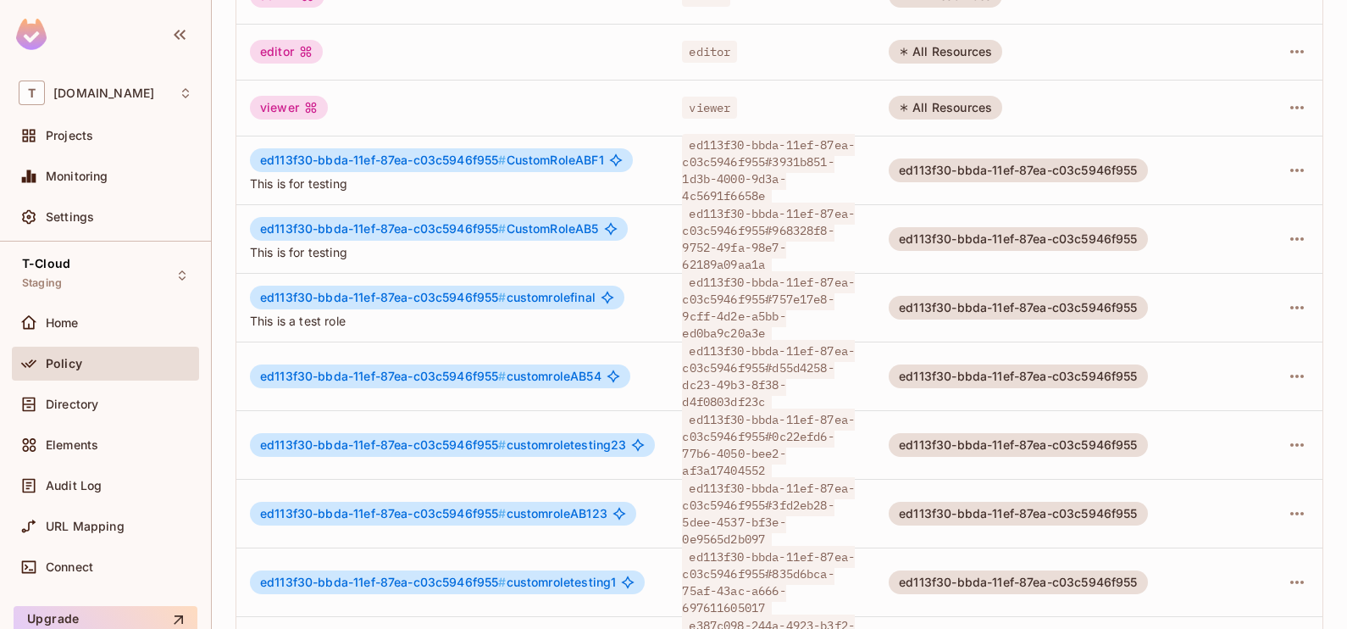
scroll to position [3, 0]
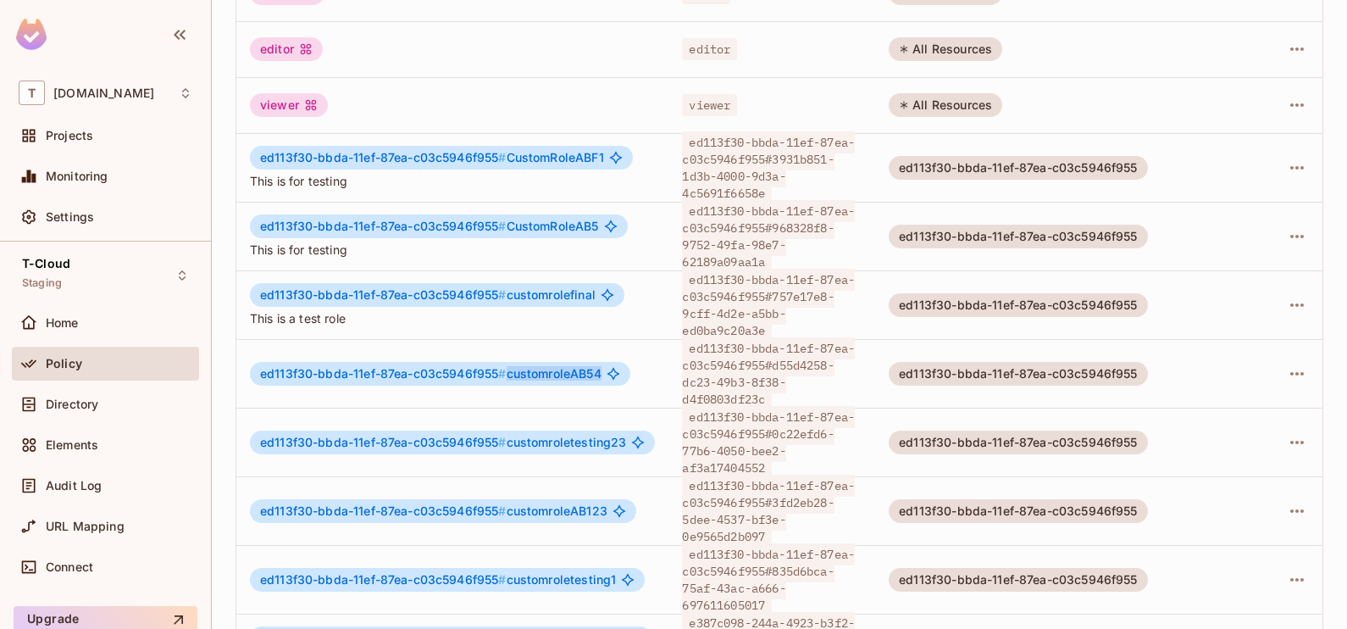
drag, startPoint x: 508, startPoint y: 360, endPoint x: 610, endPoint y: 364, distance: 101.7
click at [610, 364] on div "ed113f30-bbda-11ef-87ea-c03c5946f955 # customroleAB54" at bounding box center [440, 374] width 380 height 24
drag, startPoint x: 610, startPoint y: 364, endPoint x: 771, endPoint y: 365, distance: 160.9
click at [771, 365] on span "ed113f30-bbda-11ef-87ea-c03c5946f955#d55d4258-dc23-49b3-8f38-d4f0803df23c" at bounding box center [768, 373] width 173 height 73
click at [498, 366] on span "ed113f30-bbda-11ef-87ea-c03c5946f955 #" at bounding box center [383, 373] width 247 height 14
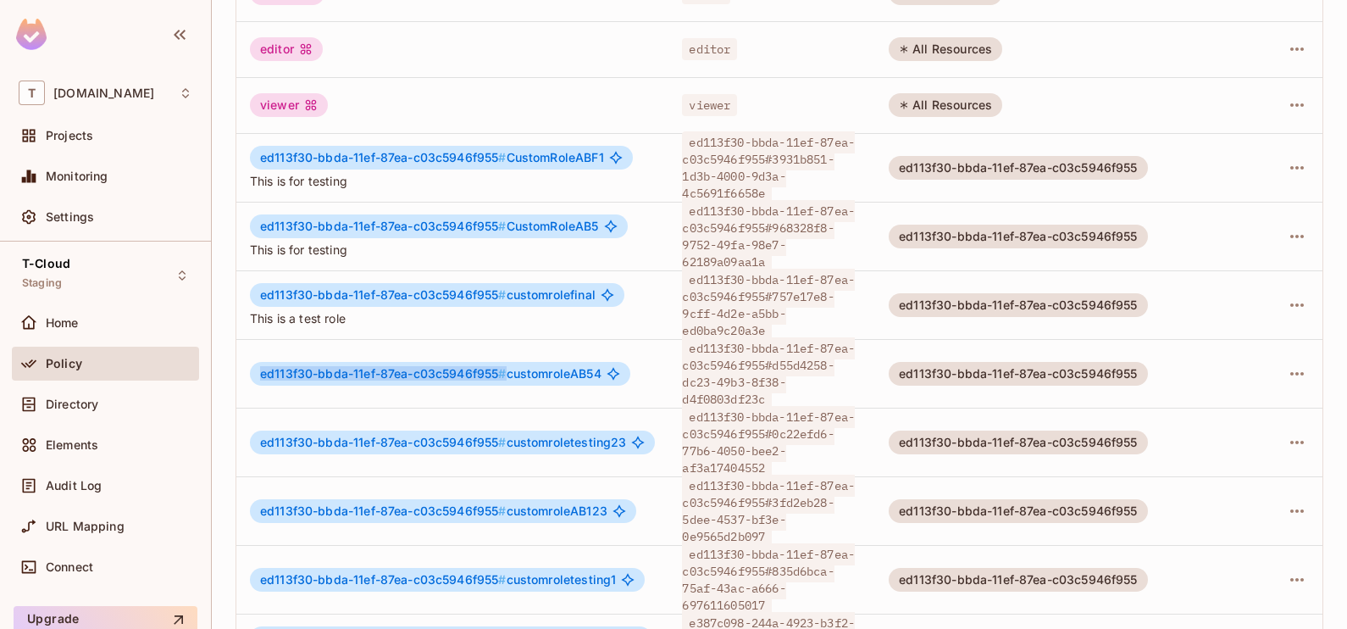
drag, startPoint x: 498, startPoint y: 357, endPoint x: 269, endPoint y: 360, distance: 228.7
click at [269, 366] on span "ed113f30-bbda-11ef-87ea-c03c5946f955 #" at bounding box center [383, 373] width 247 height 14
copy span "ed113f30-bbda-11ef-87ea-c03c5946f955 #"
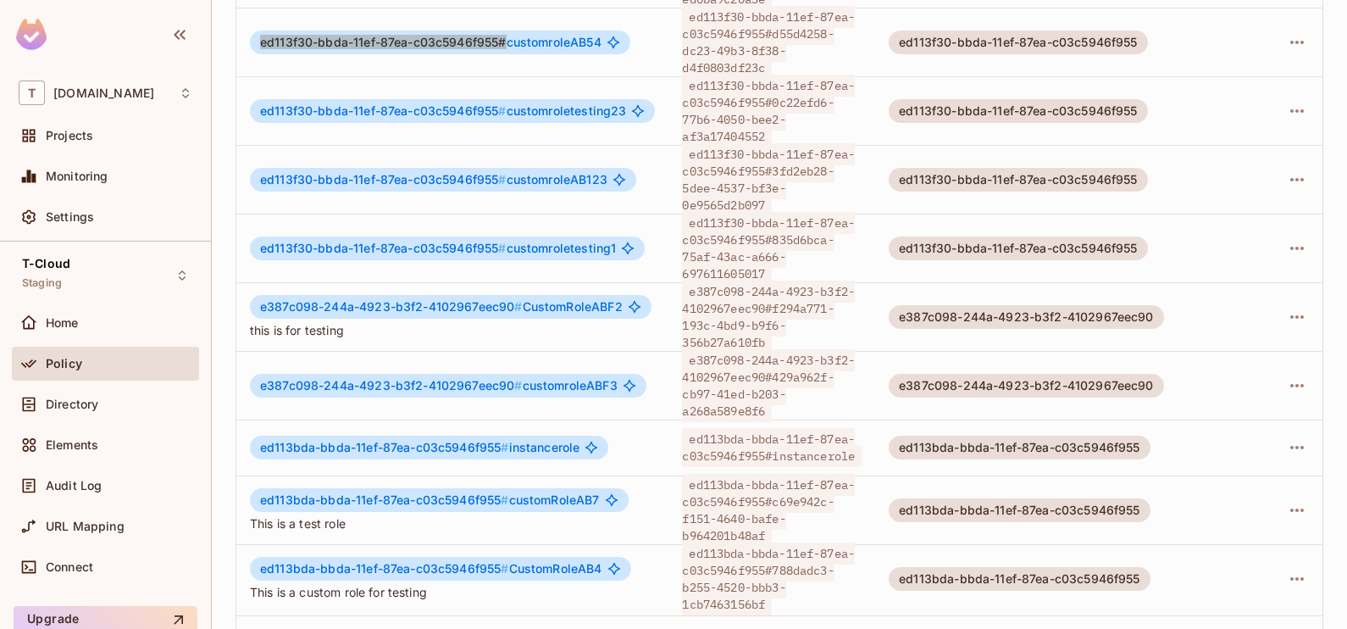
scroll to position [586, 0]
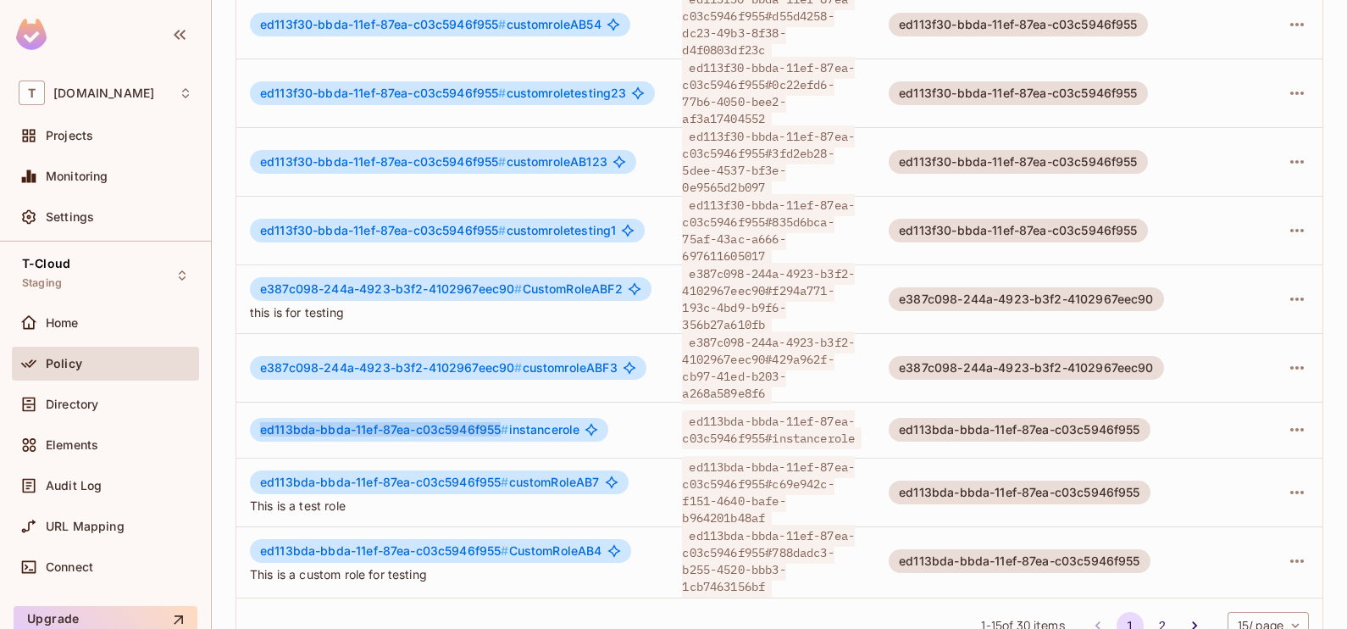
drag, startPoint x: 259, startPoint y: 396, endPoint x: 502, endPoint y: 396, distance: 243.1
click at [502, 422] on span "ed113bda-bbda-11ef-87ea-c03c5946f955 #" at bounding box center [384, 429] width 249 height 14
copy span "ed113bda-bbda-11ef-87ea-c03c5946f955"
click at [80, 415] on div "Directory" at bounding box center [105, 404] width 187 height 34
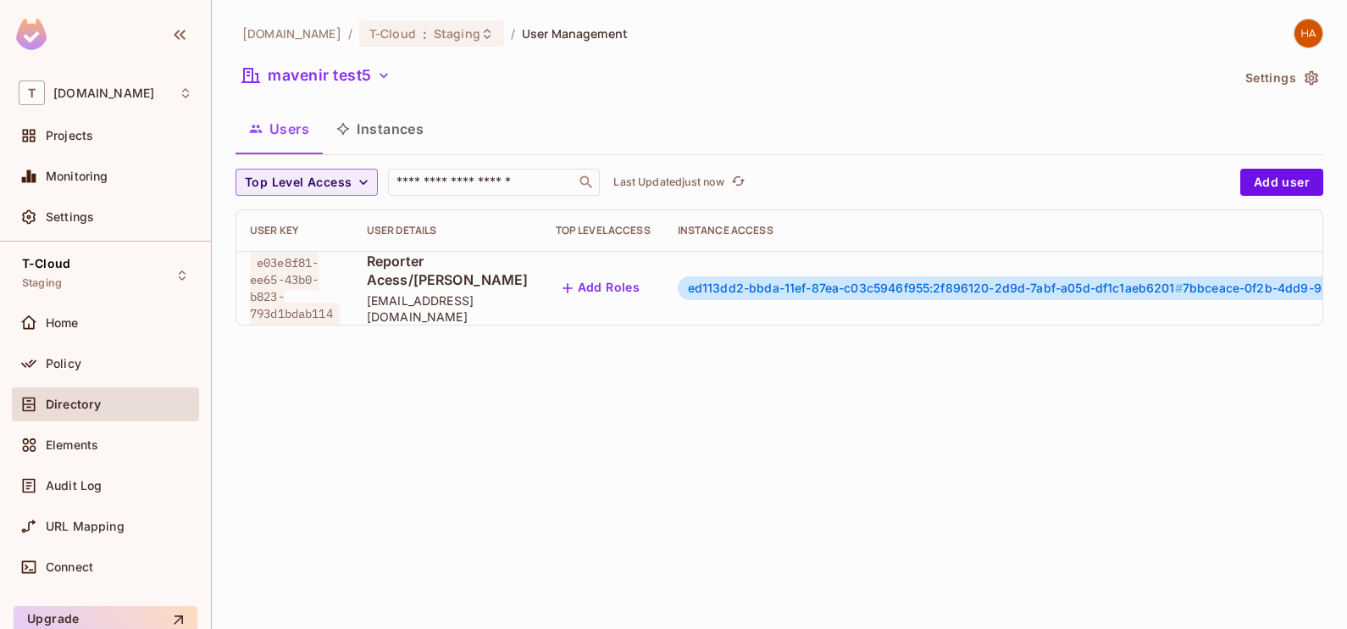
click at [395, 133] on button "Instances" at bounding box center [380, 129] width 114 height 42
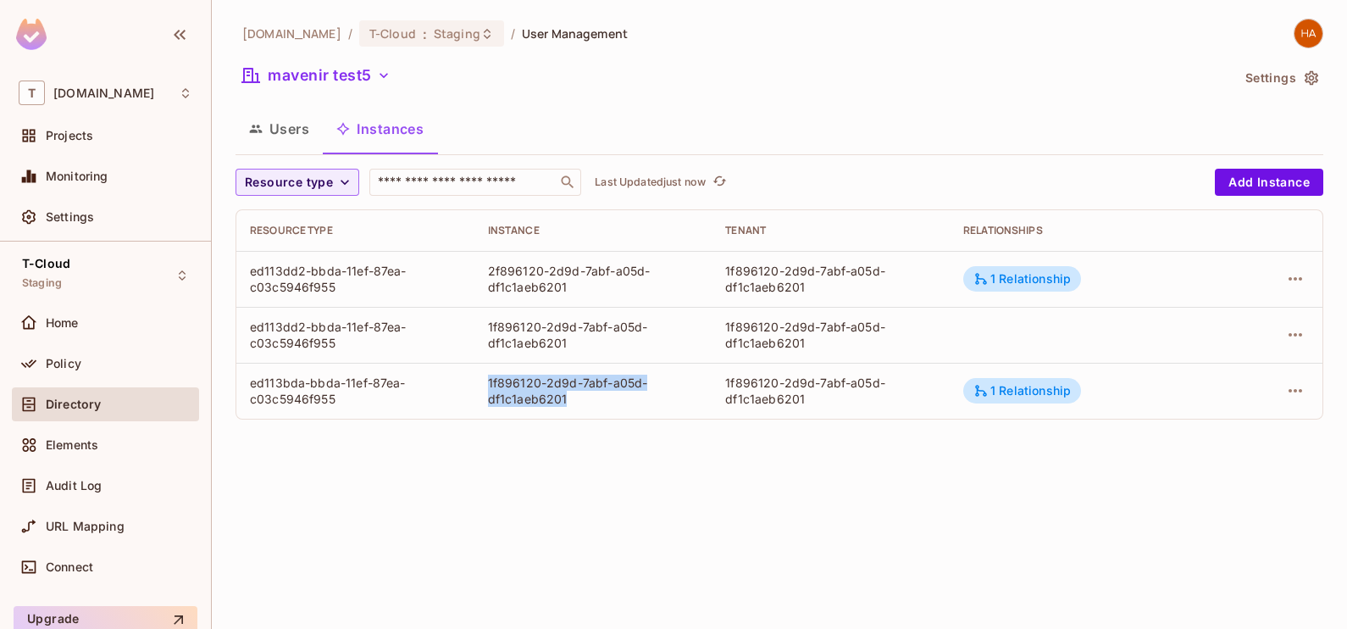
drag, startPoint x: 576, startPoint y: 402, endPoint x: 477, endPoint y: 381, distance: 101.2
click at [477, 381] on td "1f896120-2d9d-7abf-a05d-df1c1aeb6201" at bounding box center [593, 391] width 238 height 56
copy div "1f896120-2d9d-7abf-a05d-df1c1aeb6201"
click at [161, 351] on div "Policy" at bounding box center [105, 363] width 187 height 34
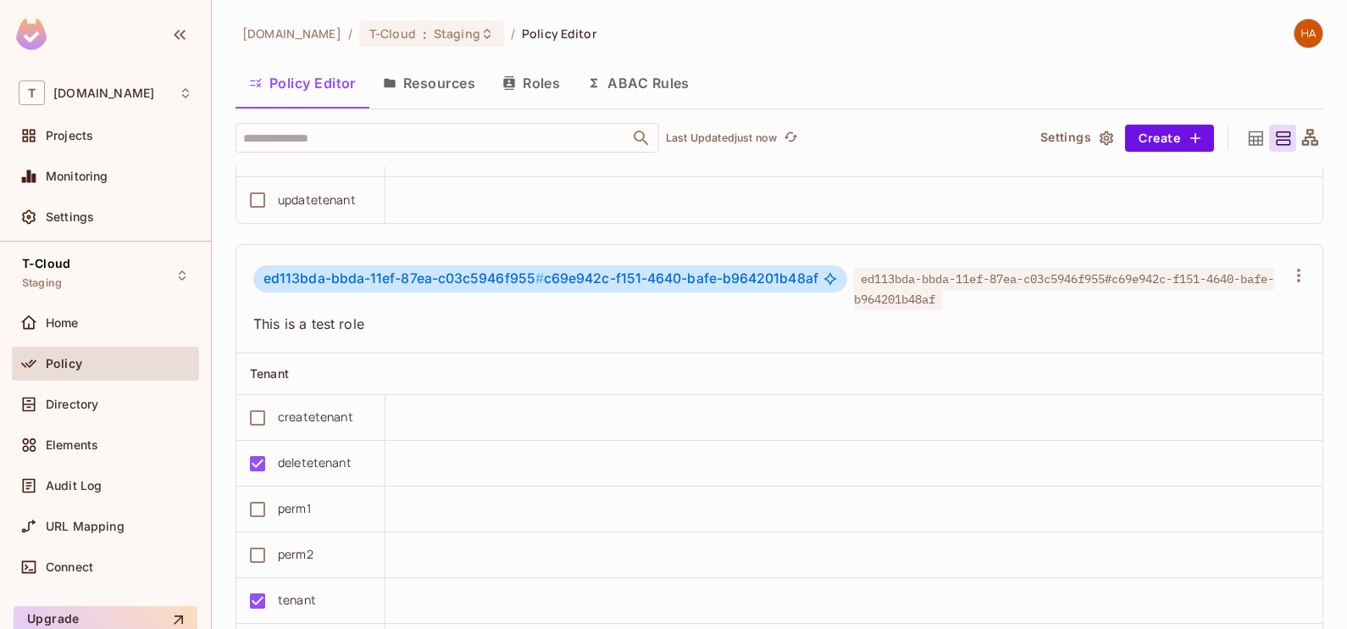
scroll to position [7641, 0]
